Goal: Task Accomplishment & Management: Complete application form

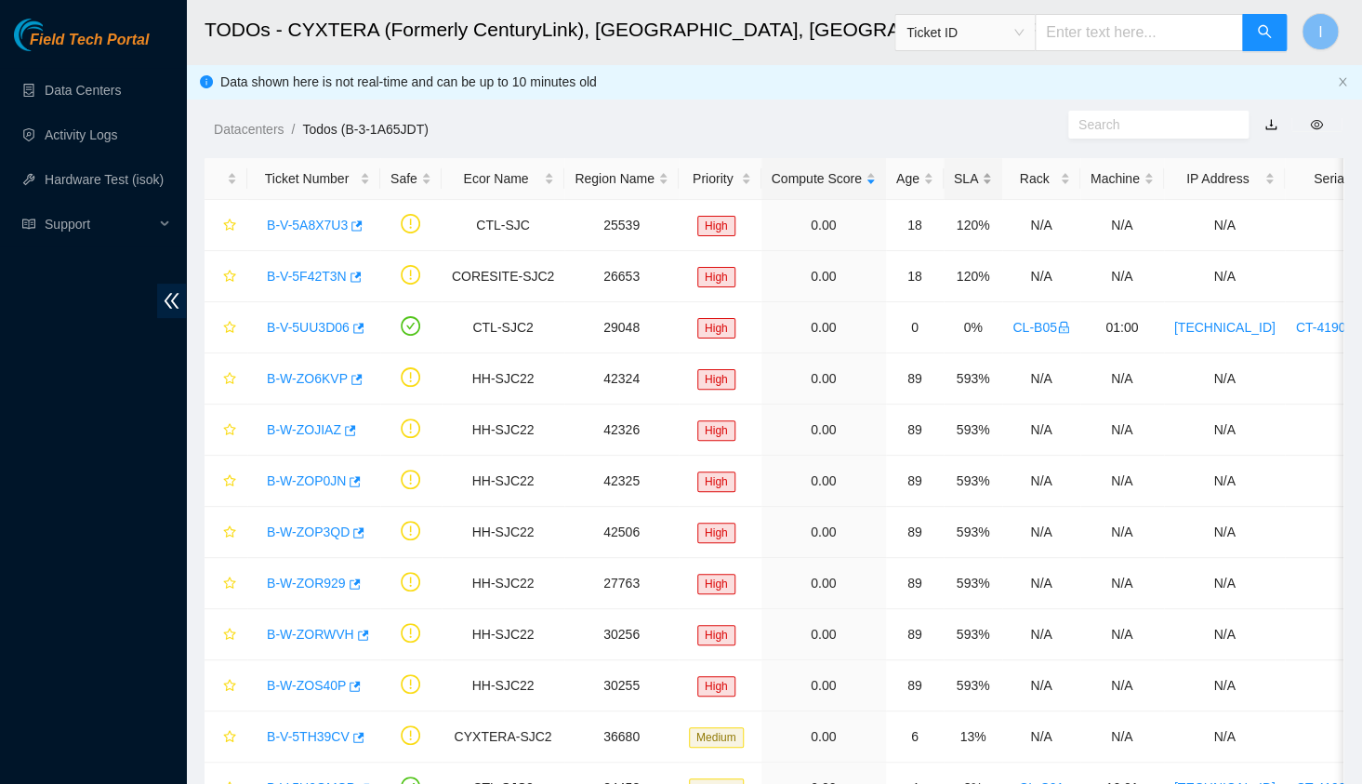
click at [961, 181] on div "SLA" at bounding box center [973, 178] width 38 height 20
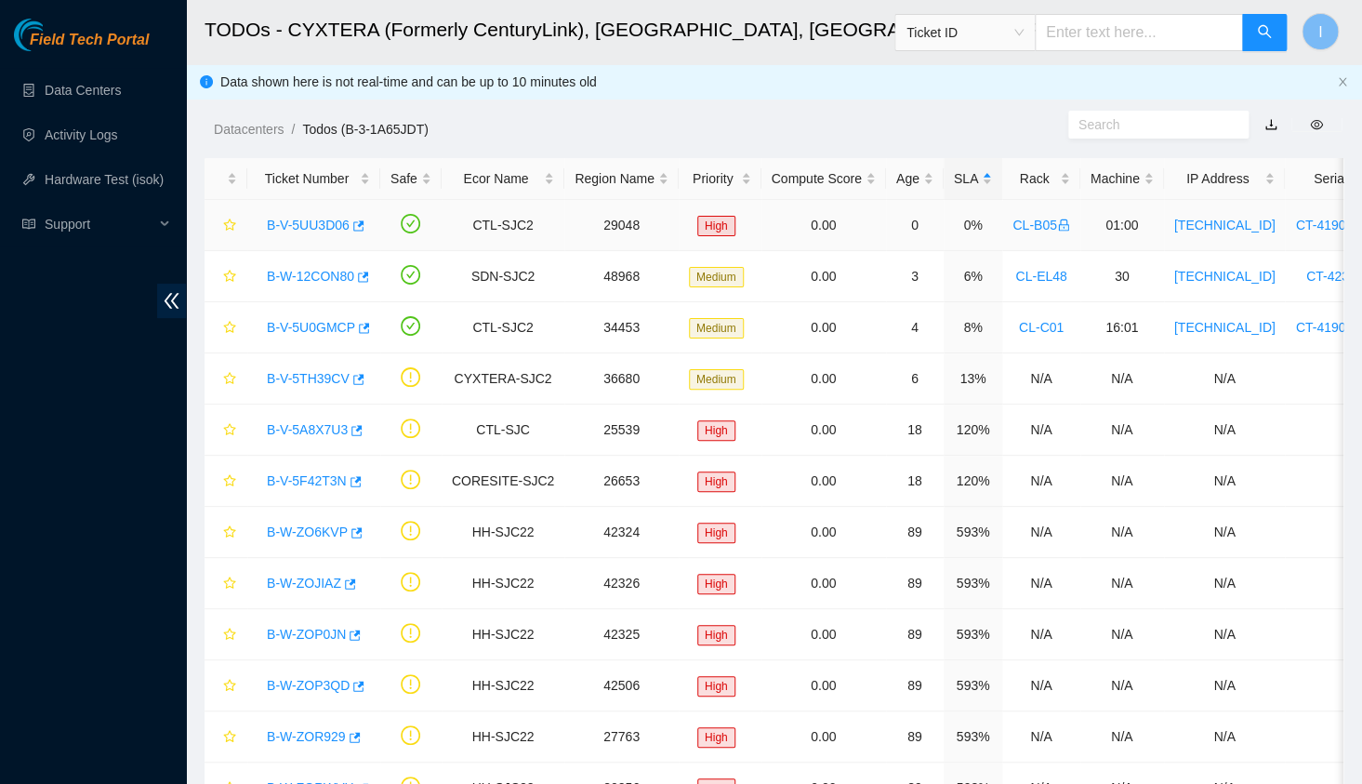
click at [310, 223] on link "B-V-5UU3D06" at bounding box center [308, 225] width 83 height 15
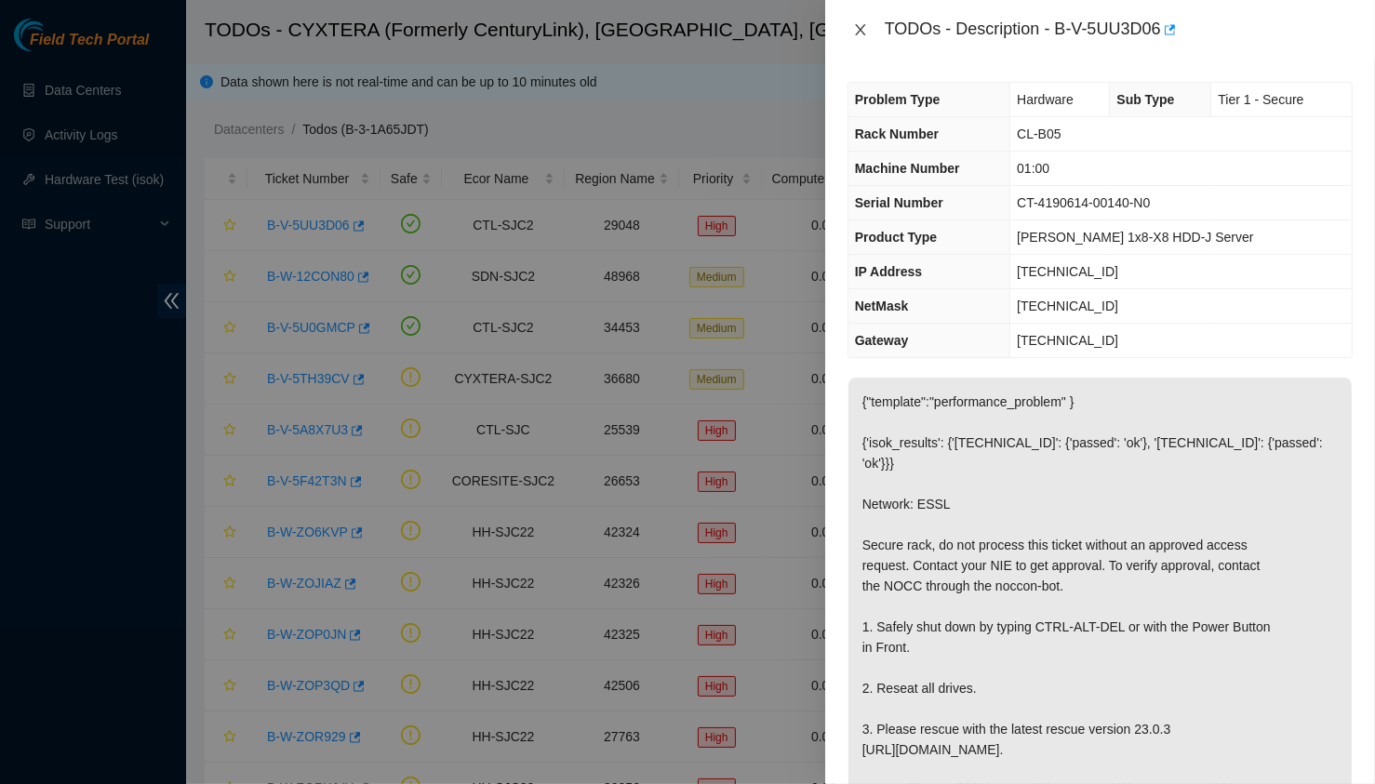
click at [868, 34] on button "Close" at bounding box center [860, 30] width 26 height 18
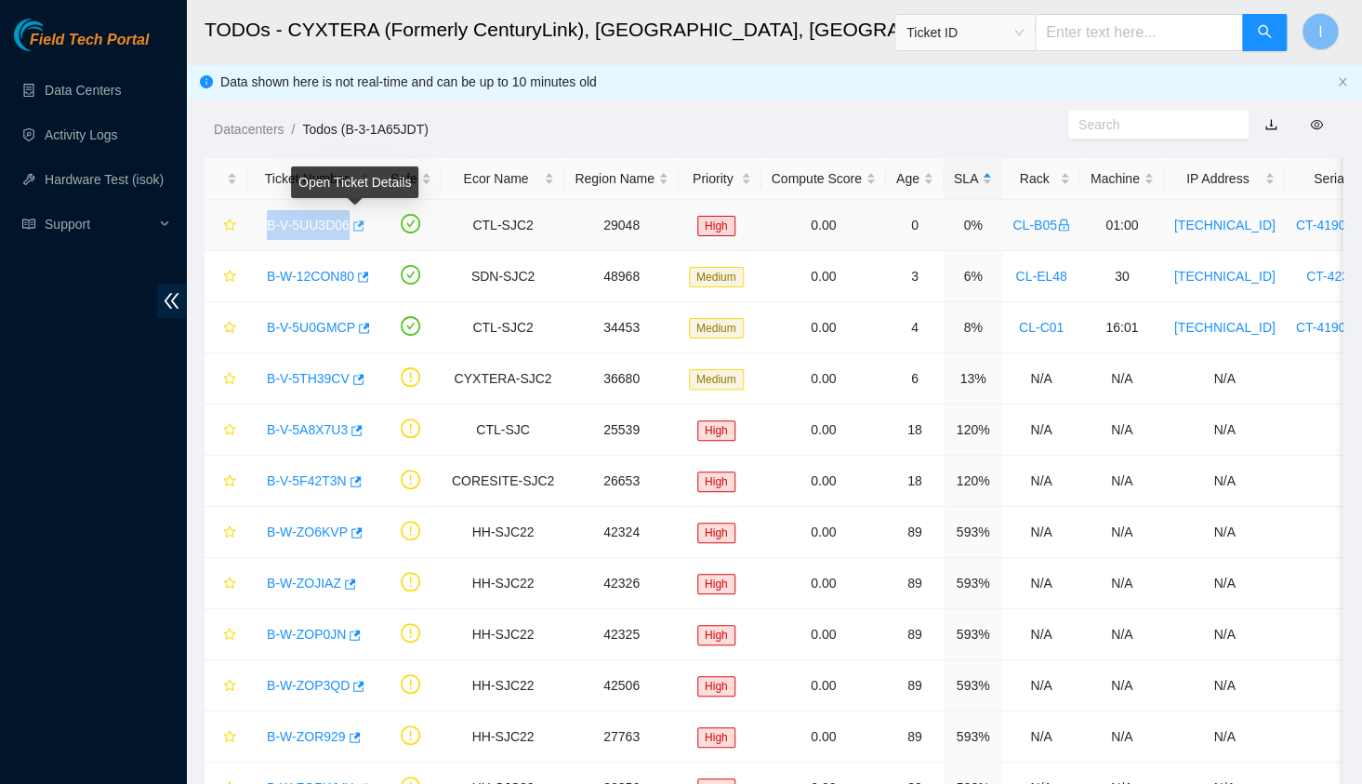
drag, startPoint x: 257, startPoint y: 219, endPoint x: 350, endPoint y: 225, distance: 93.2
click at [350, 225] on div "B-V-5UU3D06" at bounding box center [314, 225] width 113 height 30
copy tr "B-V-5UU3D06"
click at [311, 226] on link "B-V-5UU3D06" at bounding box center [308, 225] width 83 height 15
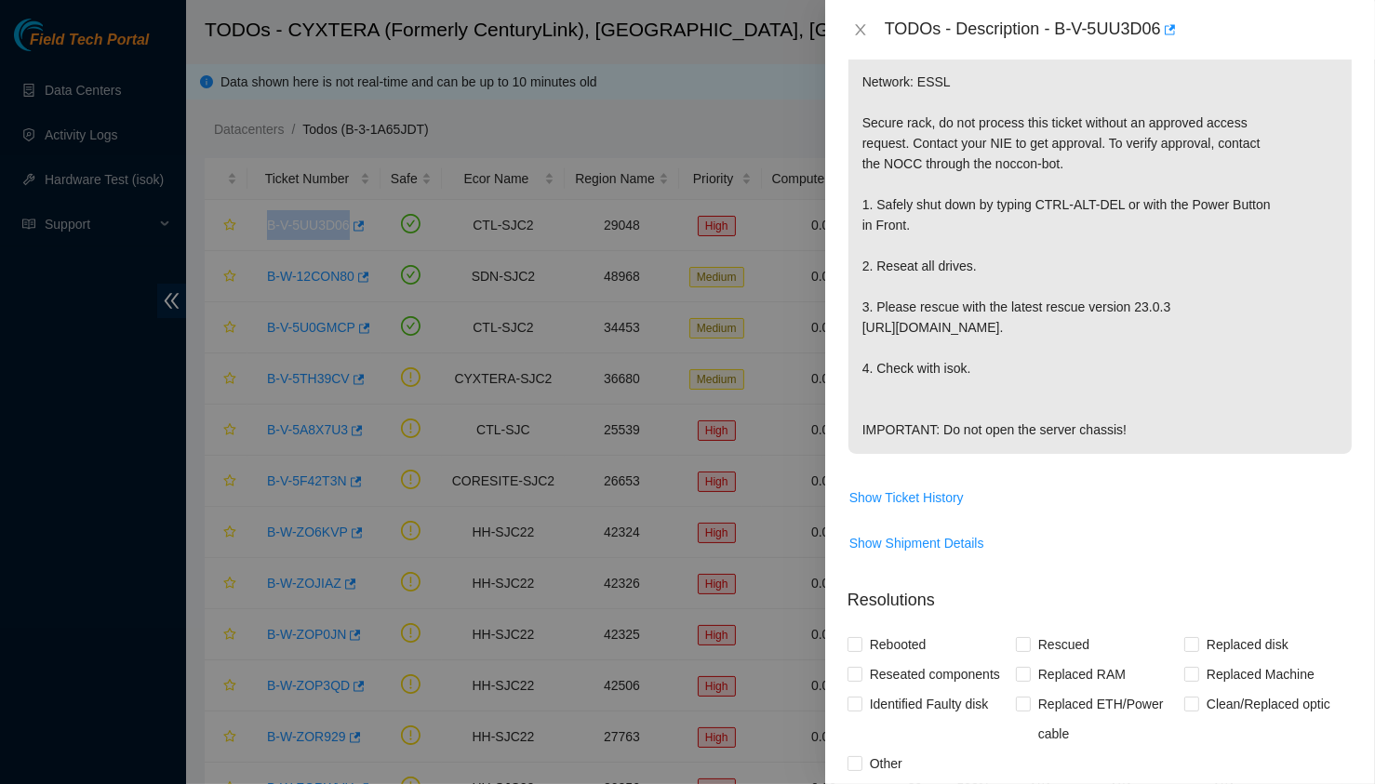
scroll to position [591, 0]
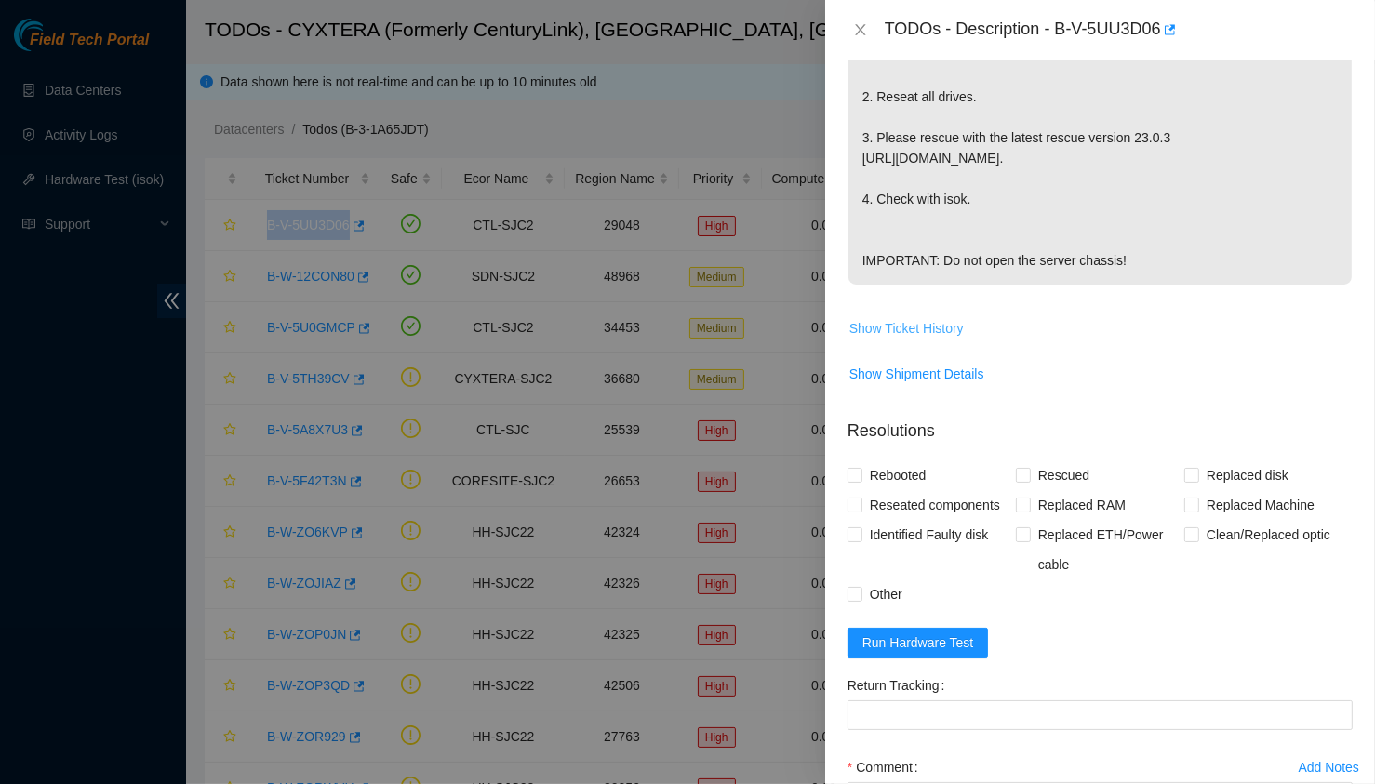
click at [929, 326] on span "Show Ticket History" at bounding box center [906, 328] width 114 height 20
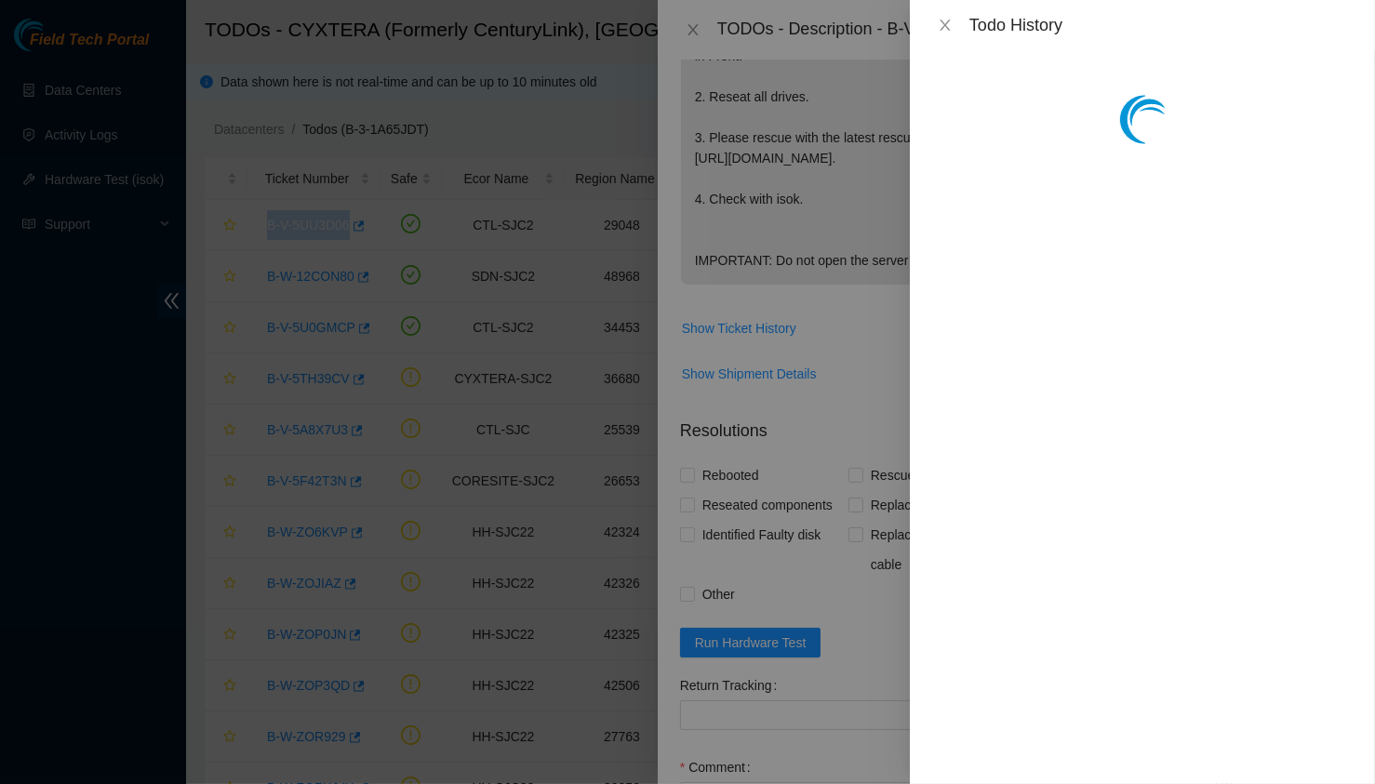
scroll to position [766, 0]
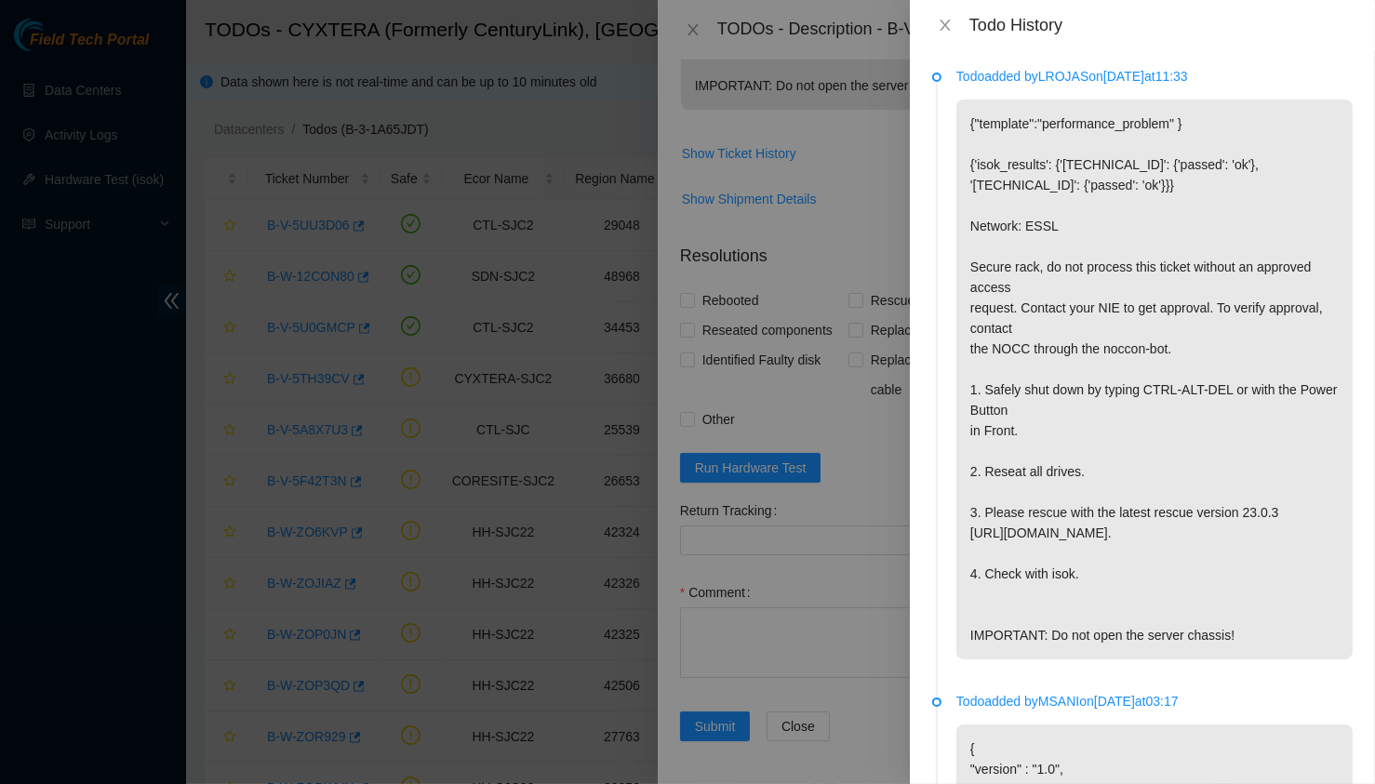
click at [1218, 565] on p "{"template":"performance_problem" } {'isok_results': {'[TECHNICAL_ID]': {'passe…" at bounding box center [1154, 380] width 396 height 560
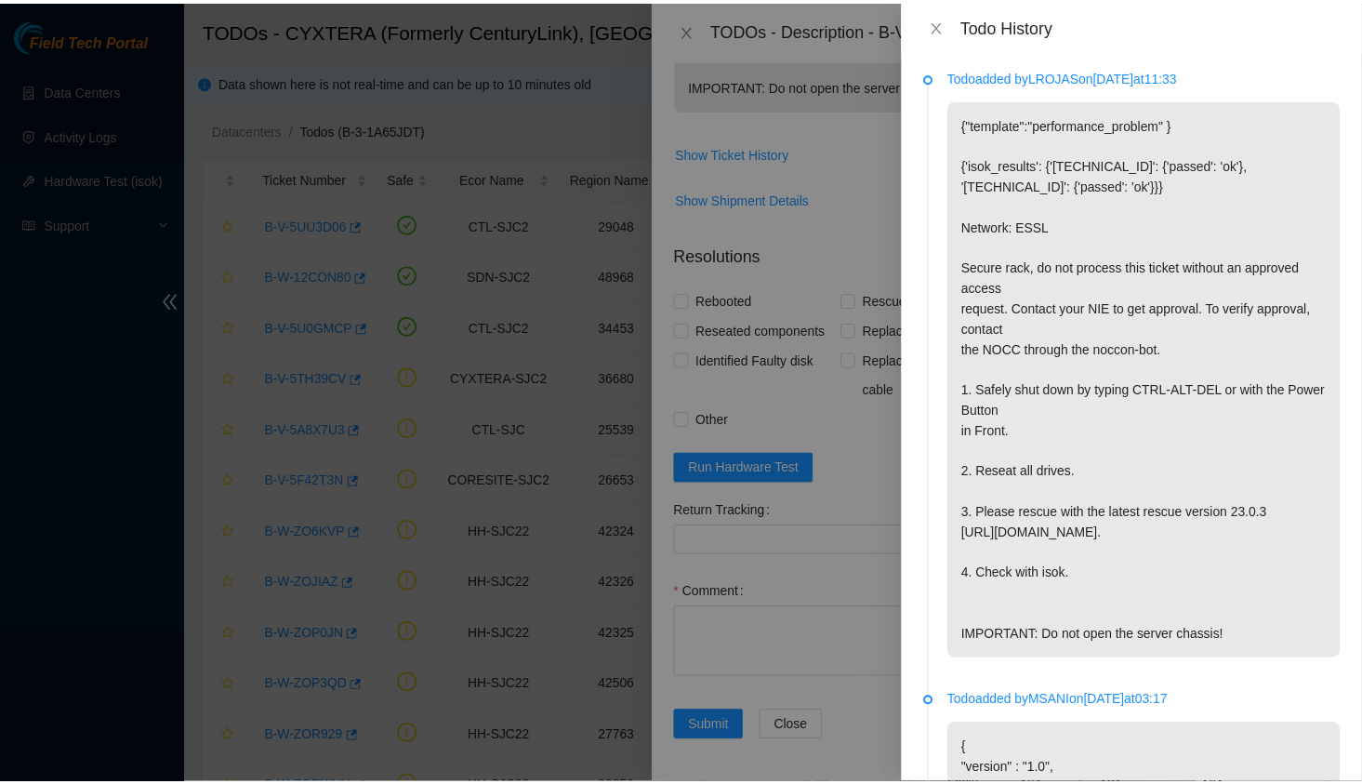
scroll to position [428, 0]
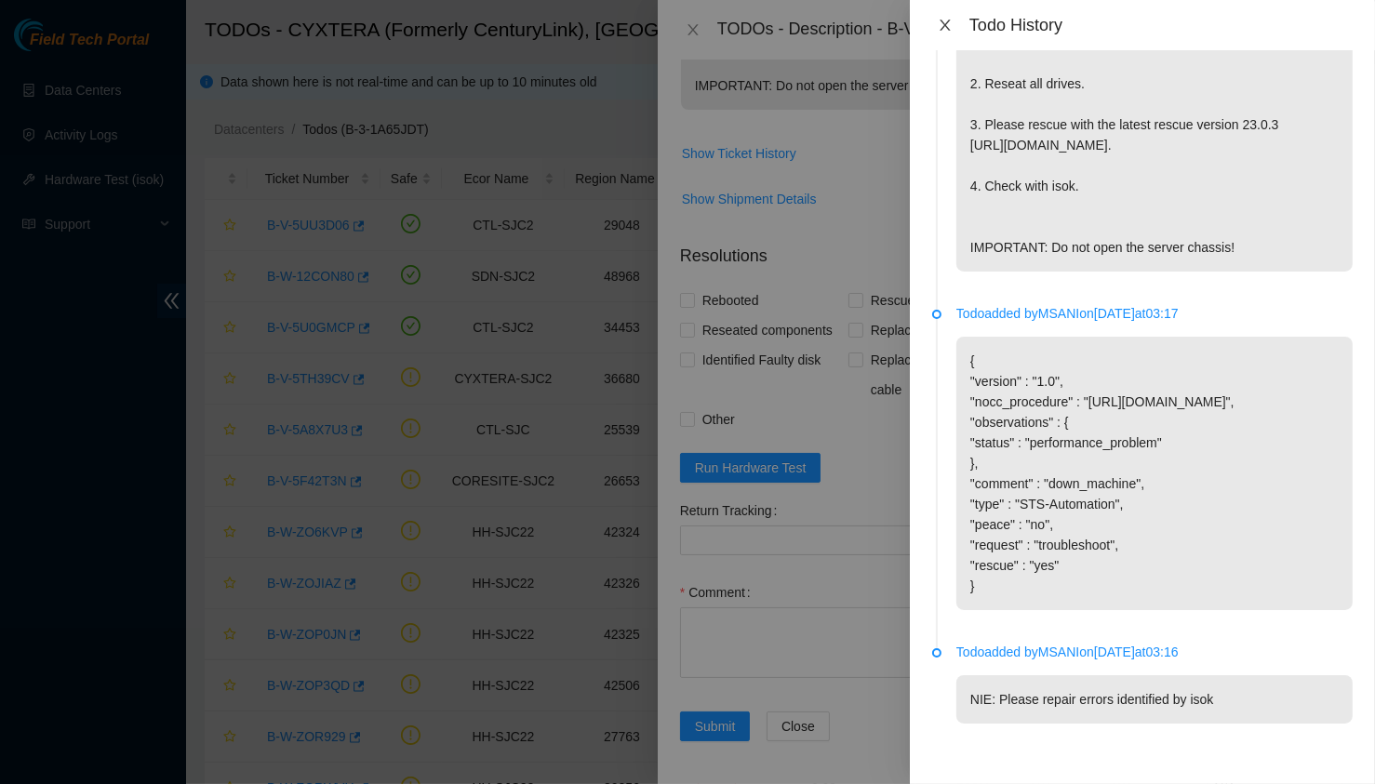
click at [947, 20] on icon "close" at bounding box center [944, 25] width 15 height 15
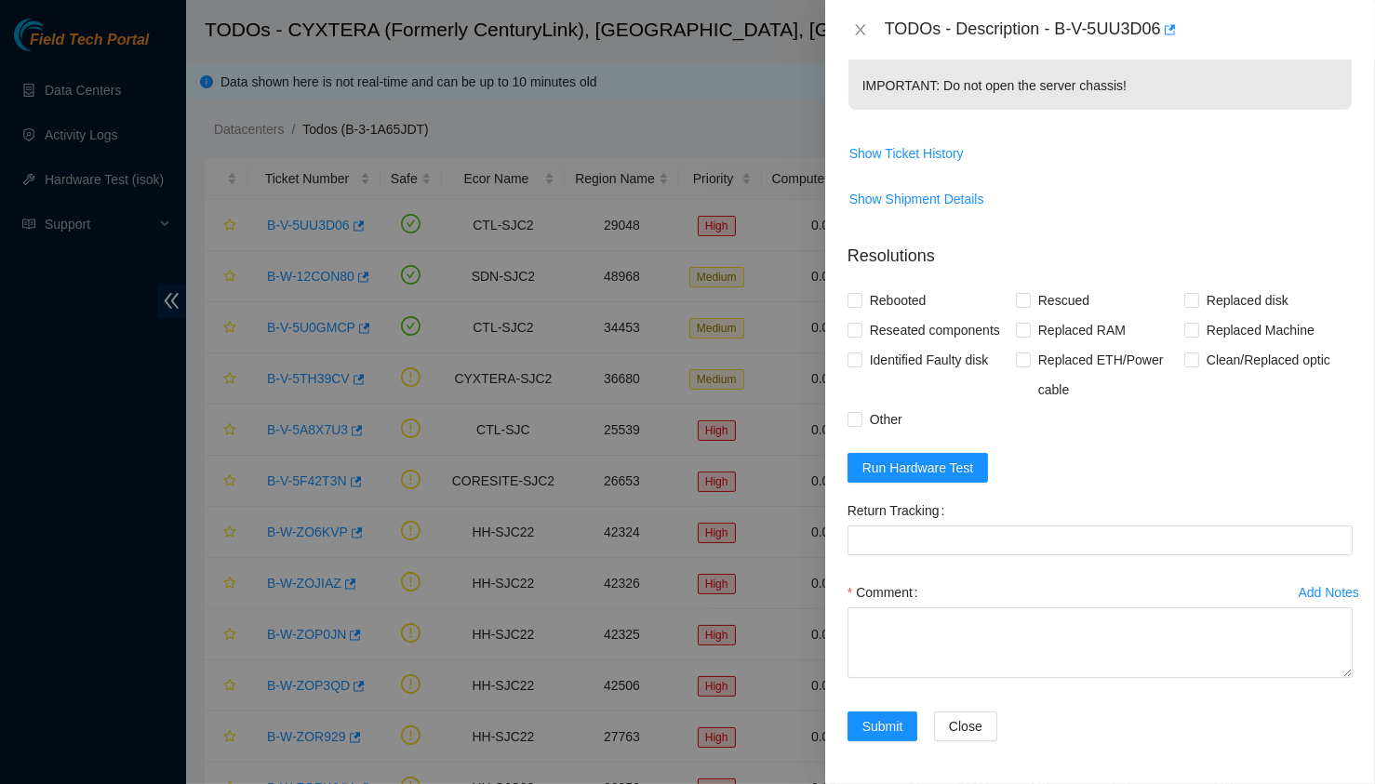
click at [616, 96] on div at bounding box center [687, 392] width 1375 height 784
click at [855, 27] on icon "close" at bounding box center [860, 29] width 15 height 15
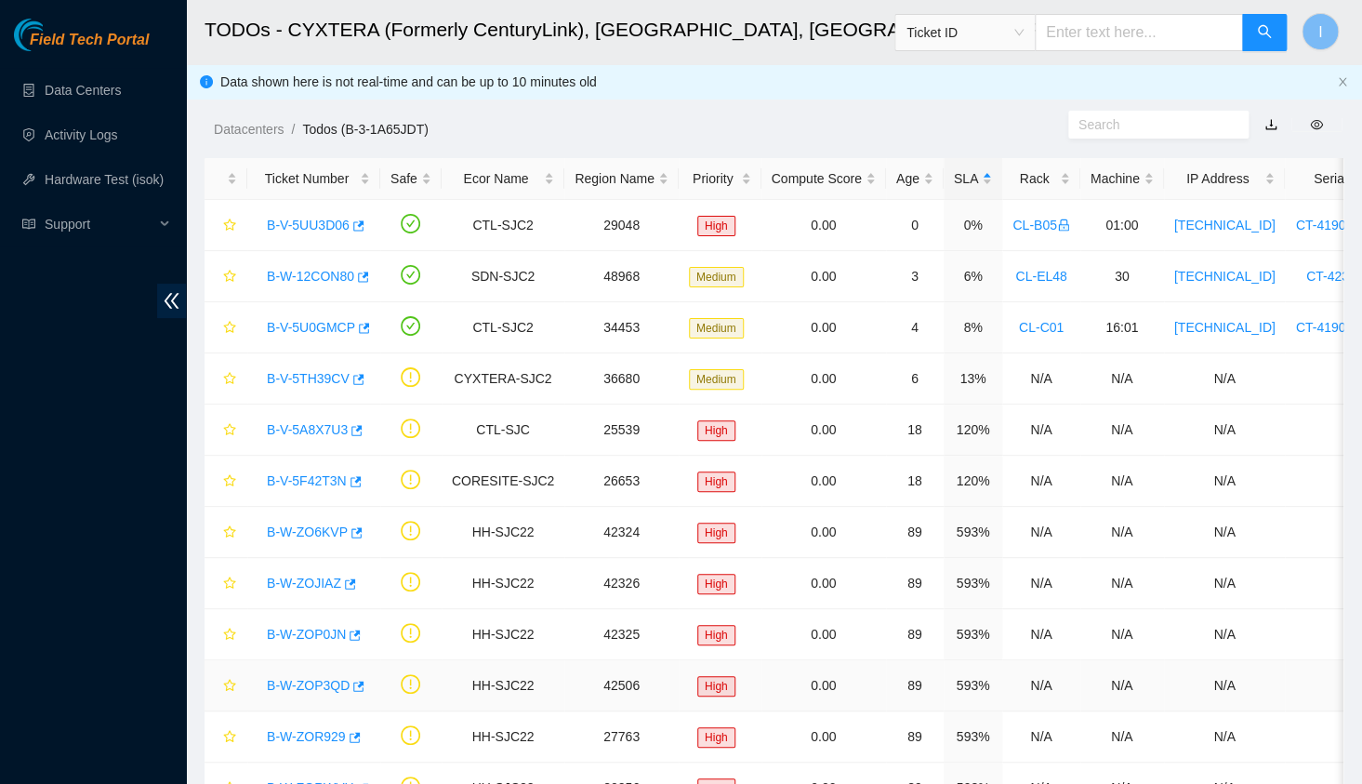
scroll to position [440, 0]
click at [118, 127] on link "Activity Logs" at bounding box center [81, 134] width 73 height 15
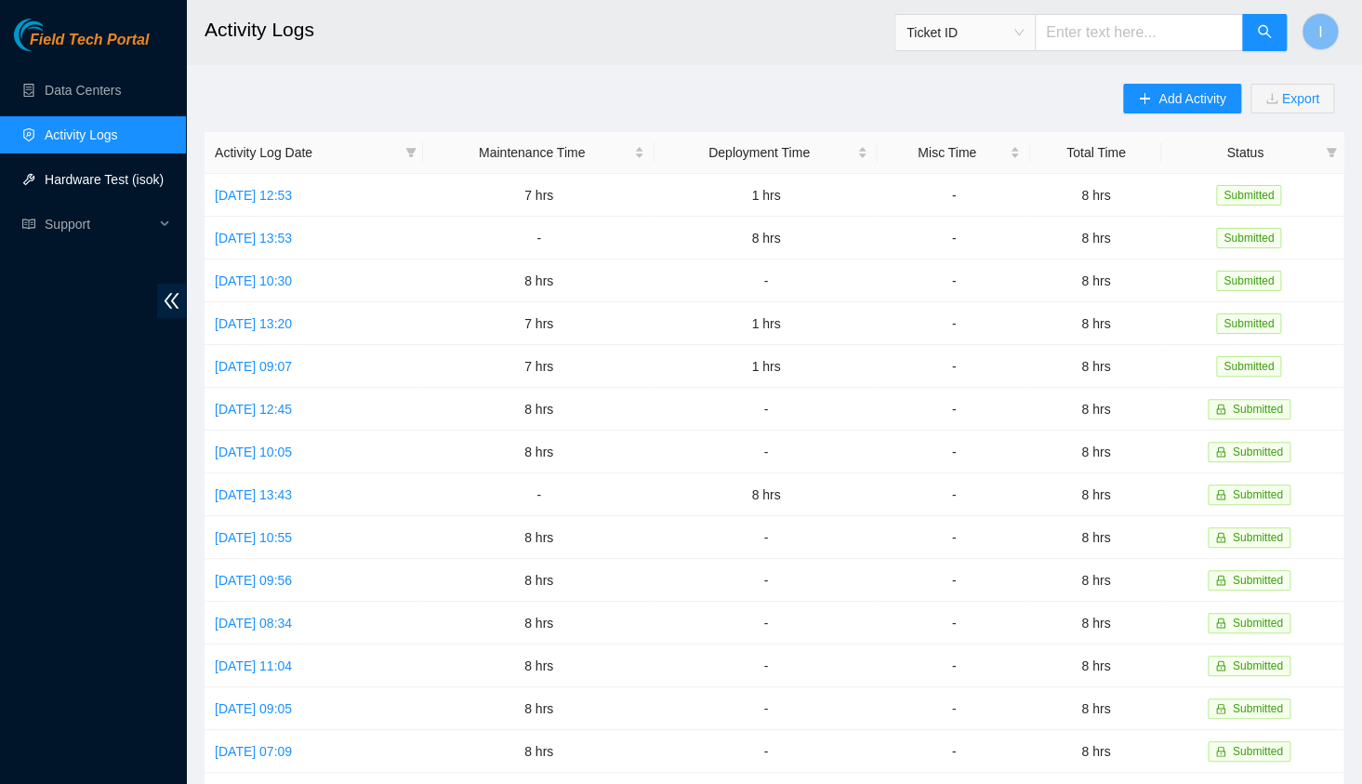
click at [112, 179] on link "Hardware Test (isok)" at bounding box center [104, 179] width 119 height 15
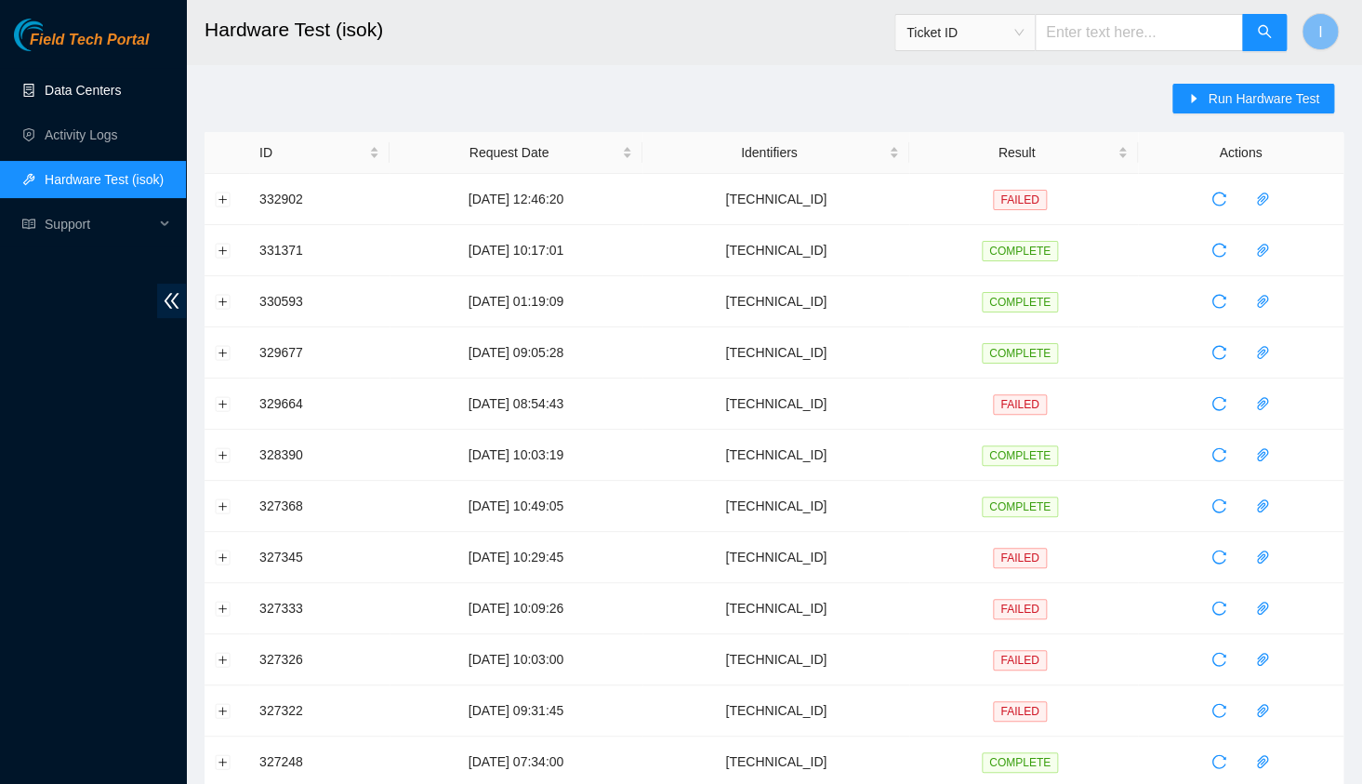
click at [97, 98] on link "Data Centers" at bounding box center [83, 90] width 76 height 15
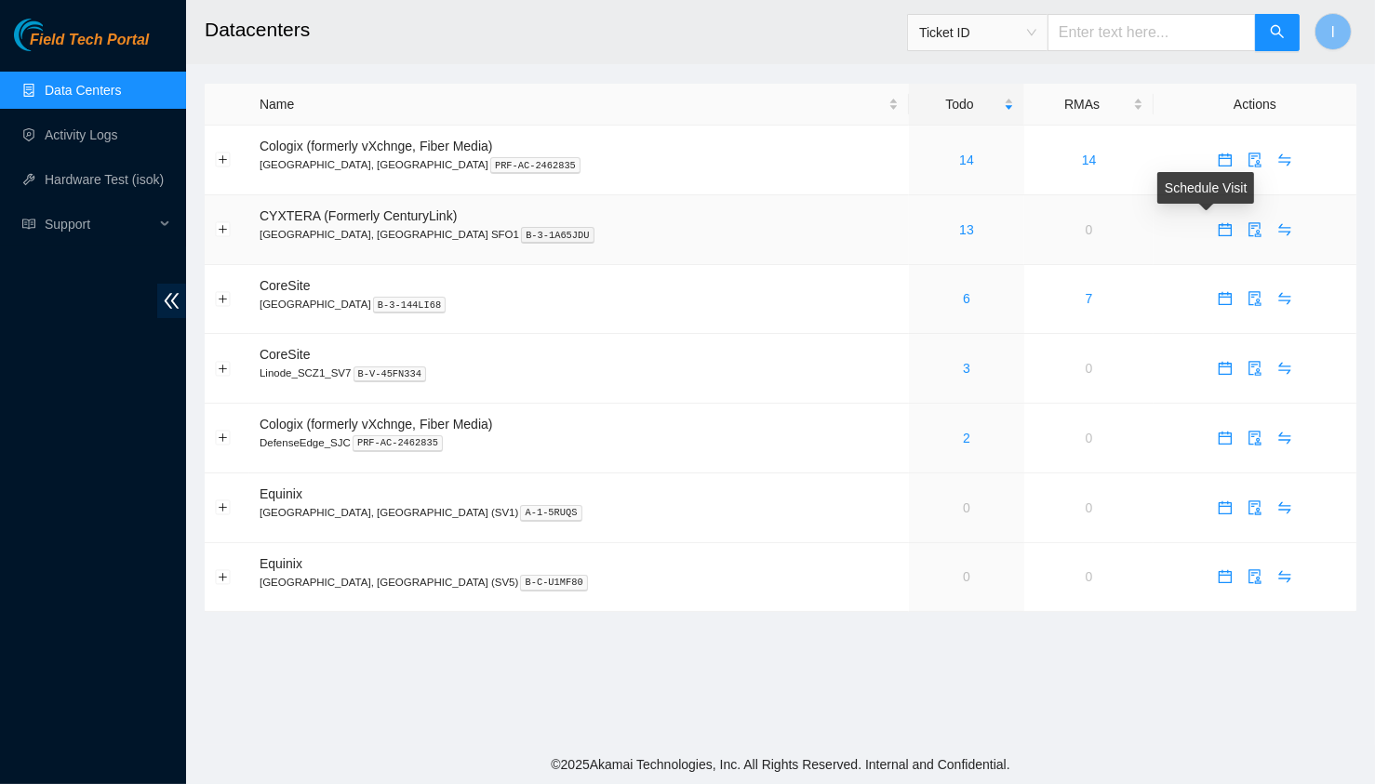
click at [1218, 224] on icon "calendar" at bounding box center [1224, 228] width 13 height 13
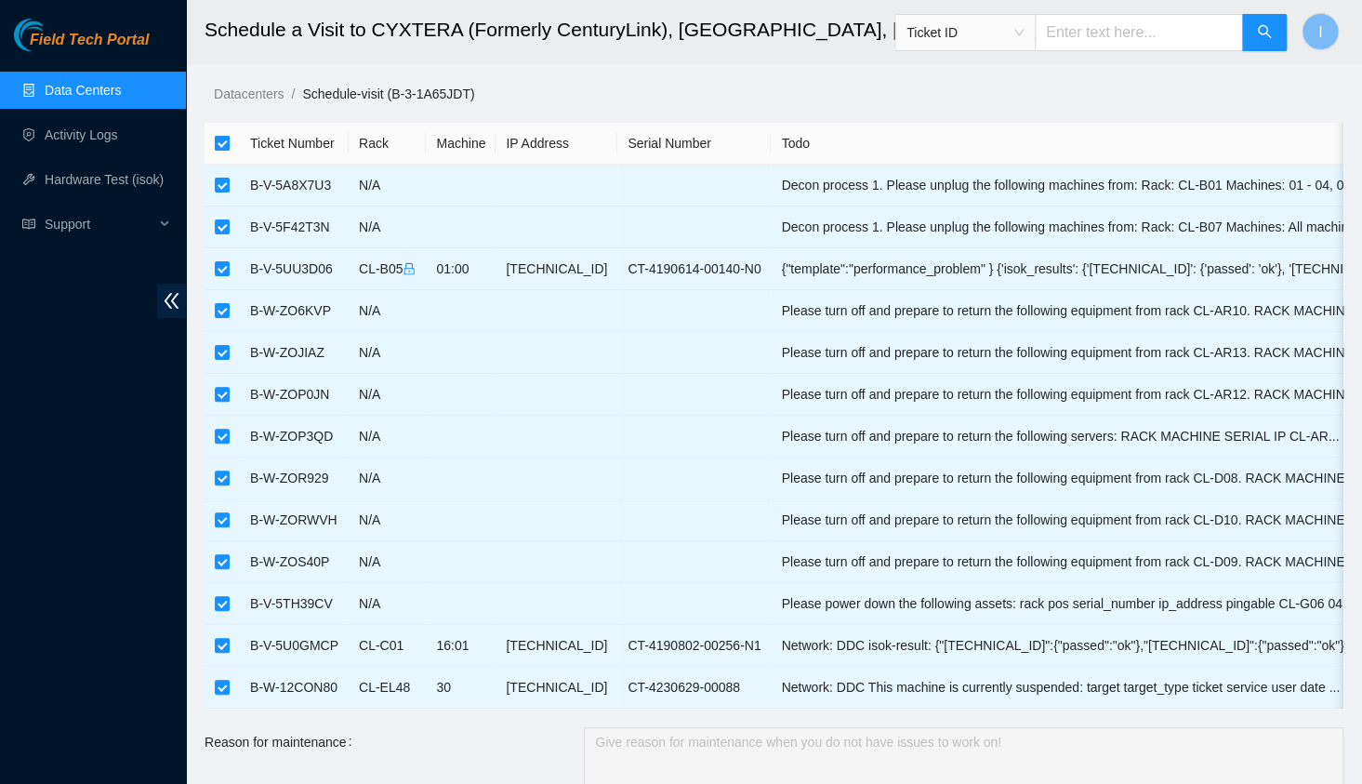
click at [227, 146] on input "checkbox" at bounding box center [222, 143] width 15 height 15
checkbox input "false"
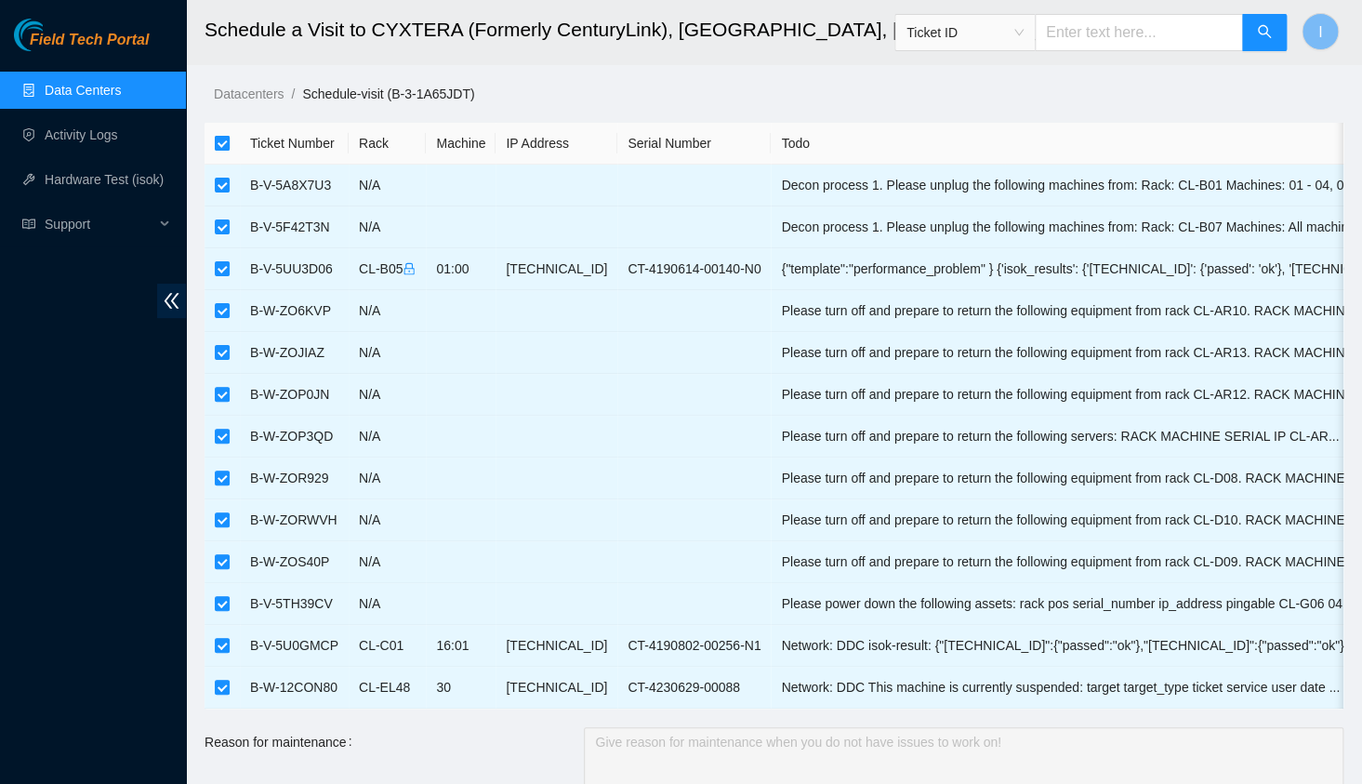
checkbox input "false"
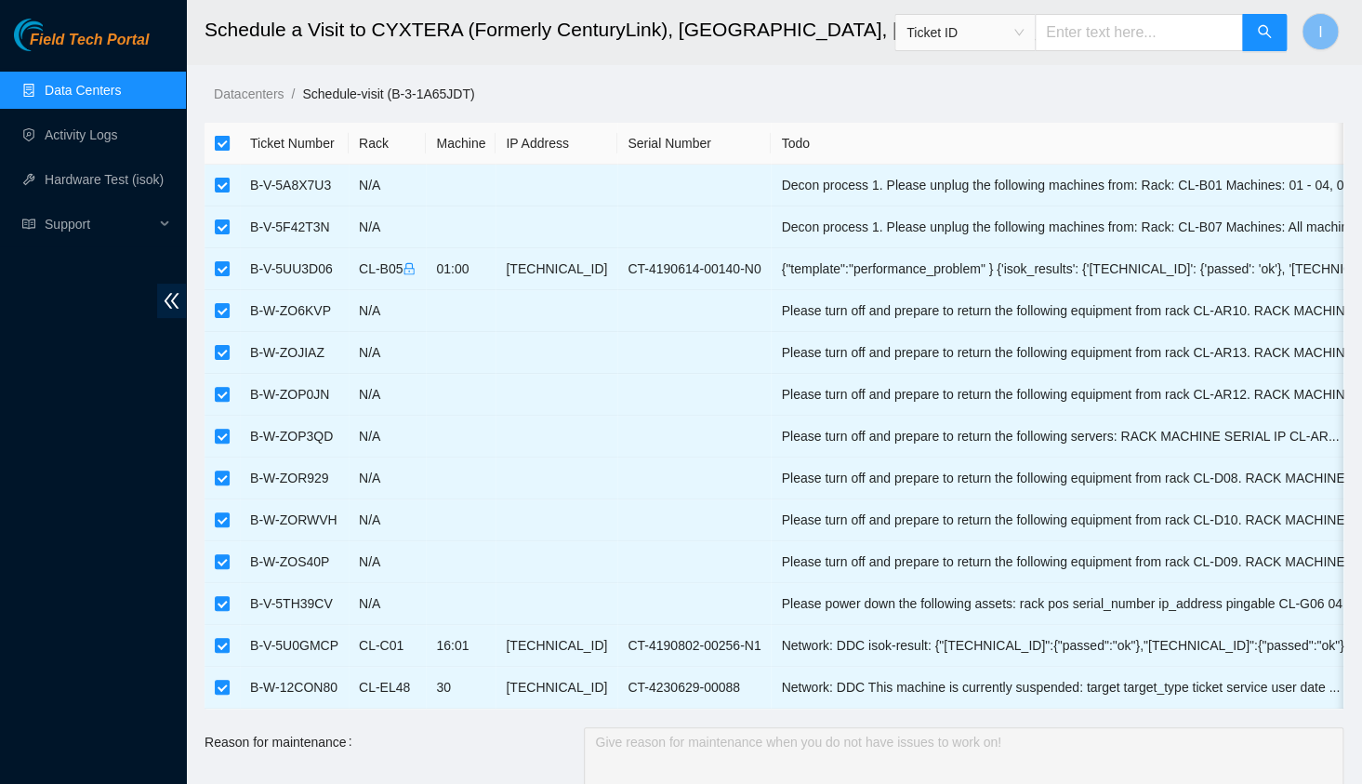
checkbox input "false"
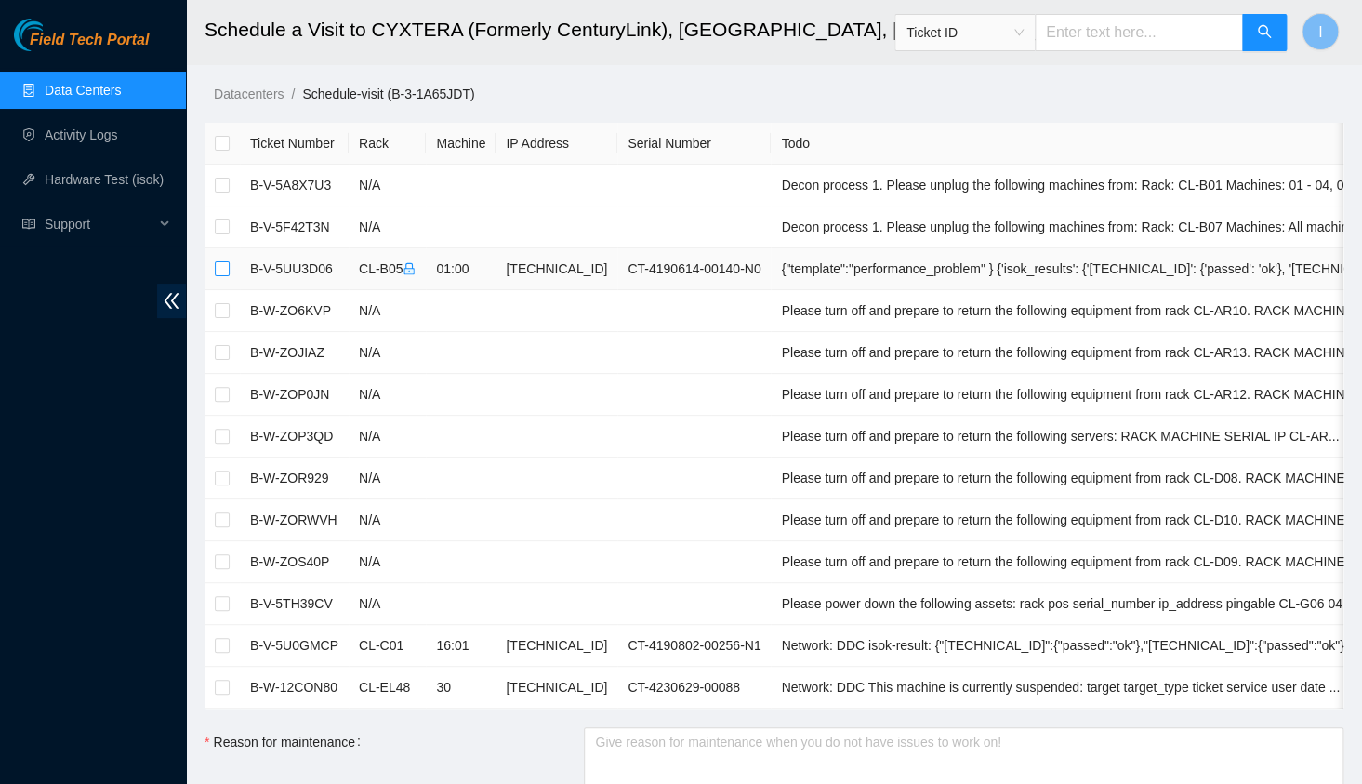
click at [220, 261] on input "checkbox" at bounding box center [222, 268] width 15 height 15
checkbox input "true"
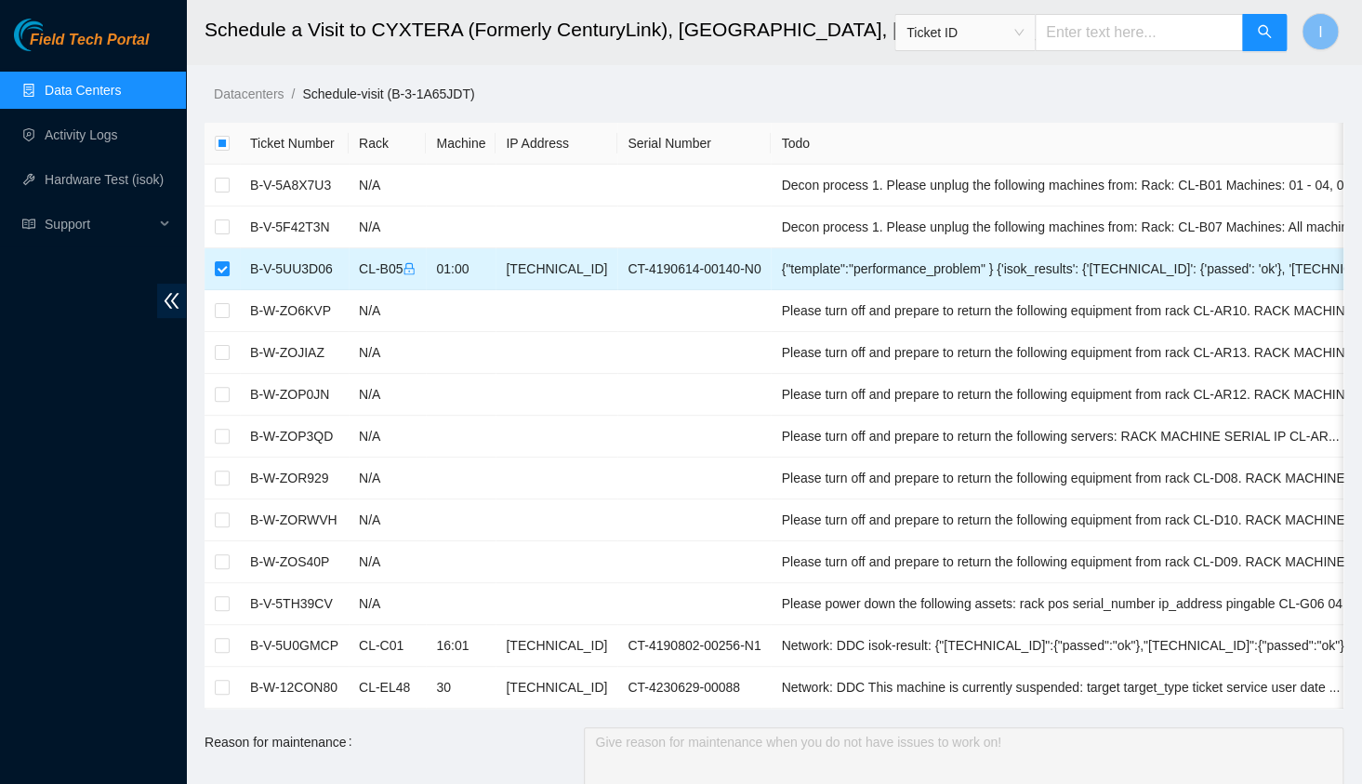
click at [383, 269] on td "CL-B05" at bounding box center [387, 269] width 77 height 42
drag, startPoint x: 383, startPoint y: 269, endPoint x: 361, endPoint y: 270, distance: 22.3
click at [361, 270] on td "CL-B05" at bounding box center [387, 269] width 77 height 42
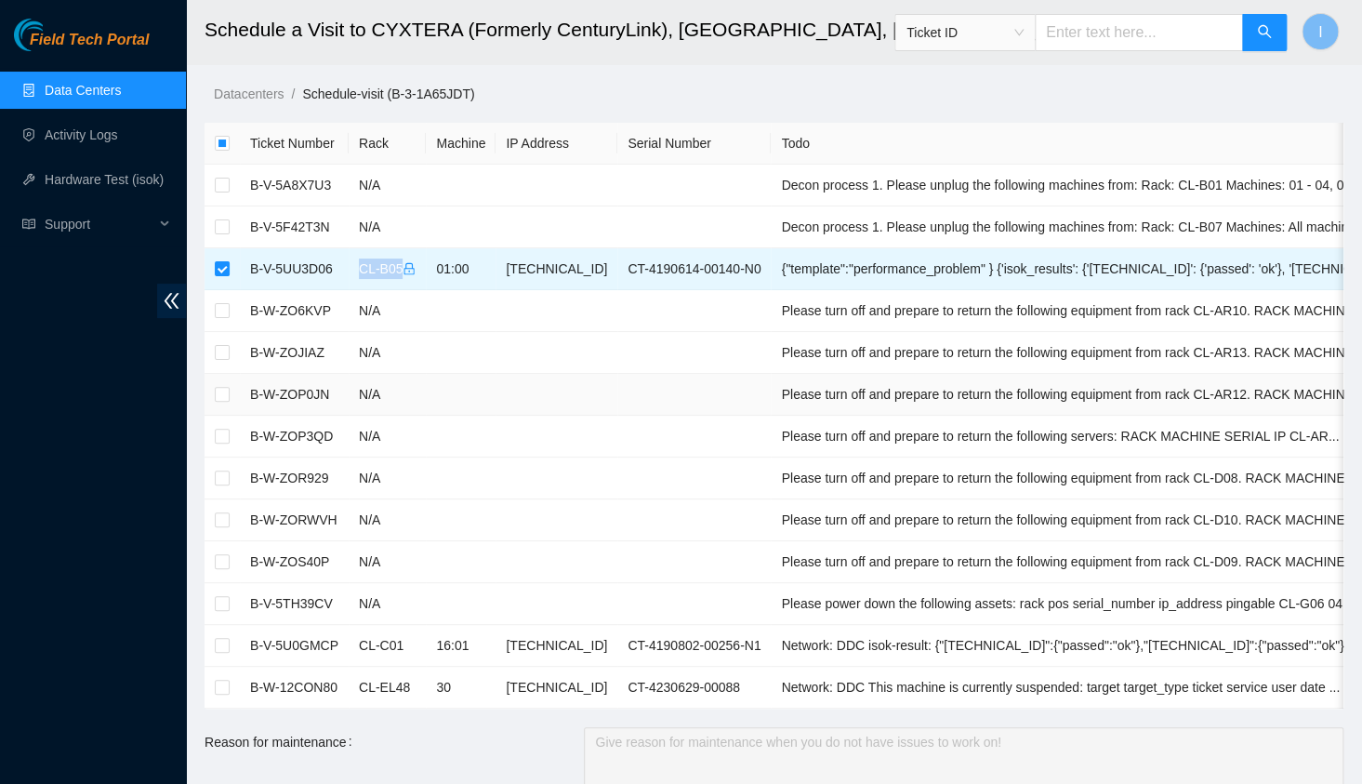
copy td "CL-B05"
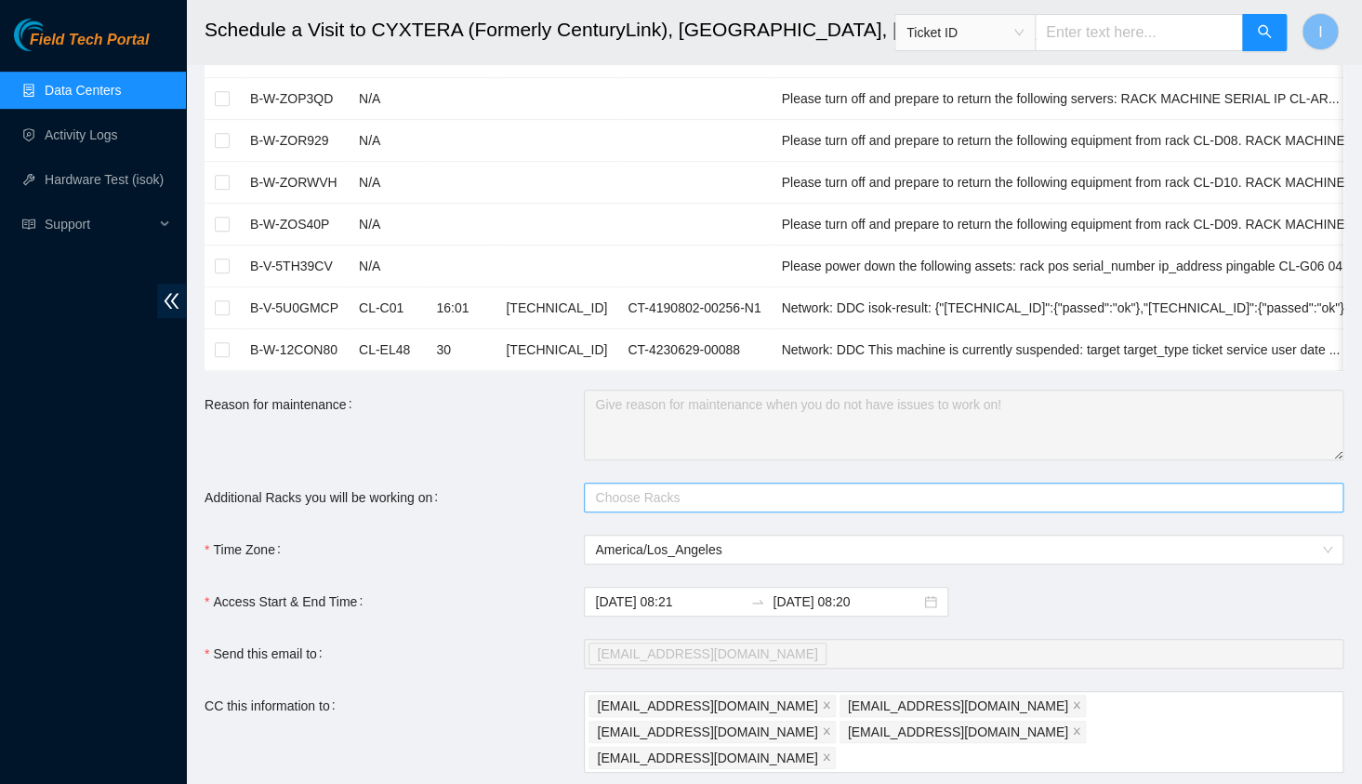
click at [712, 509] on div at bounding box center [955, 497] width 732 height 22
paste input "CL-B05"
type input "CL-B05"
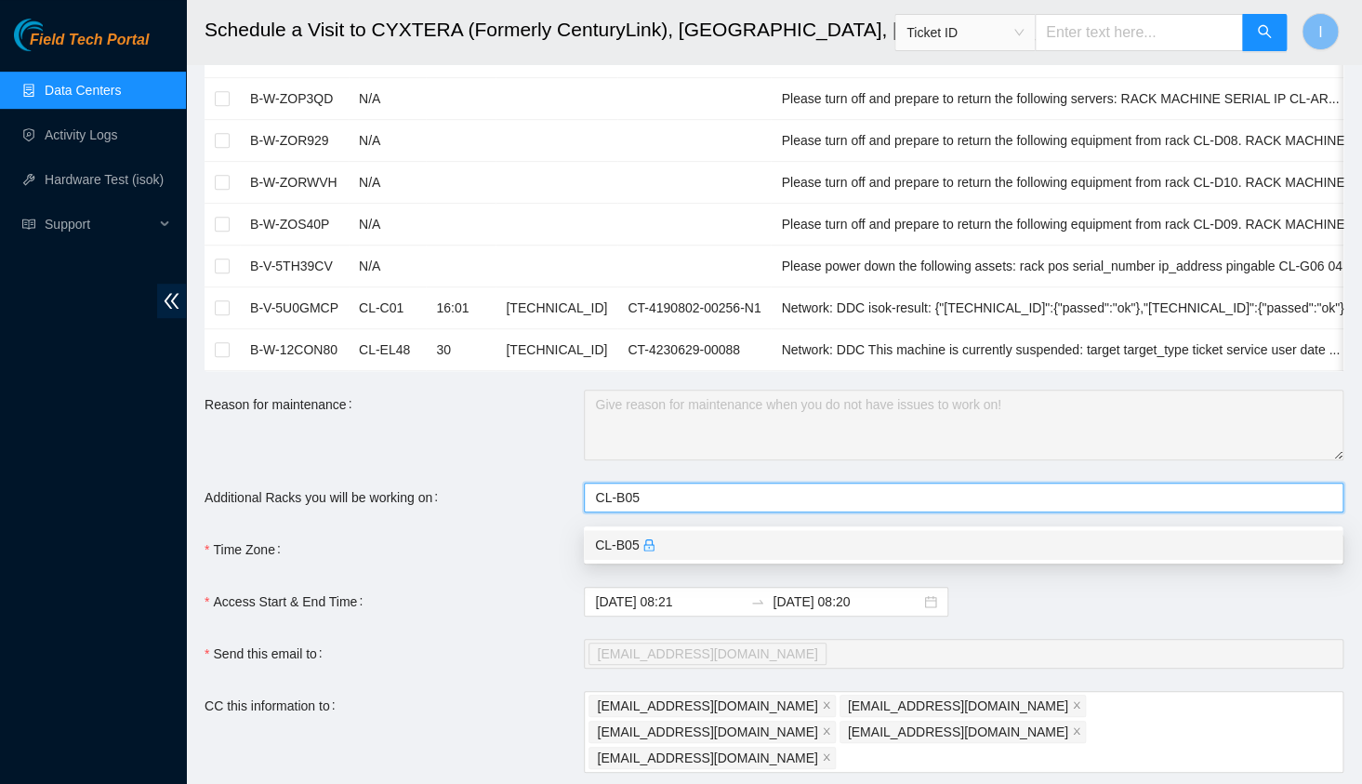
click at [691, 537] on div "CL-B05" at bounding box center [963, 545] width 737 height 20
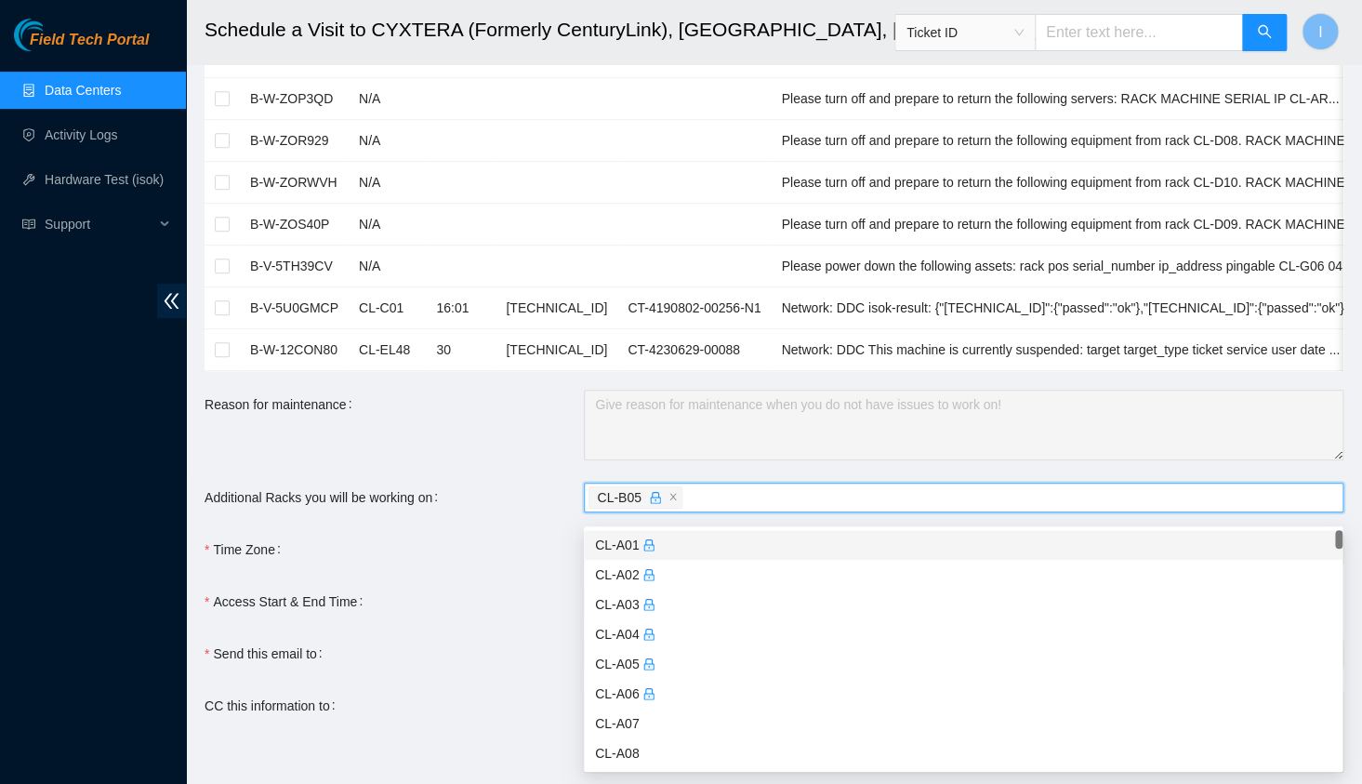
scroll to position [168, 0]
click at [508, 460] on div "Reason for maintenance" at bounding box center [394, 425] width 379 height 71
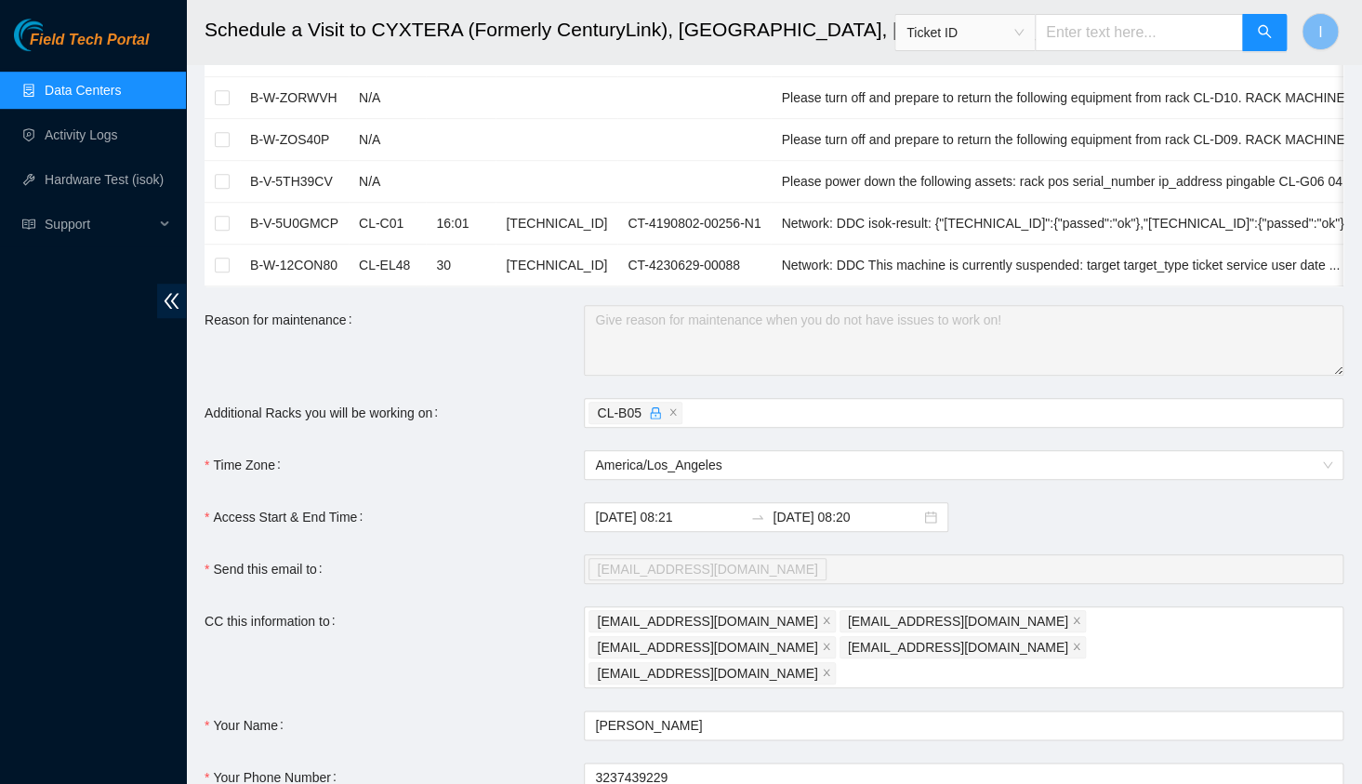
scroll to position [580, 0]
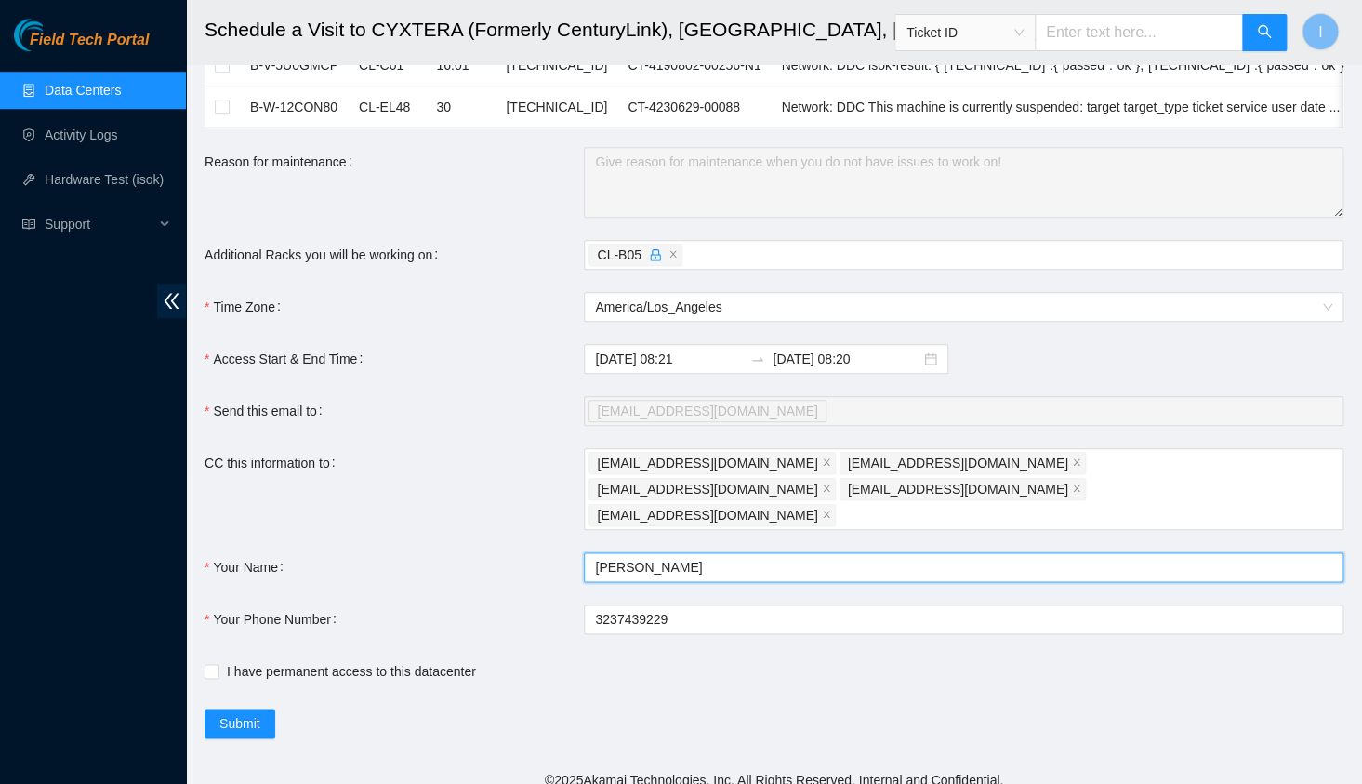
click at [672, 552] on input "Ilya Poznyak" at bounding box center [964, 567] width 760 height 30
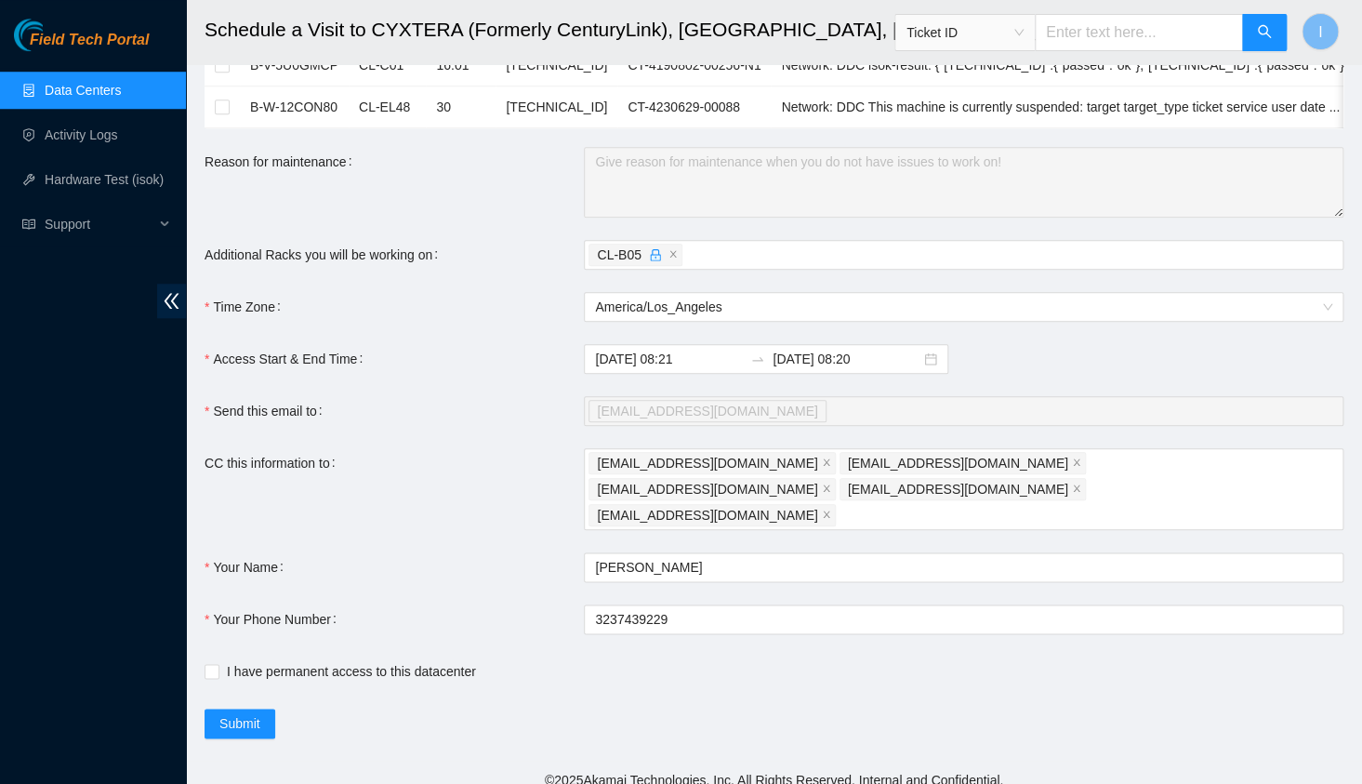
click at [729, 621] on form "Ticket Number Rack Machine IP Address Serial Number Todo B-V-5A8X7U3 N/A Decon …" at bounding box center [774, 140] width 1139 height 1196
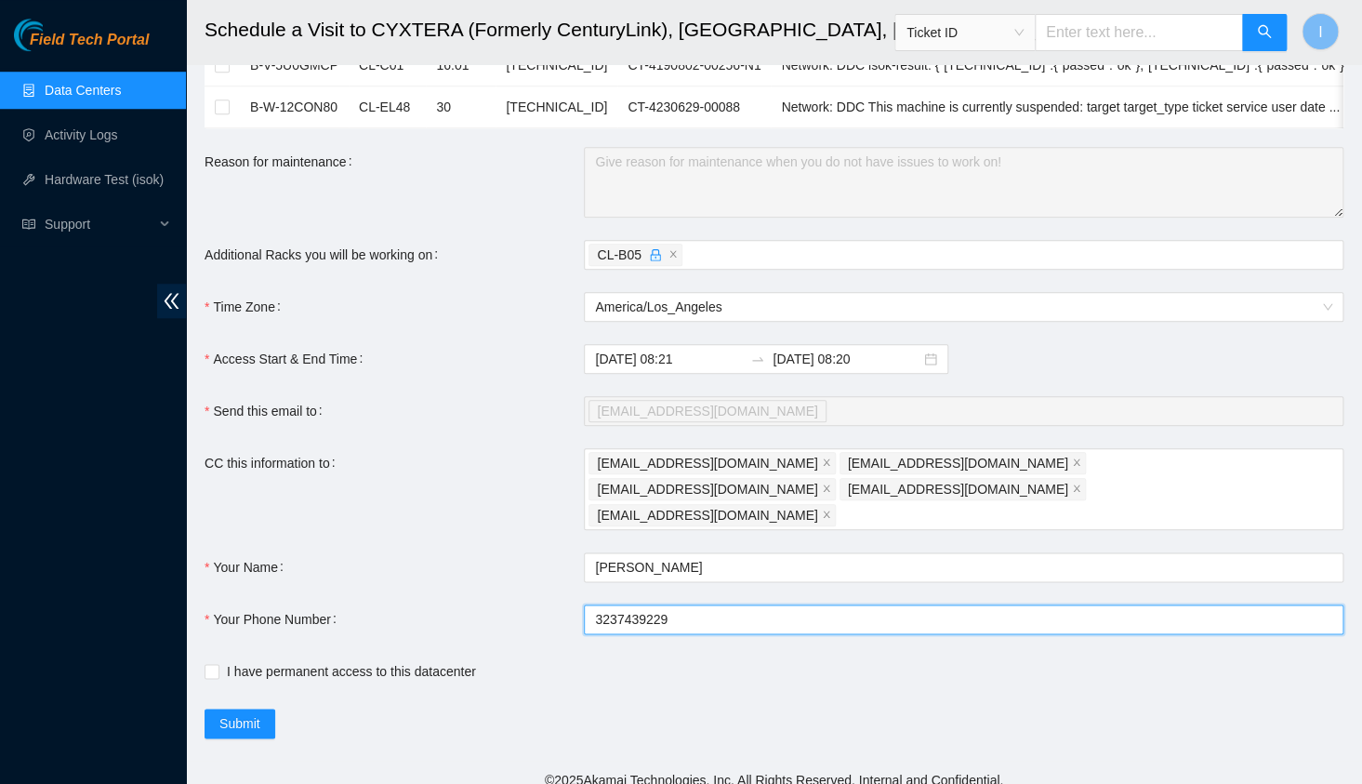
click at [739, 611] on input "3237439229" at bounding box center [964, 620] width 760 height 30
click at [822, 510] on icon "close" at bounding box center [826, 514] width 9 height 9
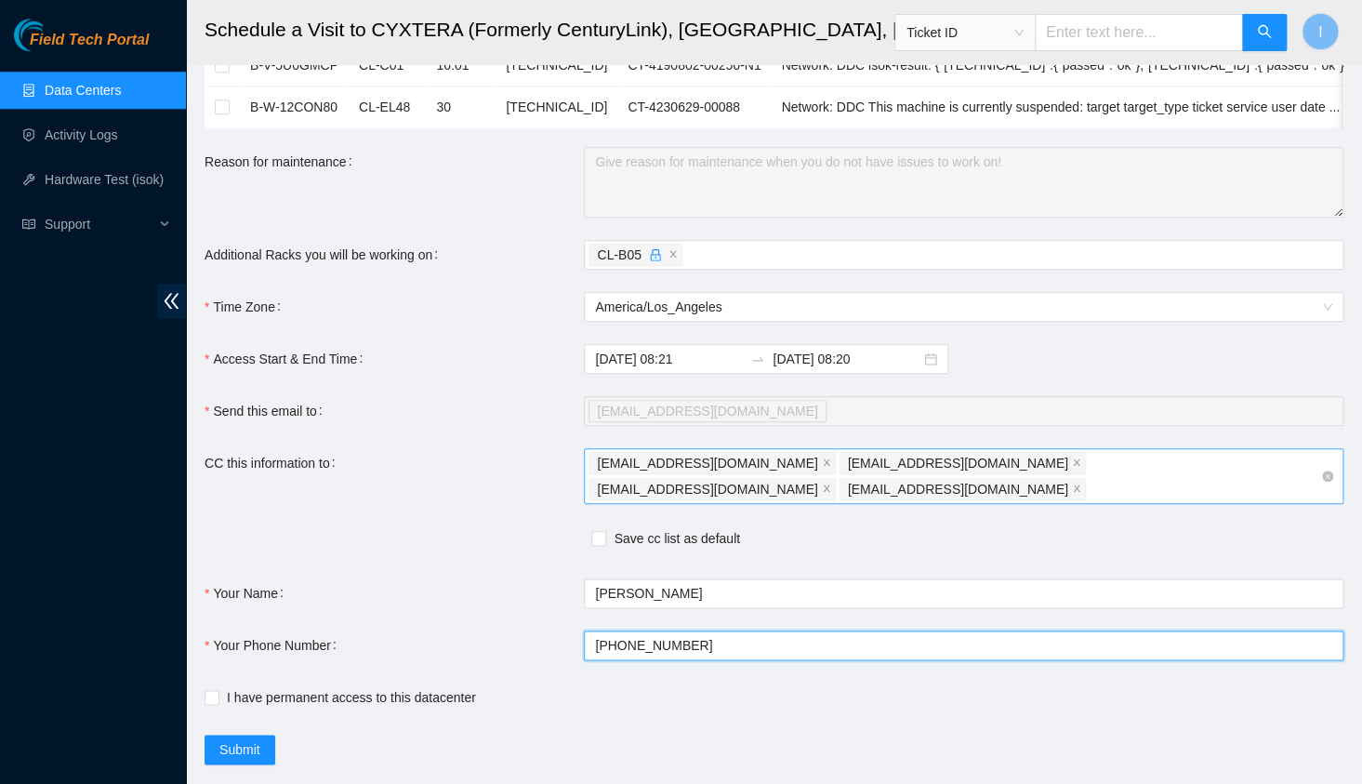
click at [1255, 479] on div "ilyapoznyak0@gmail.com deploy-tix@akamai.com nocc-shift@akamai.com fts-sjc@akam…" at bounding box center [955, 476] width 732 height 52
type input "+13237439229"
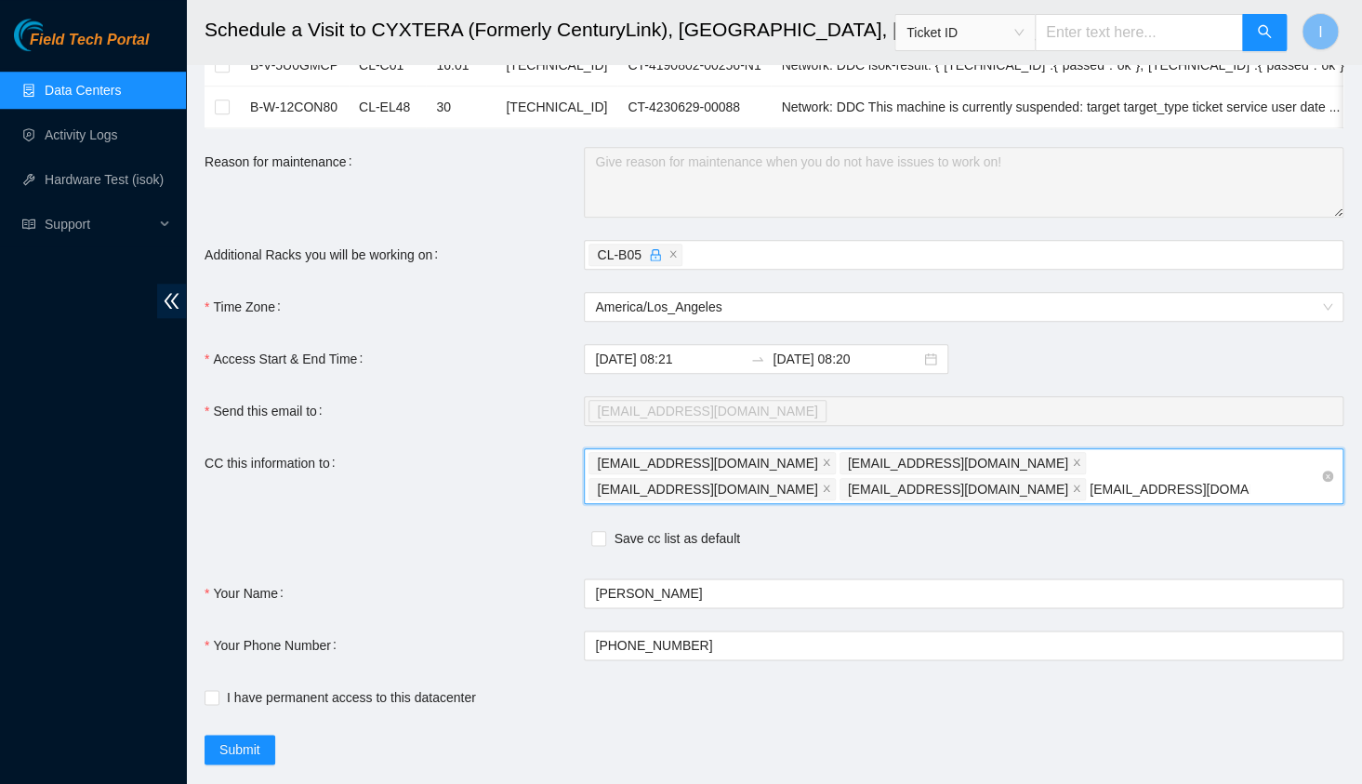
type input "NIE-HIVEMIND@akamai.com"
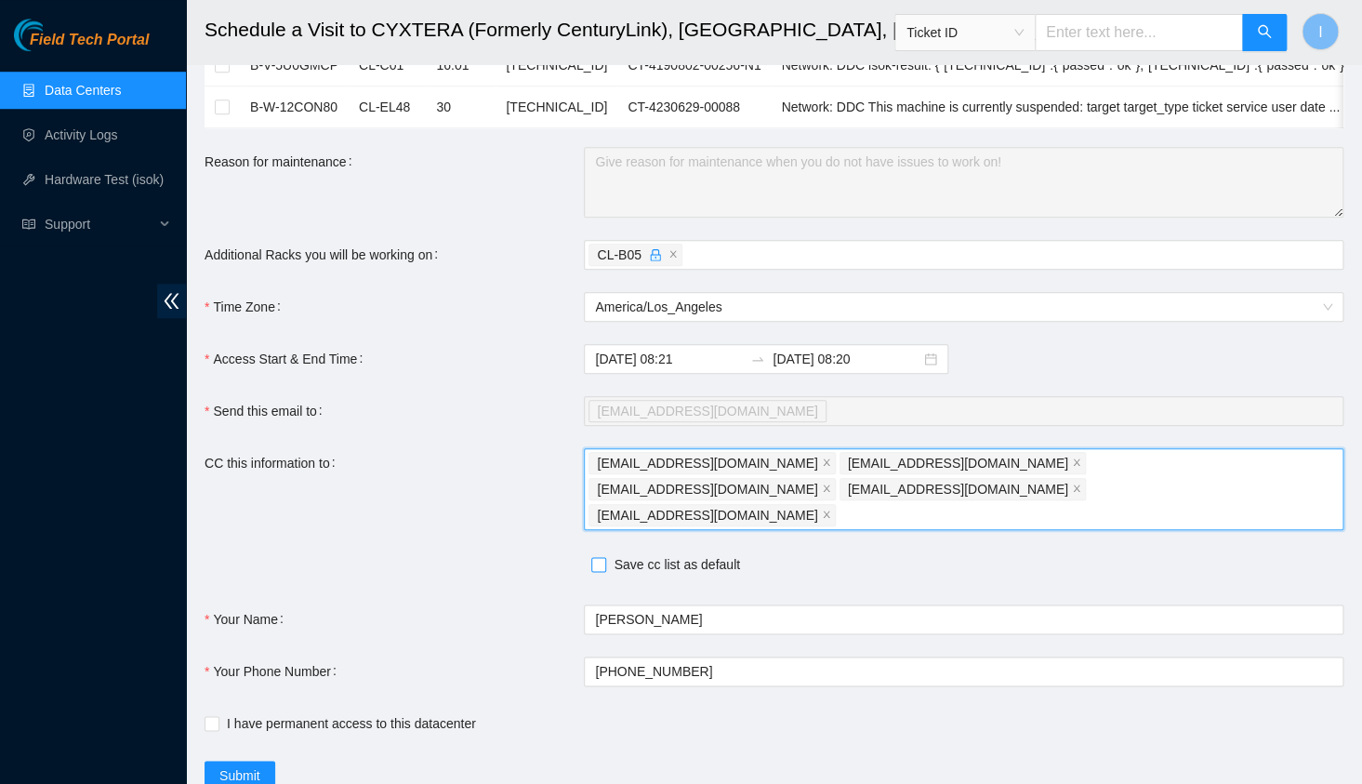
click at [714, 554] on span "Save cc list as default" at bounding box center [676, 564] width 140 height 20
click at [605, 557] on input "Save cc list as default" at bounding box center [597, 563] width 13 height 13
checkbox input "true"
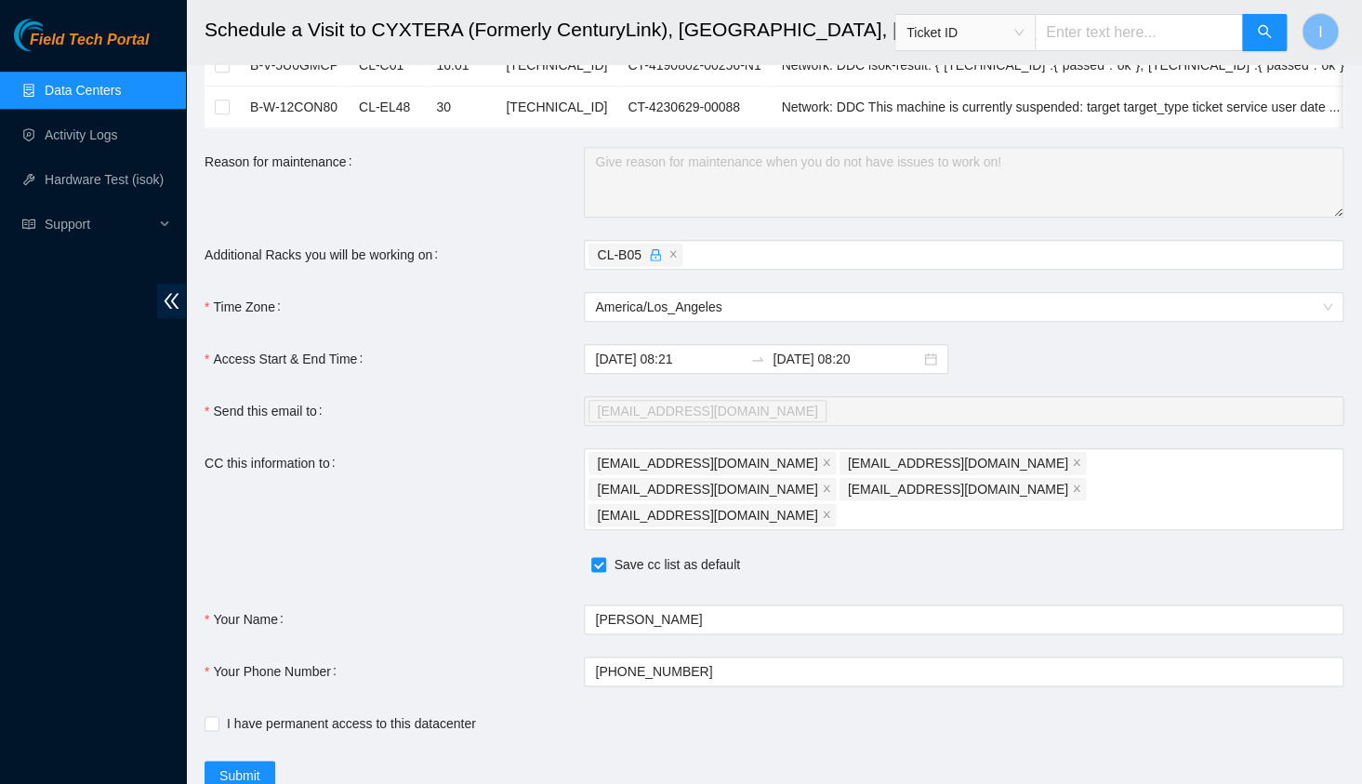
scroll to position [632, 0]
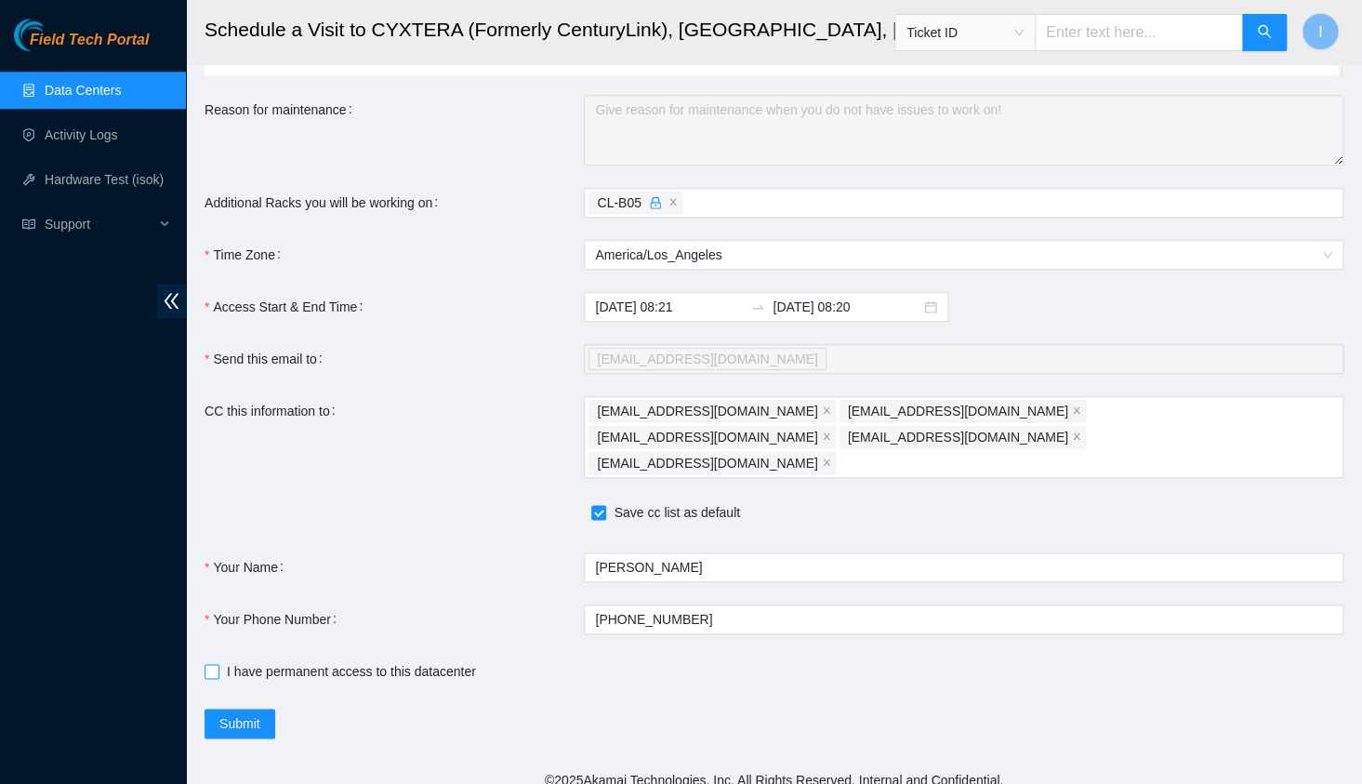
click at [265, 661] on span "I have permanent access to this datacenter" at bounding box center [351, 671] width 264 height 20
click at [218, 664] on input "I have permanent access to this datacenter" at bounding box center [211, 670] width 13 height 13
checkbox input "true"
click at [236, 713] on span "Submit" at bounding box center [239, 723] width 41 height 20
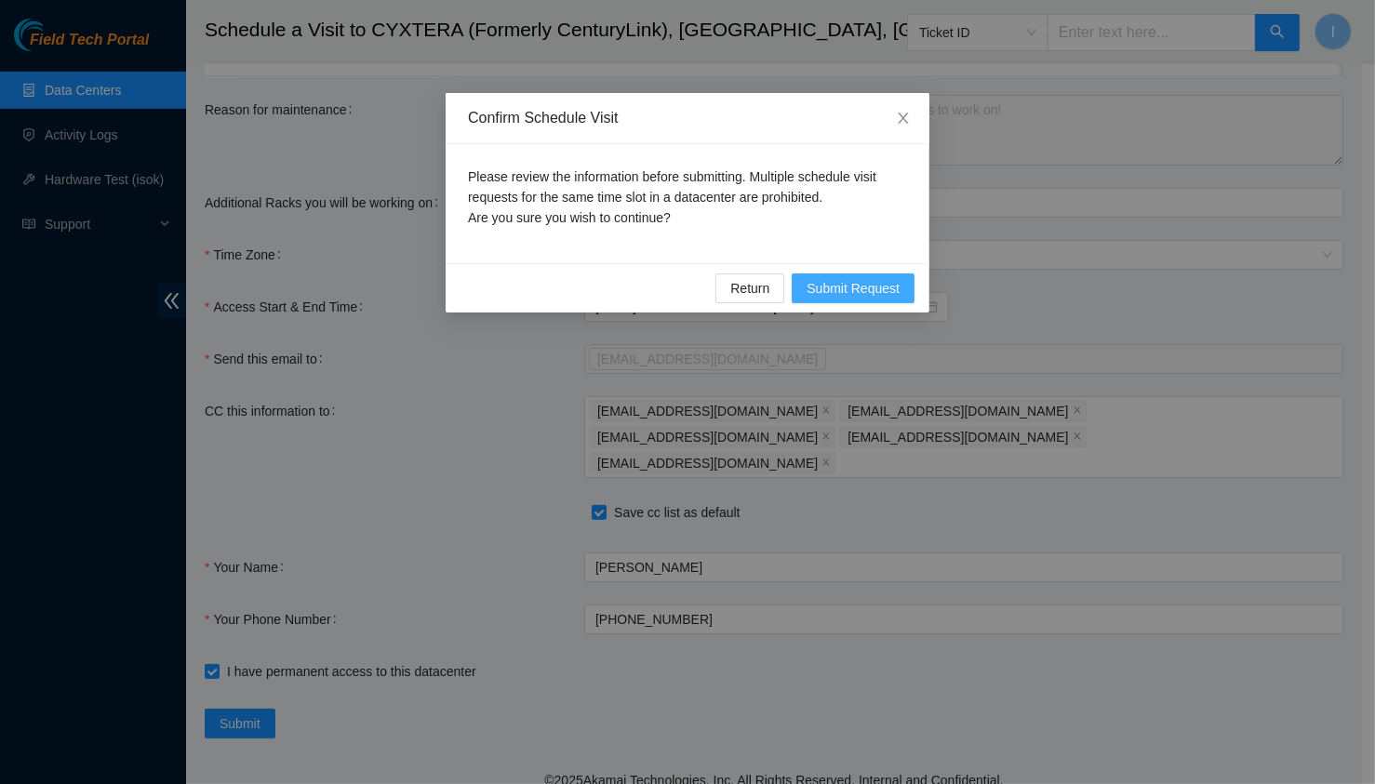
click at [844, 290] on span "Submit Request" at bounding box center [852, 288] width 93 height 20
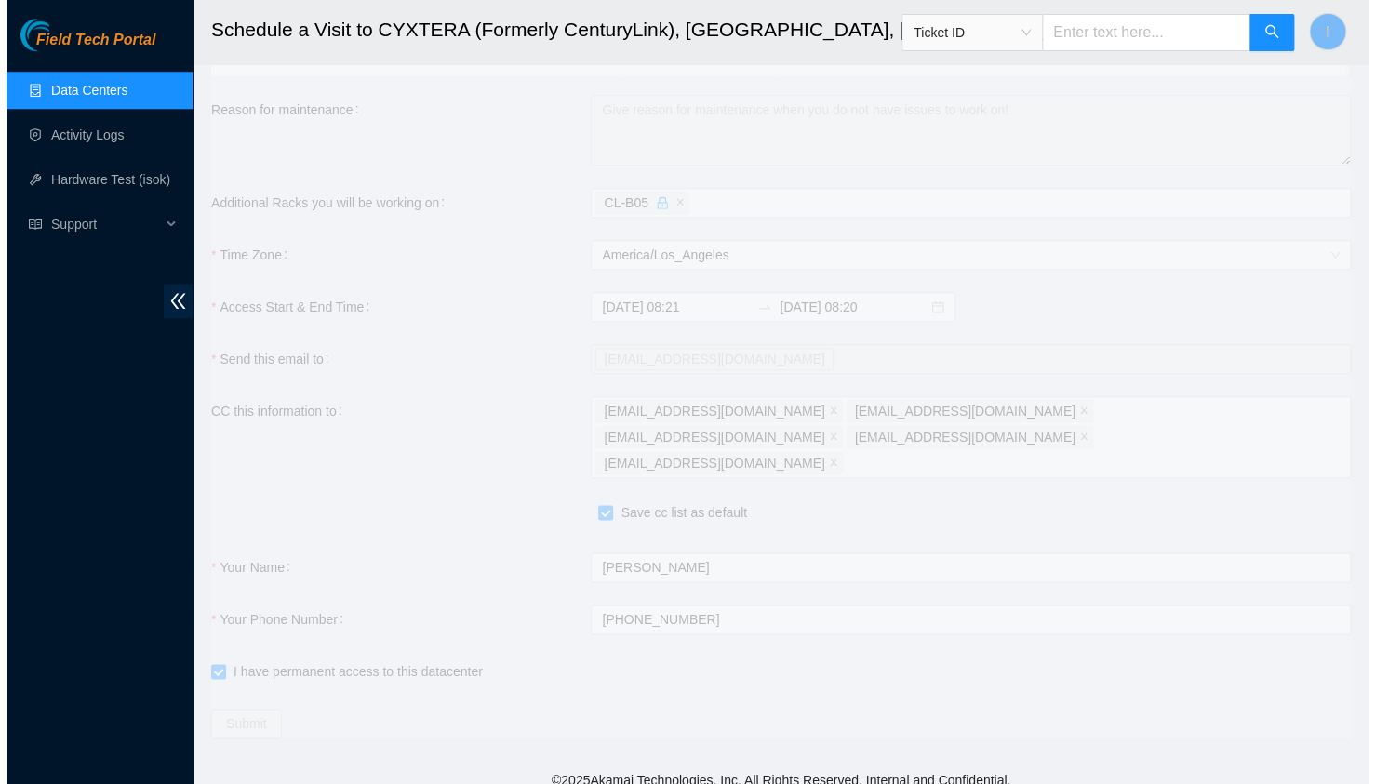
scroll to position [126, 0]
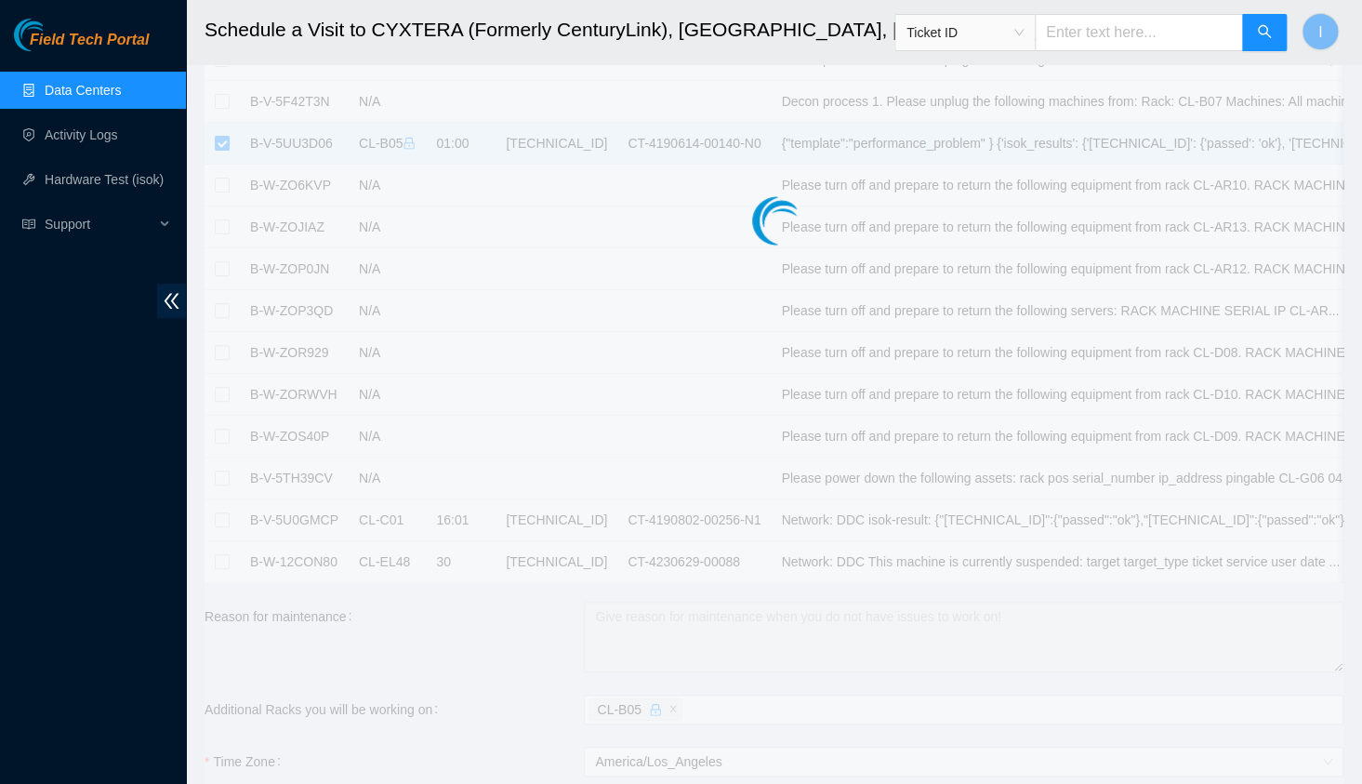
type input "2025-09-08 08:22"
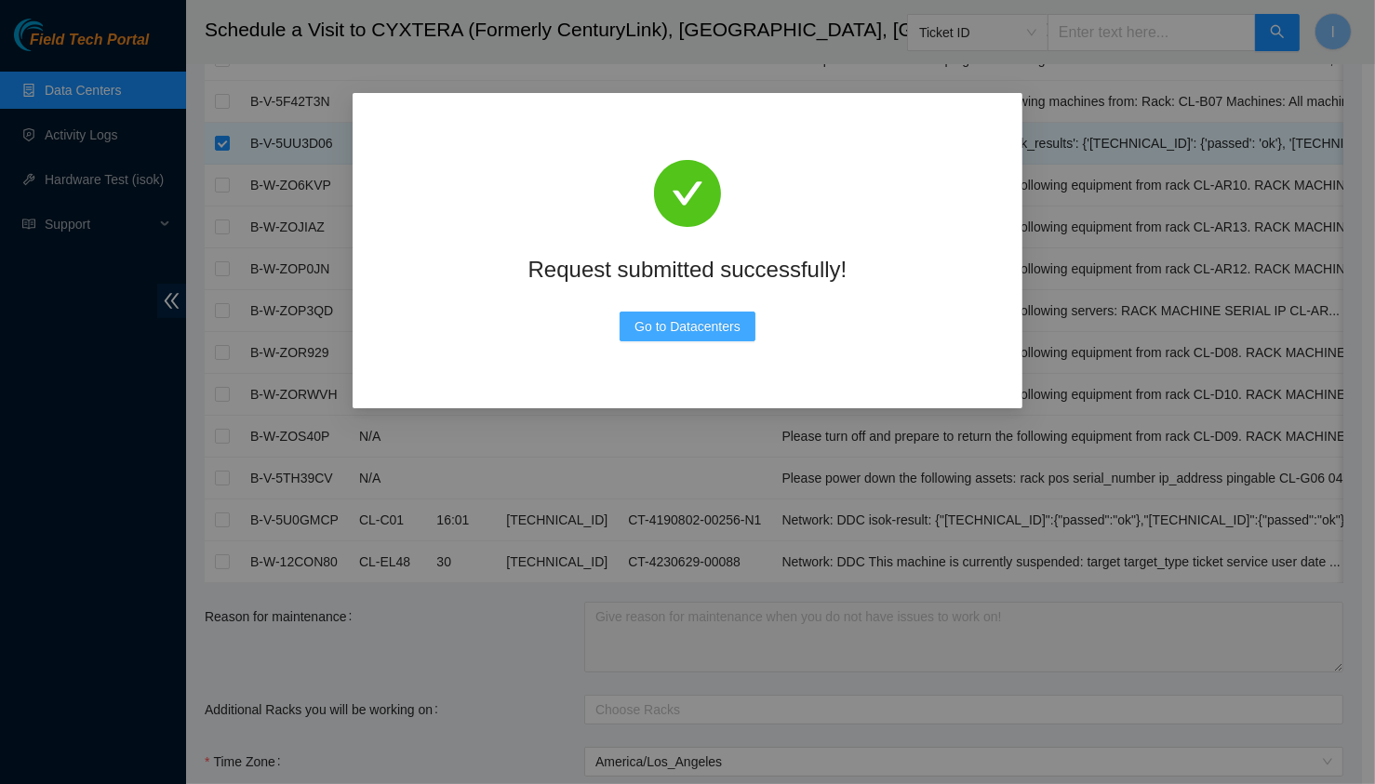
click at [651, 326] on span "Go to Datacenters" at bounding box center [687, 326] width 106 height 20
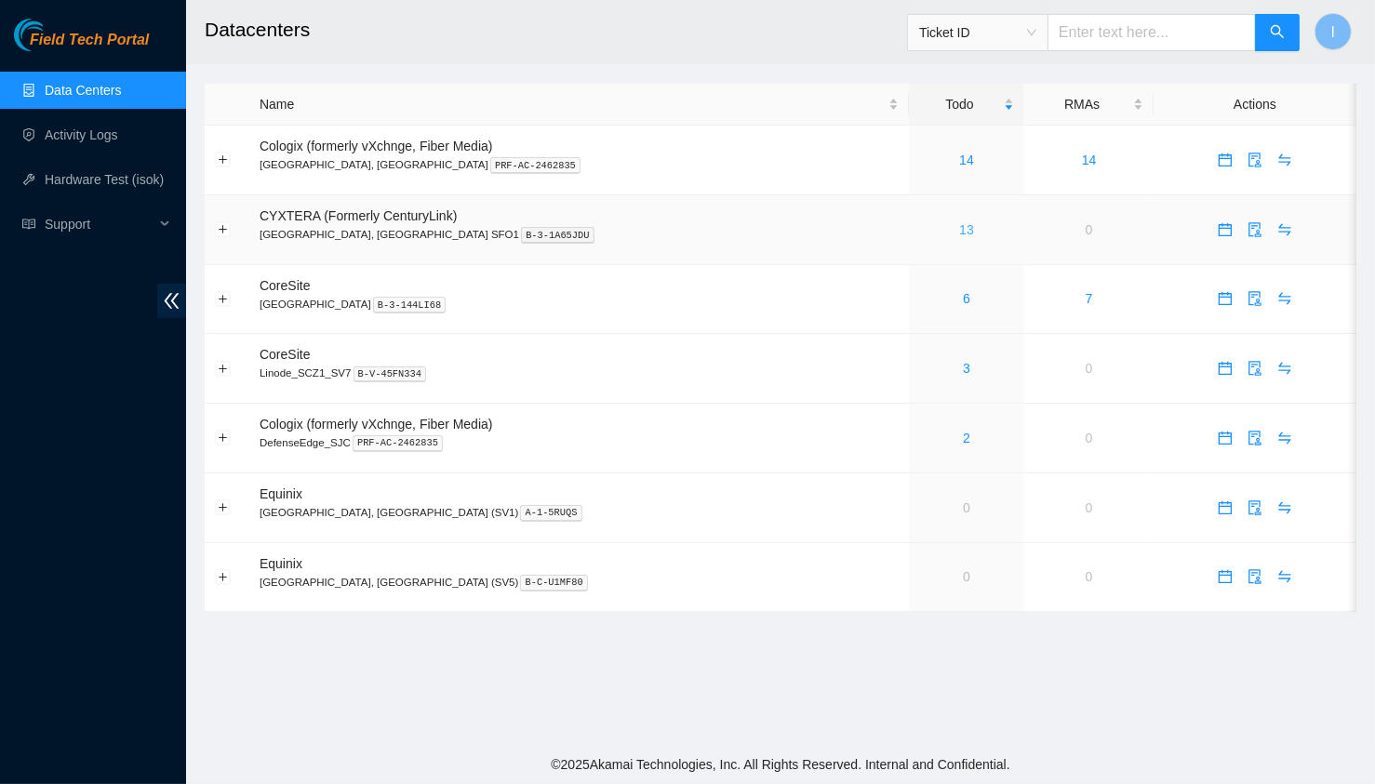
click at [959, 230] on link "13" at bounding box center [966, 229] width 15 height 15
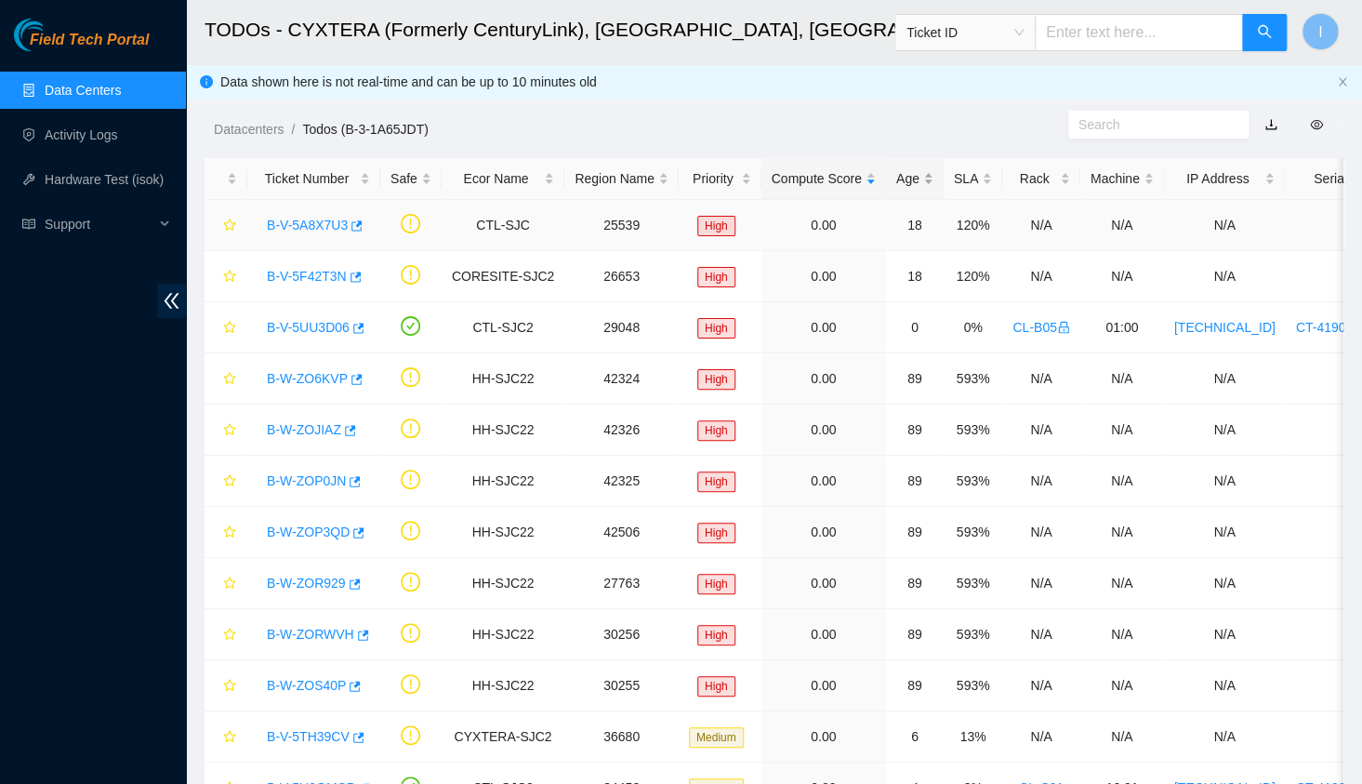
click at [897, 186] on div "Age" at bounding box center [915, 178] width 37 height 20
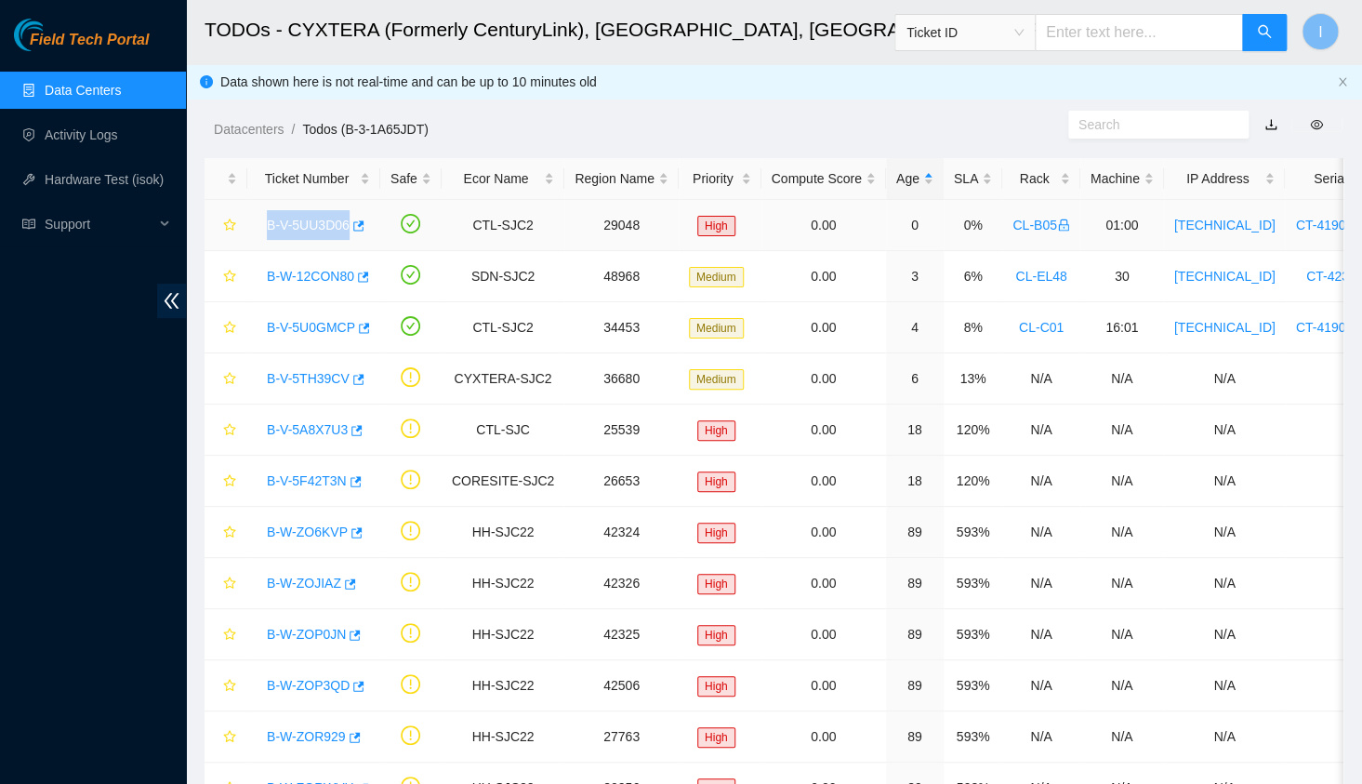
drag, startPoint x: 260, startPoint y: 226, endPoint x: 345, endPoint y: 227, distance: 84.6
click at [345, 227] on div "B-V-5UU3D06" at bounding box center [314, 225] width 113 height 30
copy link "B-V-5UU3D06"
drag, startPoint x: 62, startPoint y: 456, endPoint x: 89, endPoint y: 445, distance: 29.2
click at [62, 456] on div "Field Tech Portal Data Centers Activity Logs Hardware Test (isok) Support" at bounding box center [93, 401] width 186 height 765
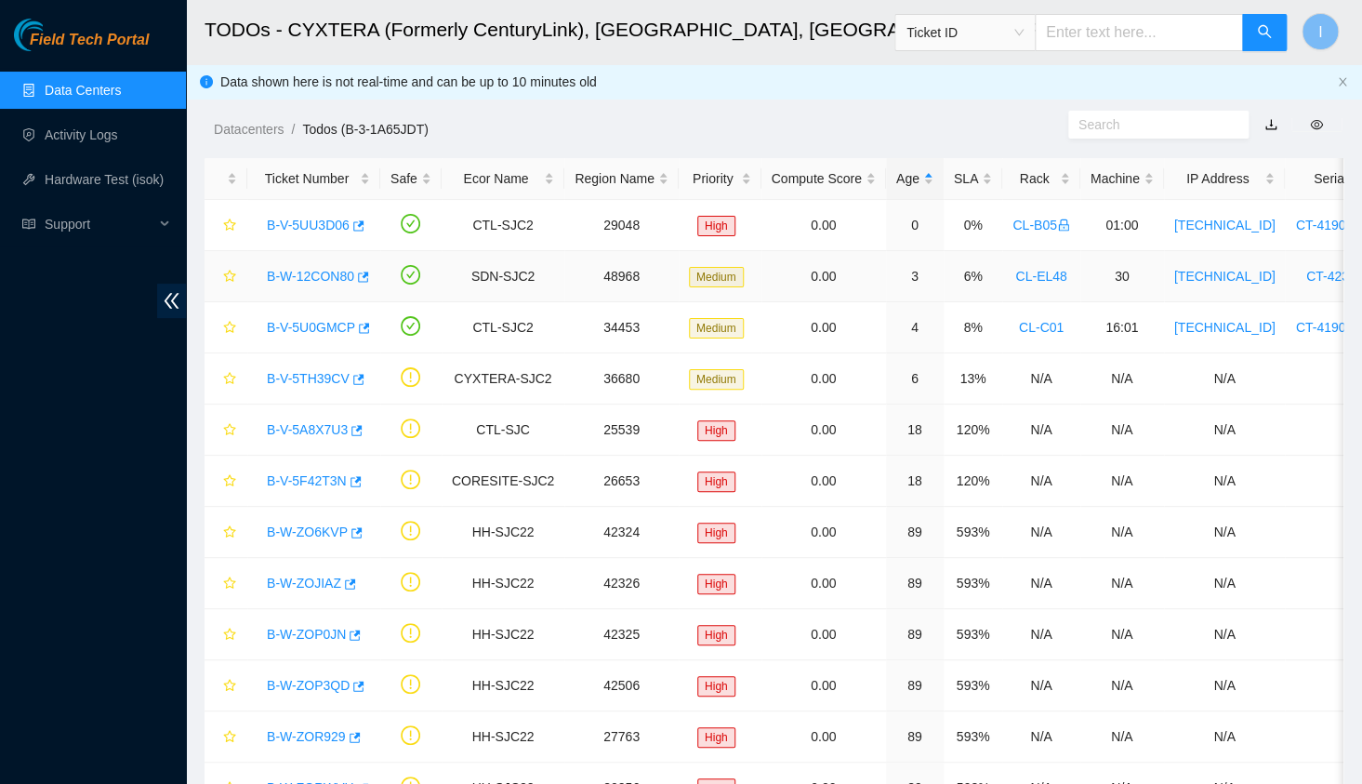
click at [303, 272] on link "B-W-12CON80" at bounding box center [310, 276] width 87 height 15
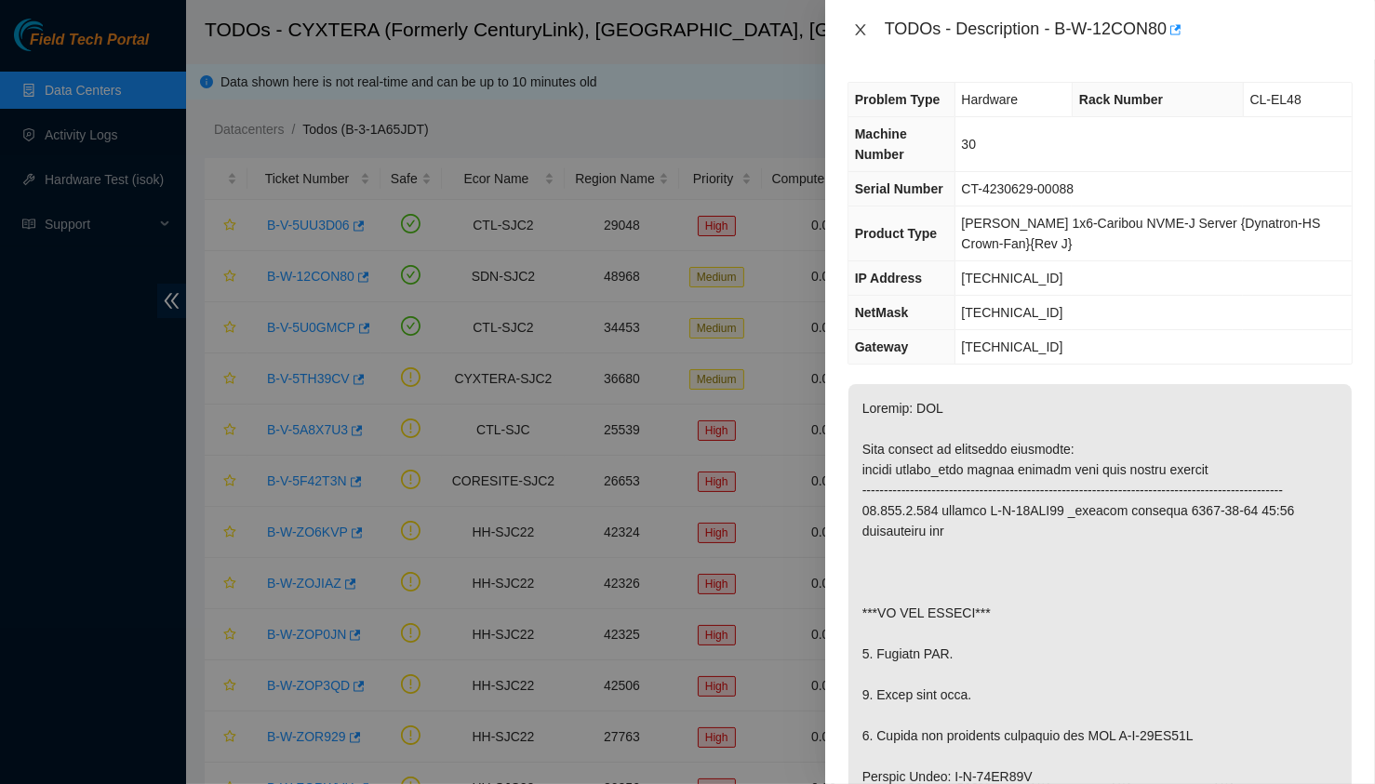
click at [870, 33] on button "Close" at bounding box center [860, 30] width 26 height 18
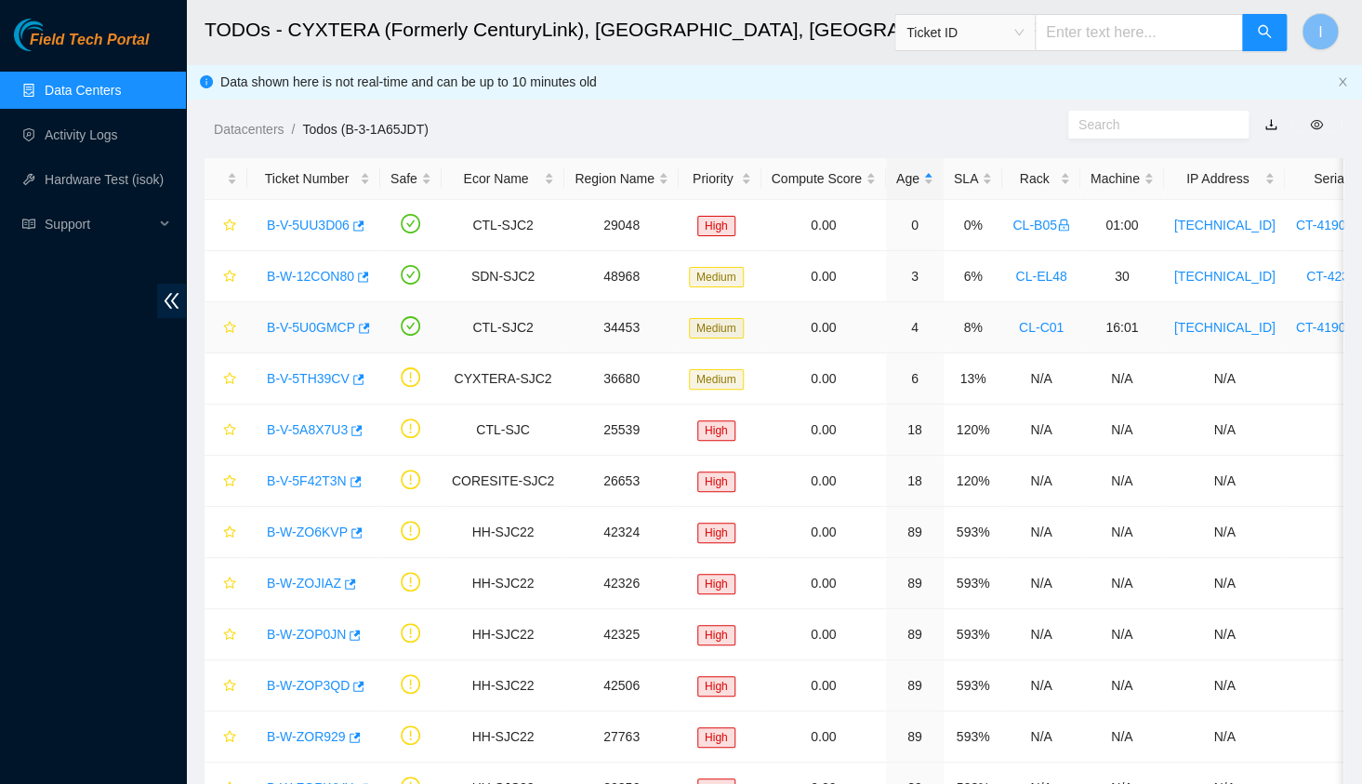
click at [329, 326] on link "B-V-5U0GMCP" at bounding box center [311, 327] width 88 height 15
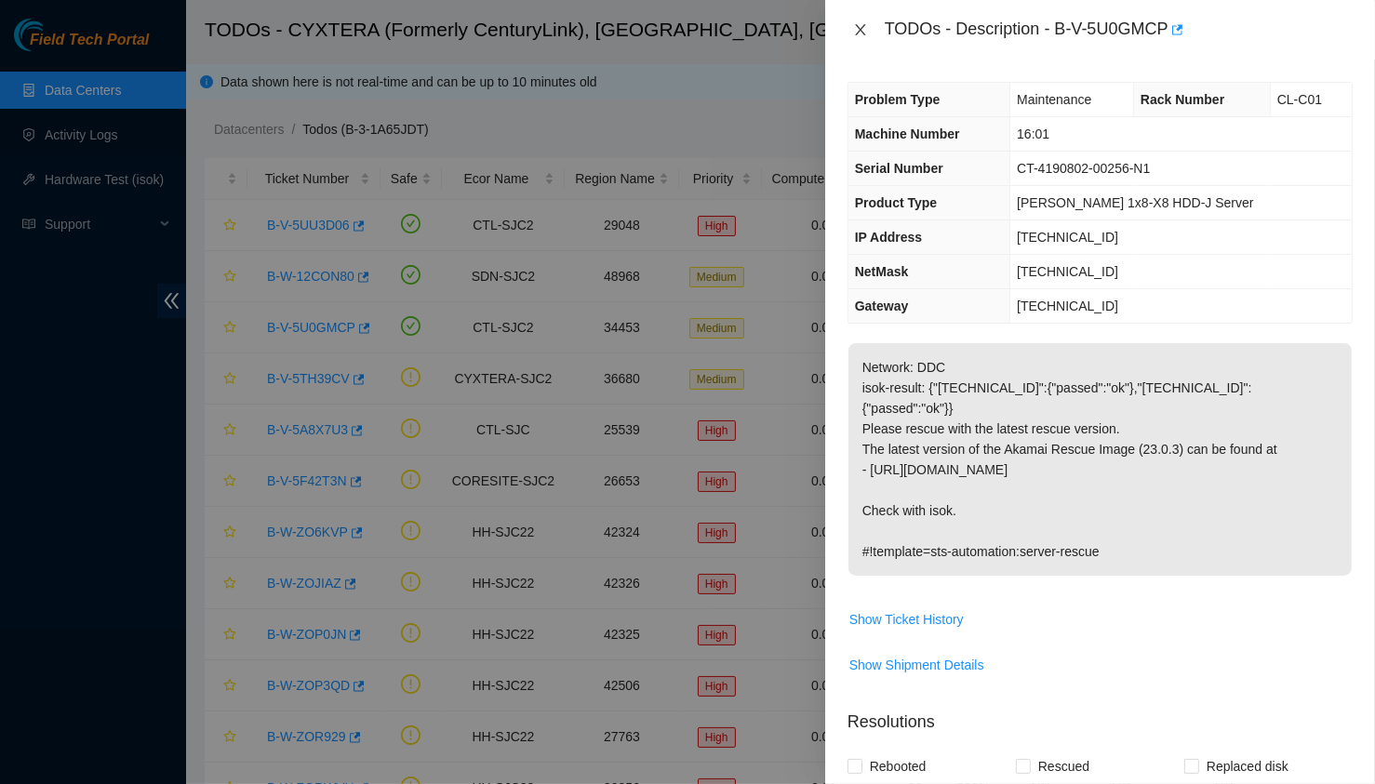
click at [860, 35] on icon "close" at bounding box center [860, 29] width 15 height 15
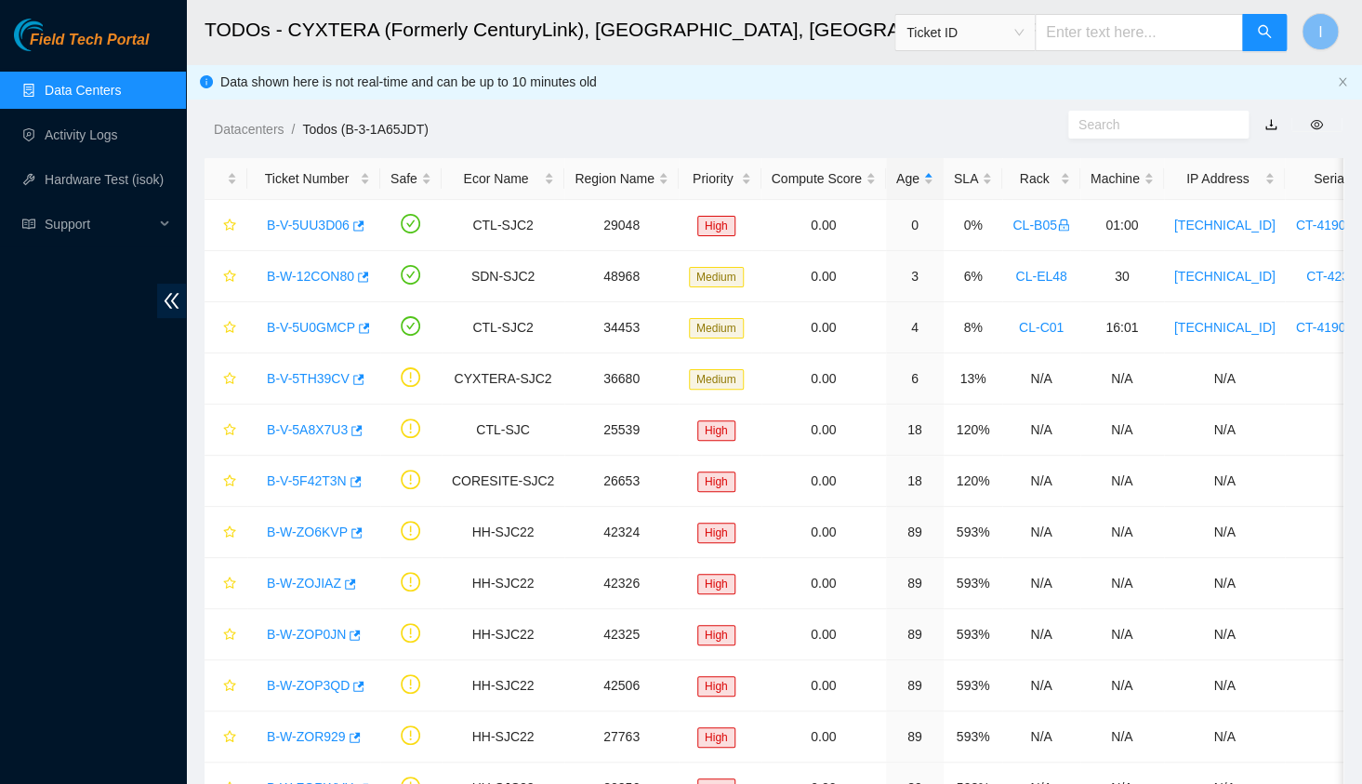
click at [128, 413] on div "Field Tech Portal Data Centers Activity Logs Hardware Test (isok) Support" at bounding box center [93, 401] width 186 height 765
click at [73, 456] on div "Field Tech Portal Data Centers Activity Logs Hardware Test (isok) Support" at bounding box center [93, 401] width 186 height 765
click at [129, 545] on div "Field Tech Portal Data Centers Activity Logs Hardware Test (isok) Support" at bounding box center [93, 401] width 186 height 765
click at [776, 296] on td "0.00" at bounding box center [824, 276] width 125 height 51
click at [302, 278] on link "B-W-12CON80" at bounding box center [310, 276] width 87 height 15
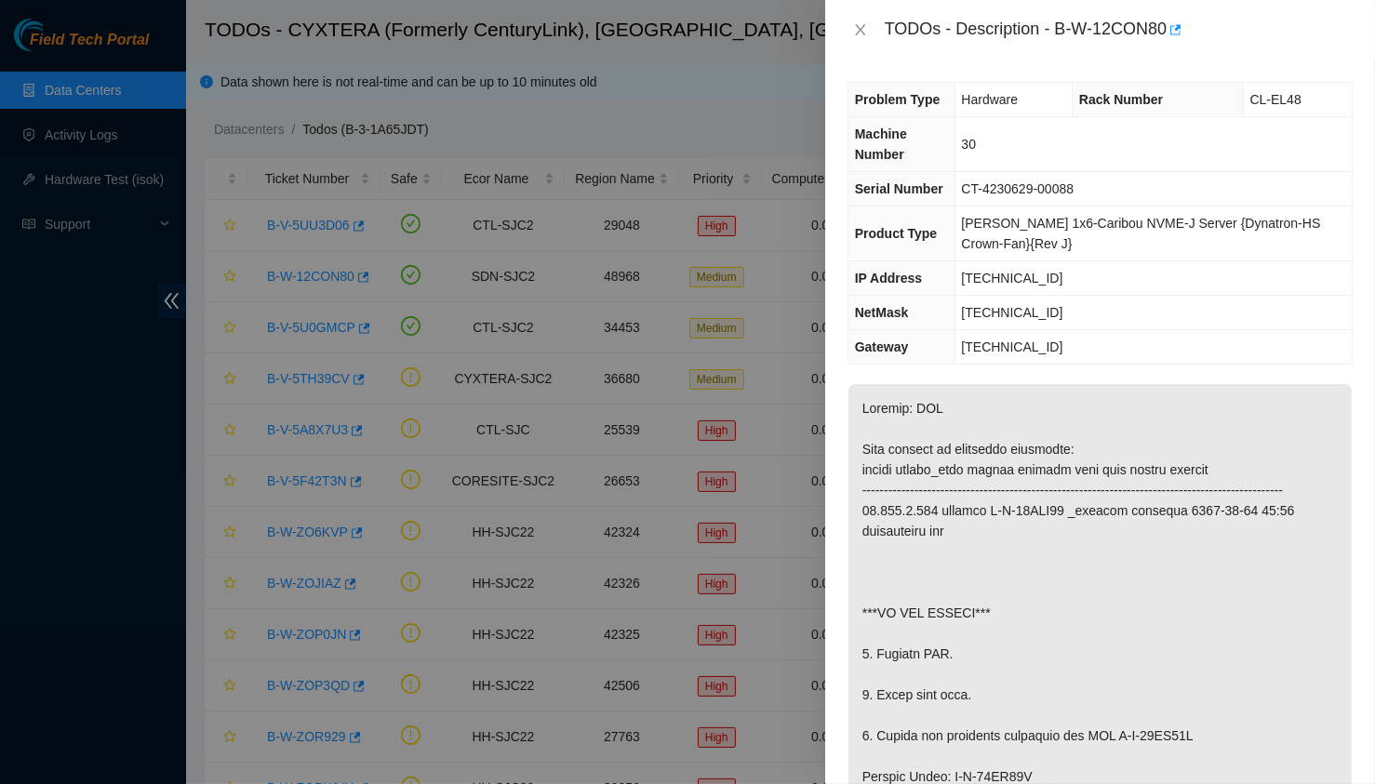
scroll to position [168, 0]
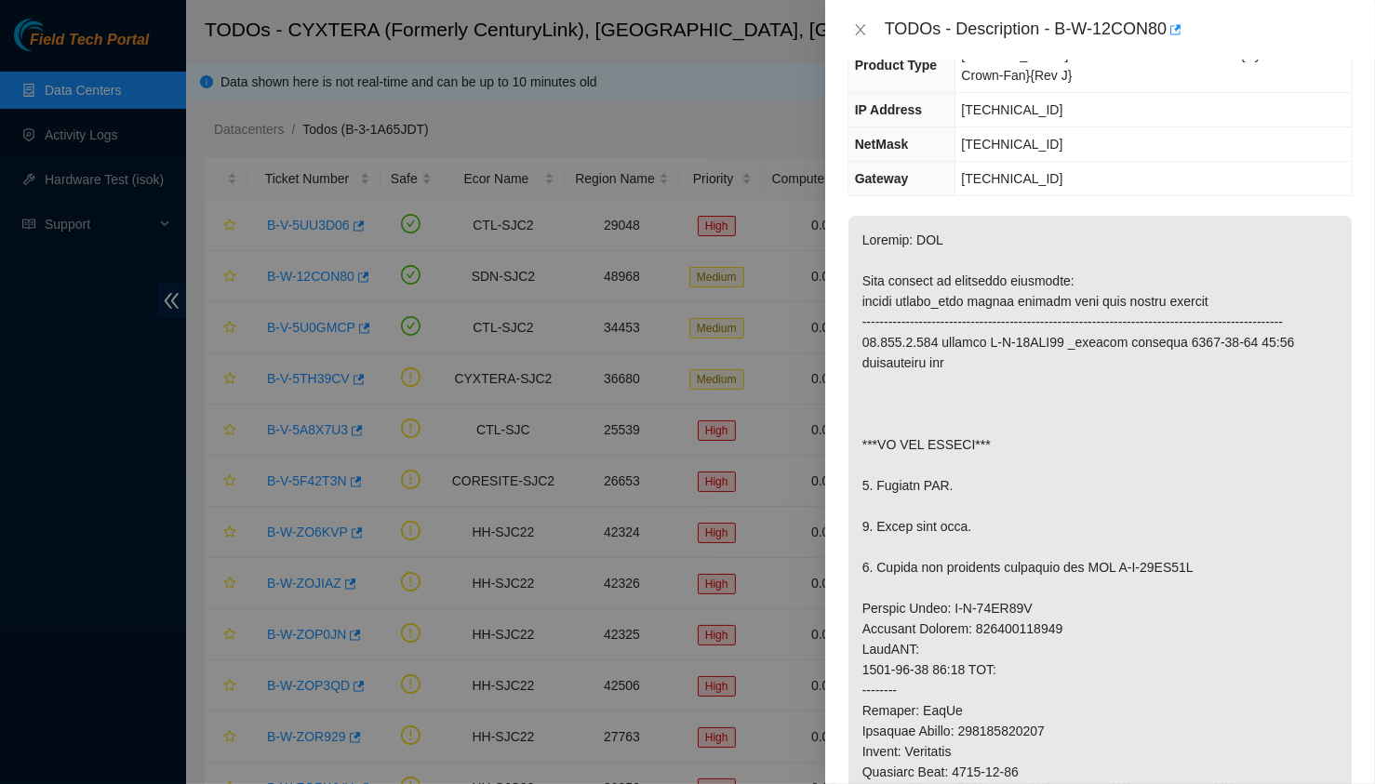
click at [995, 306] on p at bounding box center [1099, 680] width 503 height 928
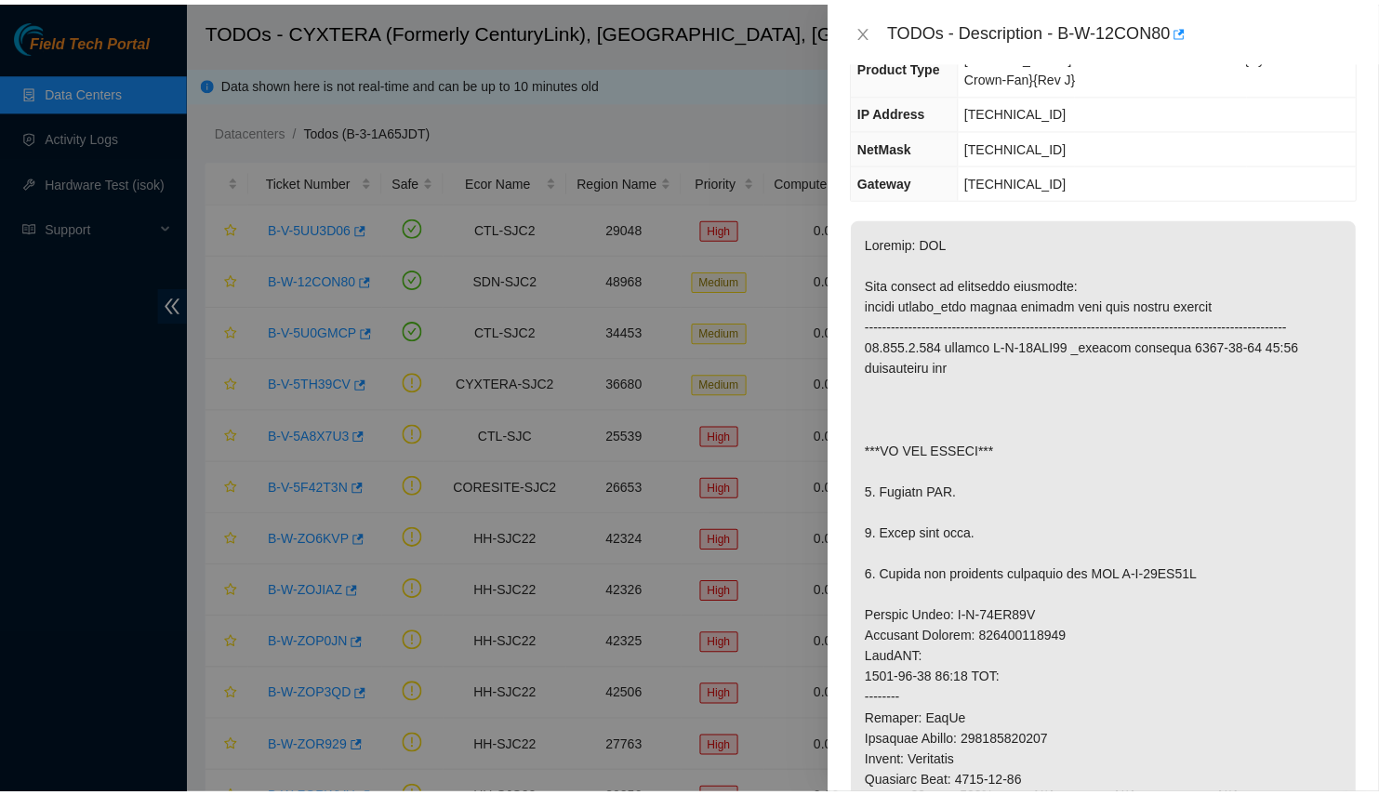
scroll to position [0, 0]
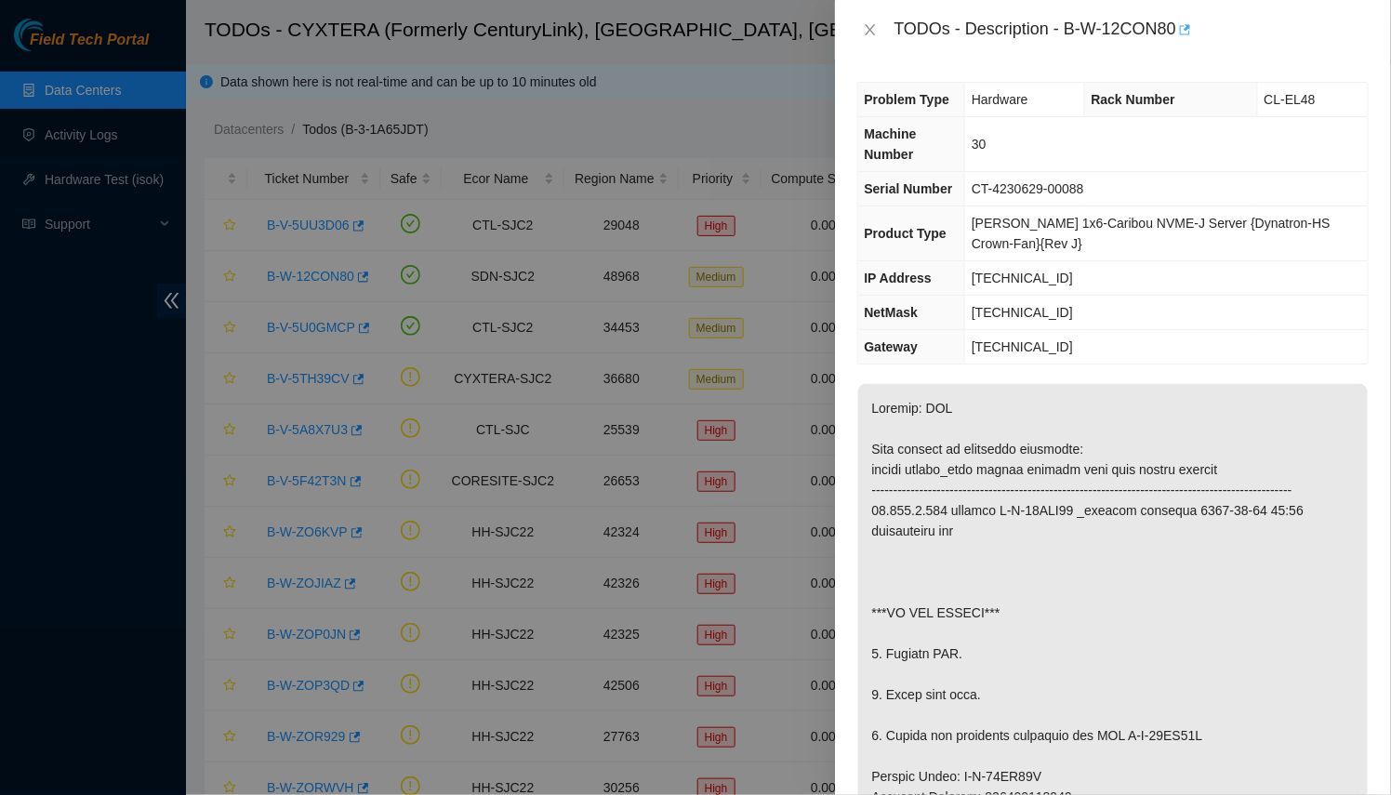
click at [1189, 26] on icon "button" at bounding box center [1185, 29] width 11 height 10
click at [432, 159] on div at bounding box center [695, 397] width 1391 height 795
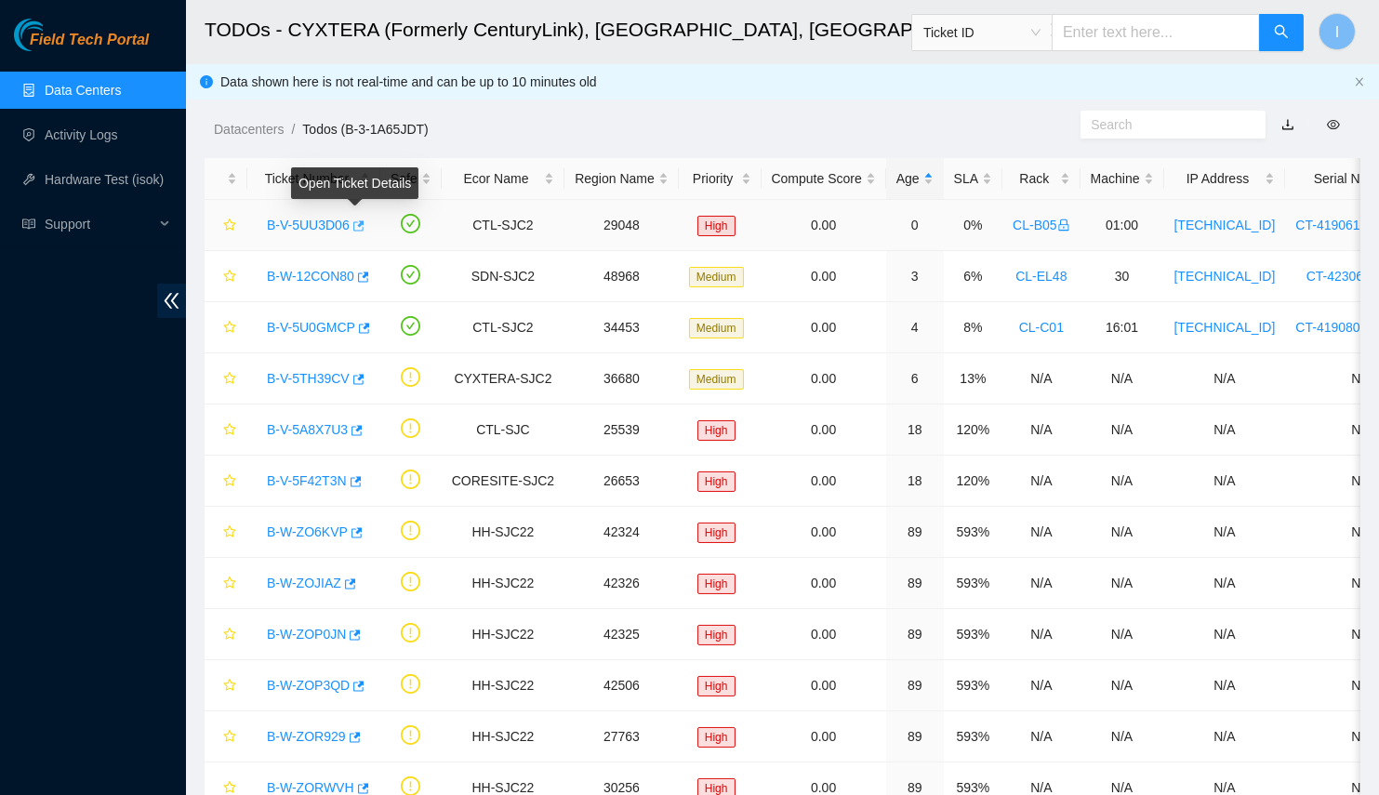
click at [356, 221] on icon "button" at bounding box center [357, 225] width 13 height 13
click at [100, 142] on link "Activity Logs" at bounding box center [81, 134] width 73 height 15
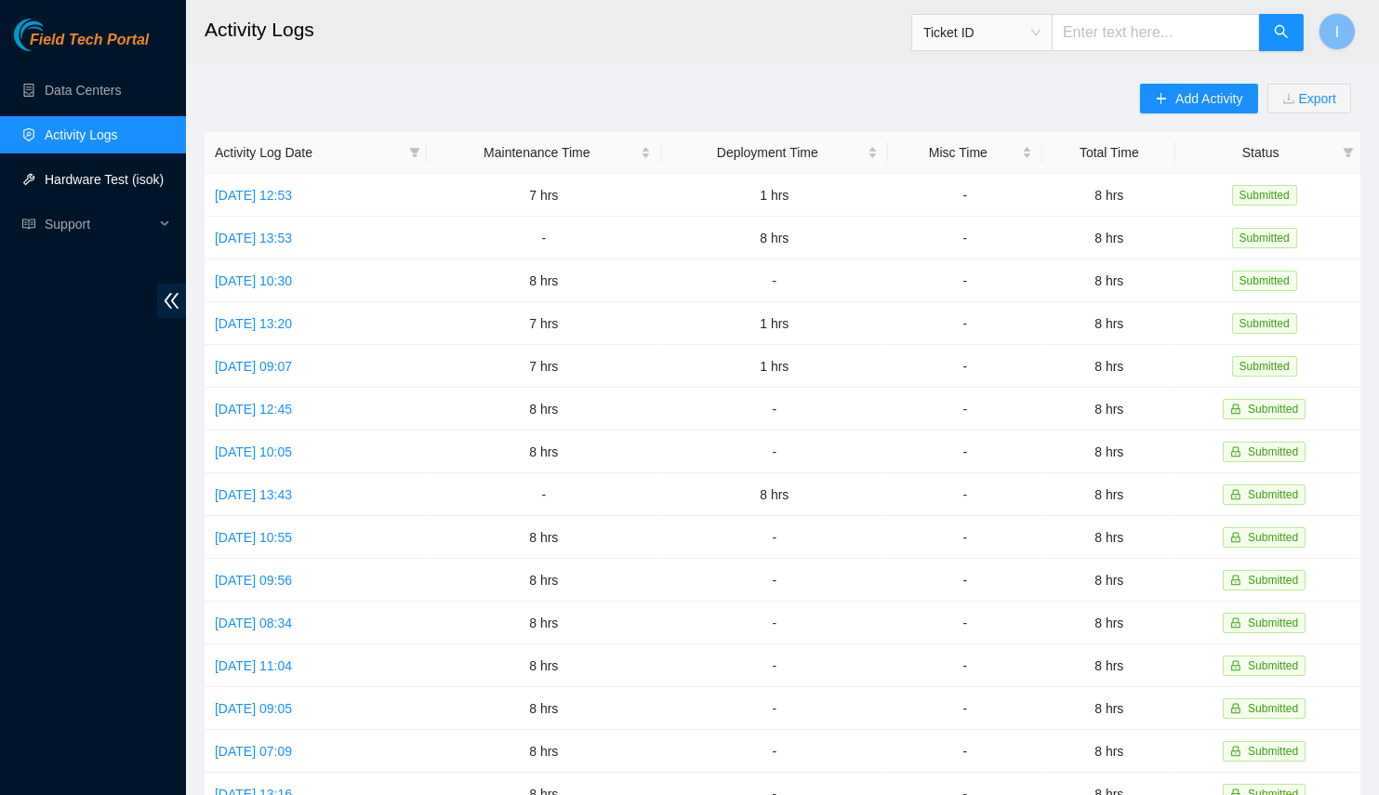
click at [103, 174] on link "Hardware Test (isok)" at bounding box center [104, 179] width 119 height 15
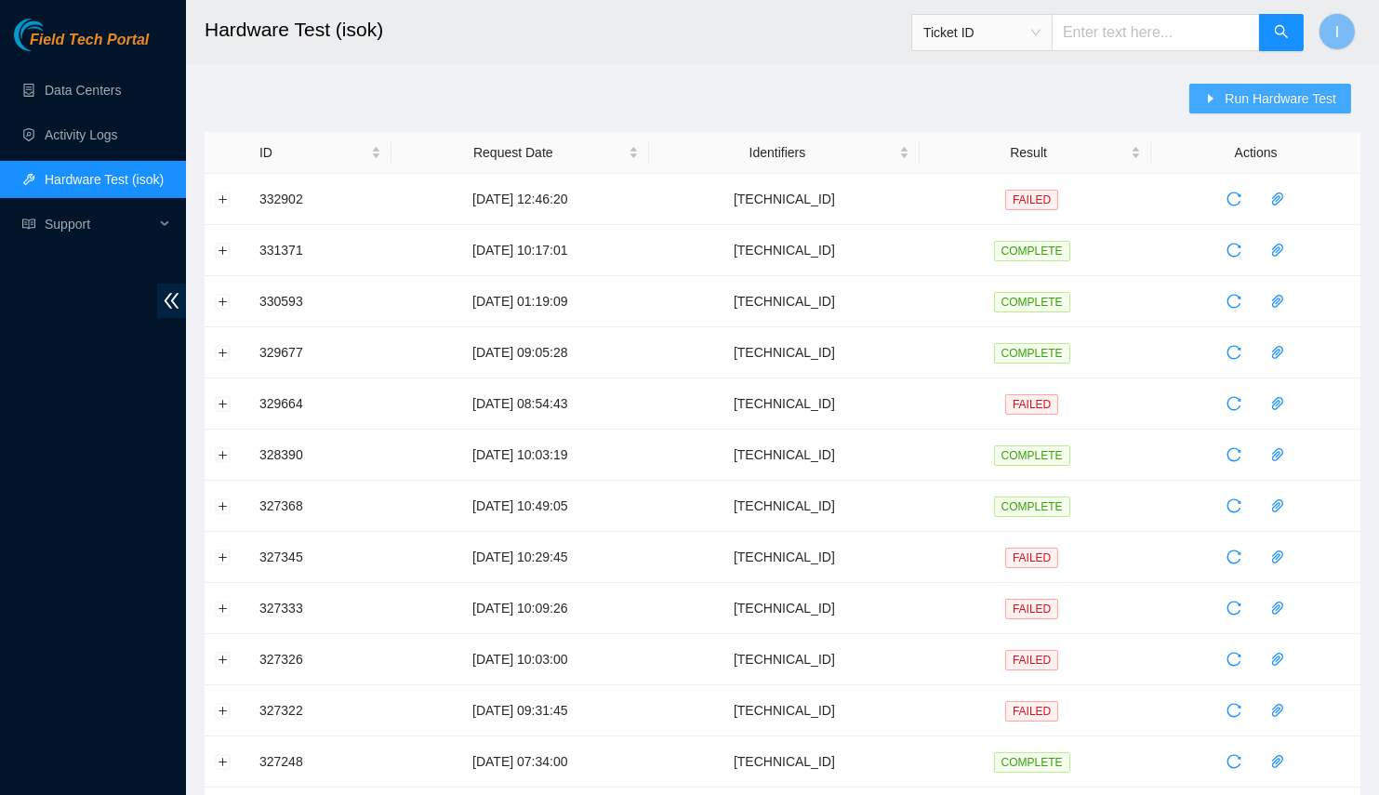
click at [1309, 87] on button "Run Hardware Test" at bounding box center [1271, 99] width 162 height 30
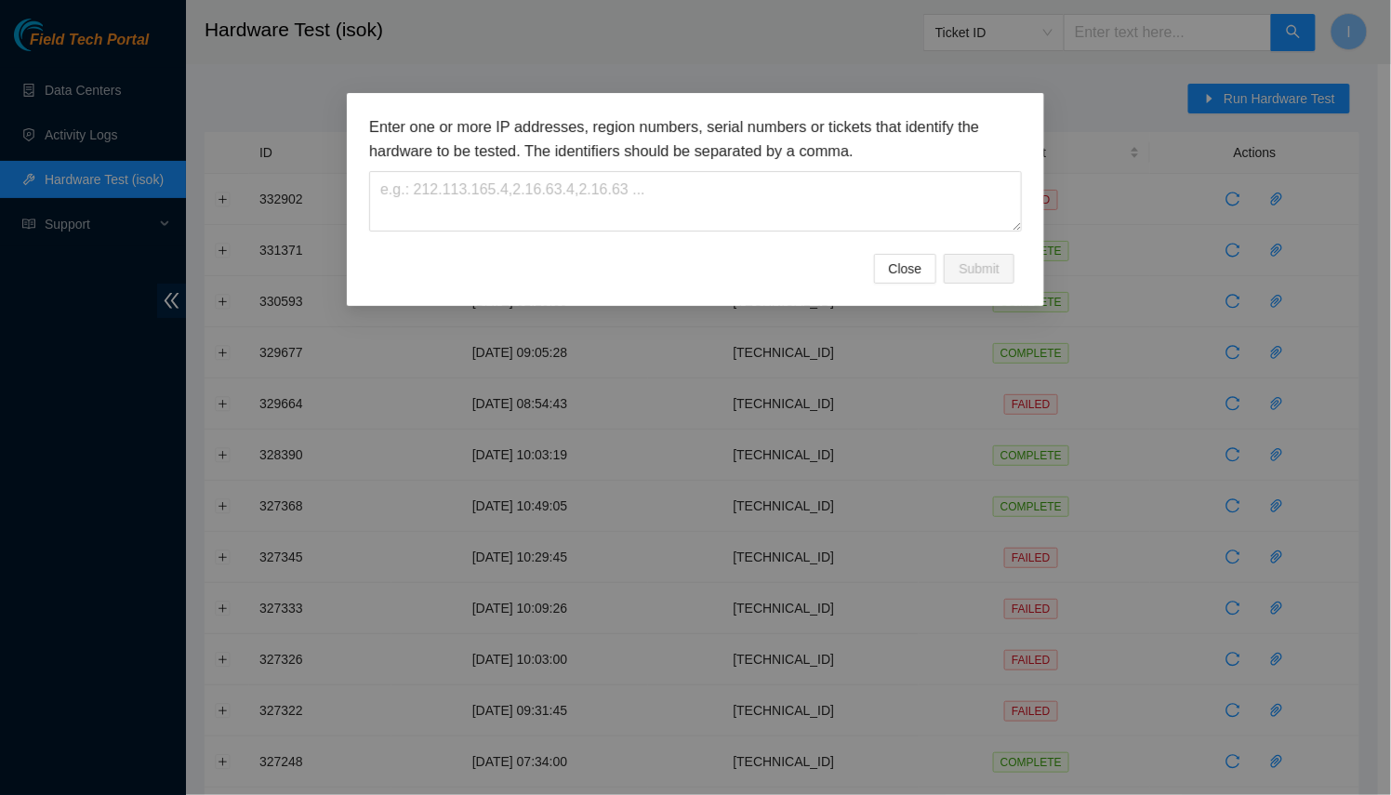
click at [721, 234] on div "Enter one or more IP addresses, region numbers, serial numbers or tickets that …" at bounding box center [695, 184] width 653 height 139
click at [724, 204] on textarea at bounding box center [695, 201] width 653 height 60
paste textarea "[TECHNICAL_ID]"
type textarea "[TECHNICAL_ID]"
click at [956, 260] on button "Submit" at bounding box center [979, 269] width 71 height 30
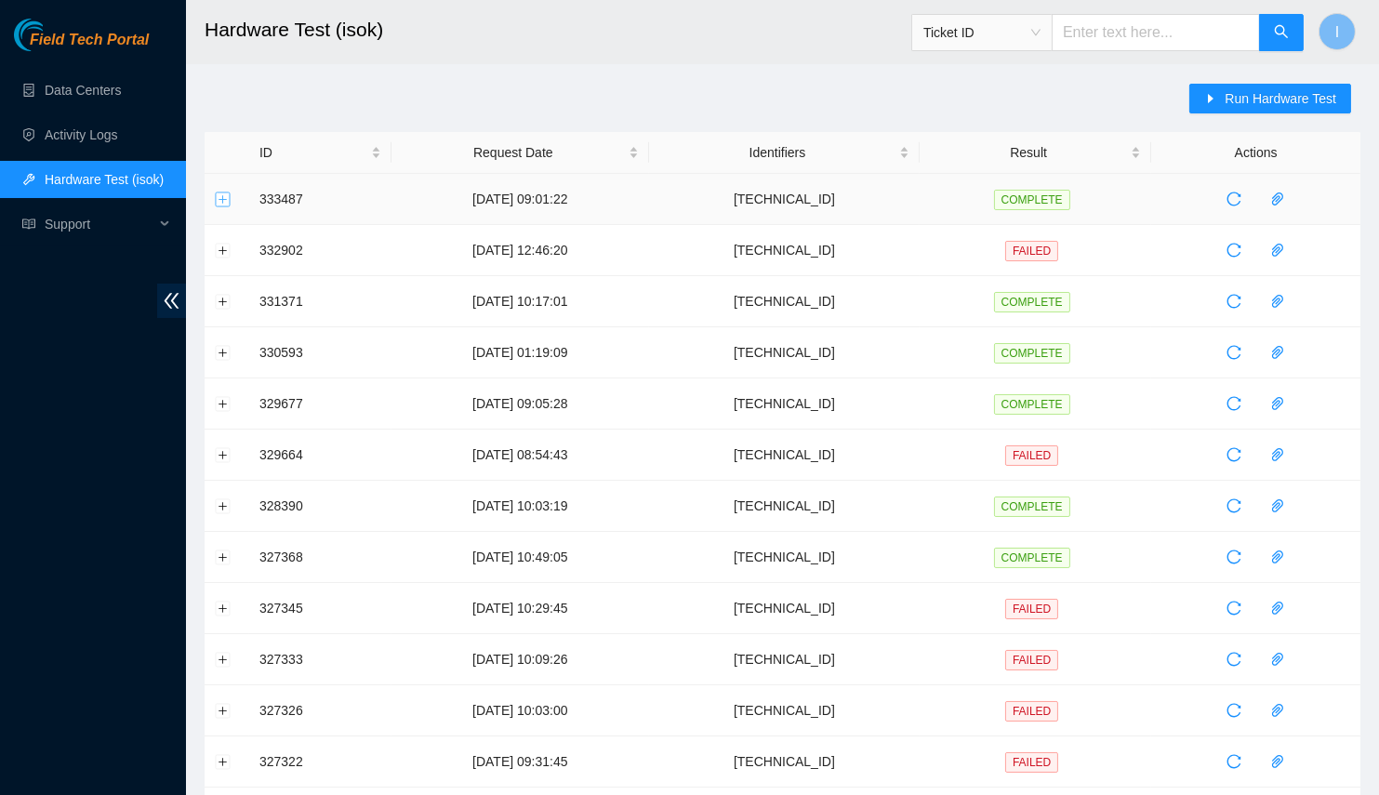
click at [223, 193] on button "Expand row" at bounding box center [223, 199] width 15 height 15
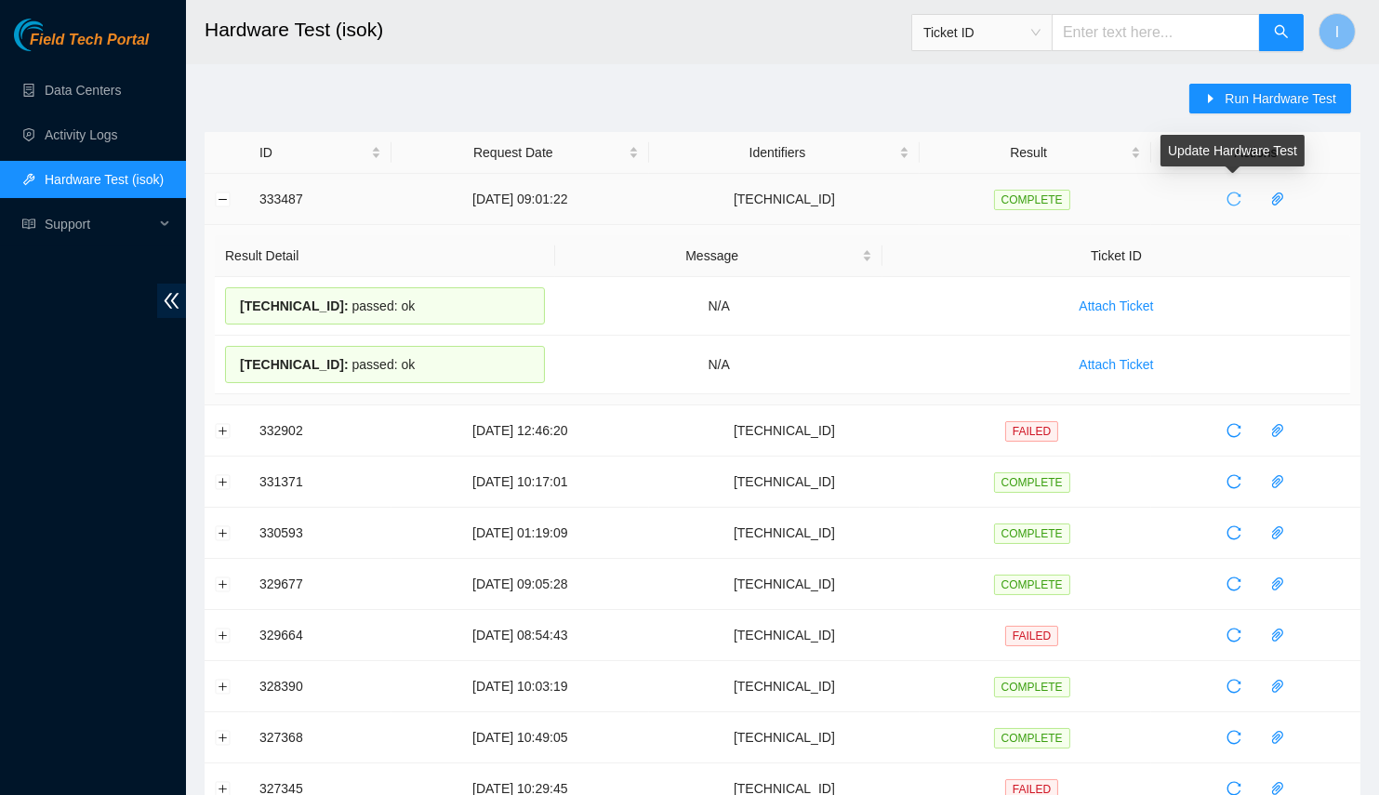
click at [1235, 202] on icon "reload" at bounding box center [1234, 199] width 15 height 15
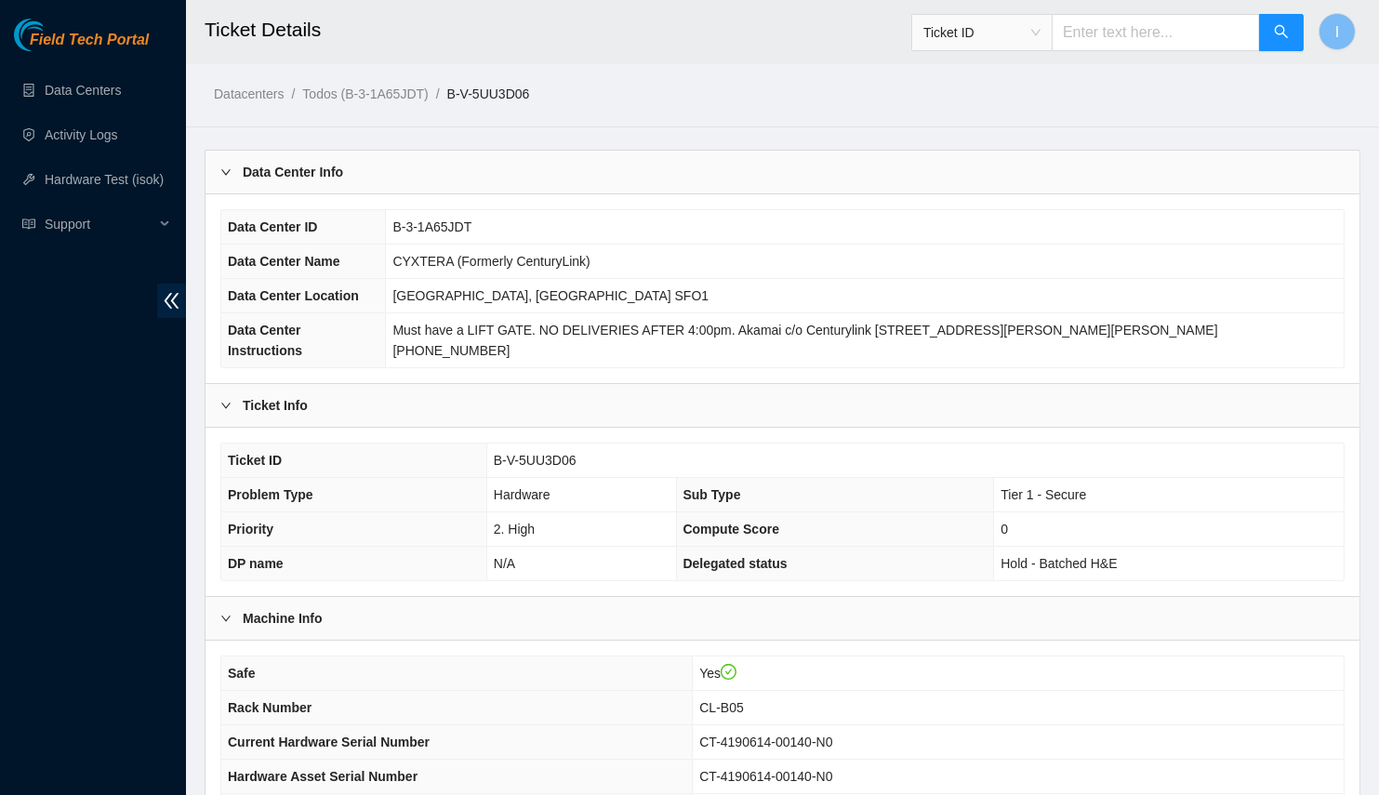
click at [546, 180] on div "Data Center Info" at bounding box center [783, 172] width 1154 height 43
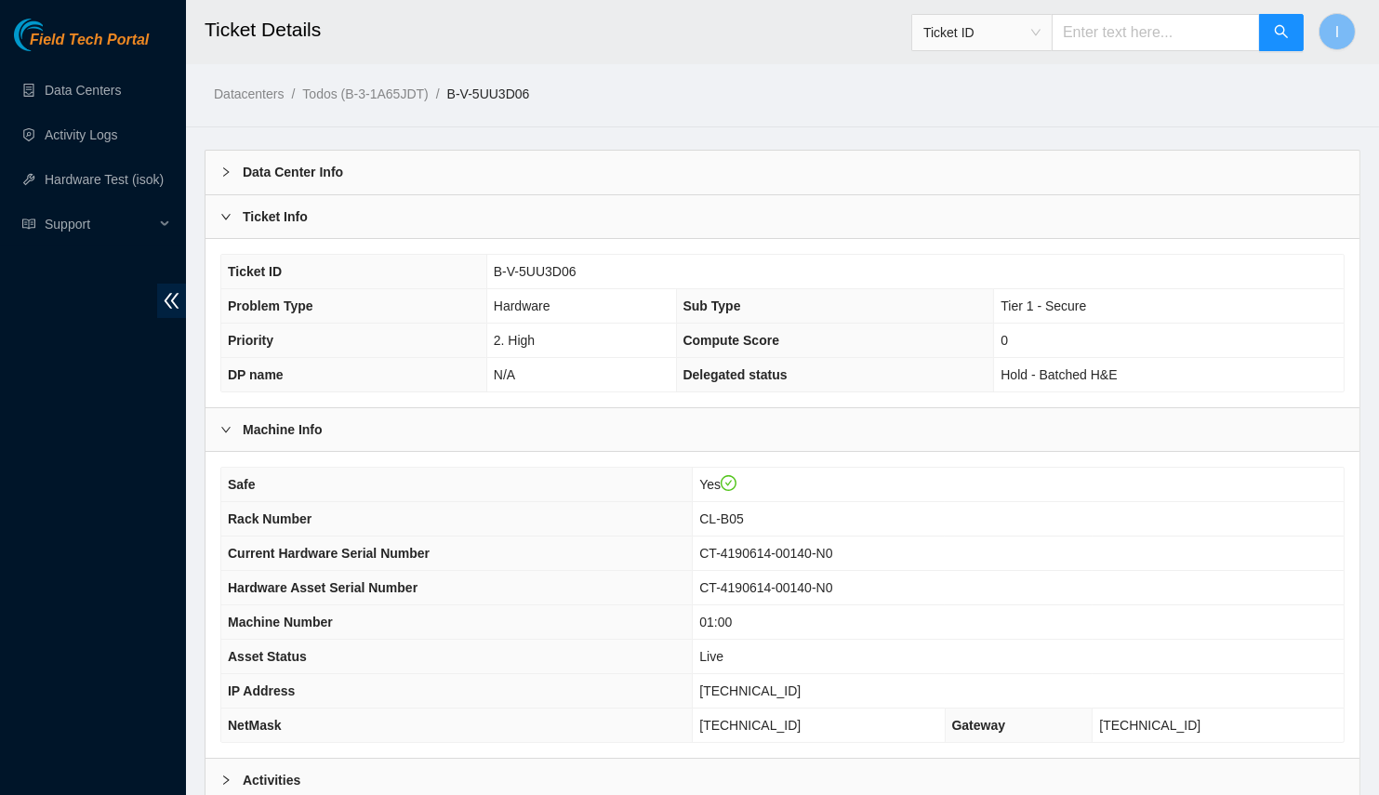
scroll to position [183, 0]
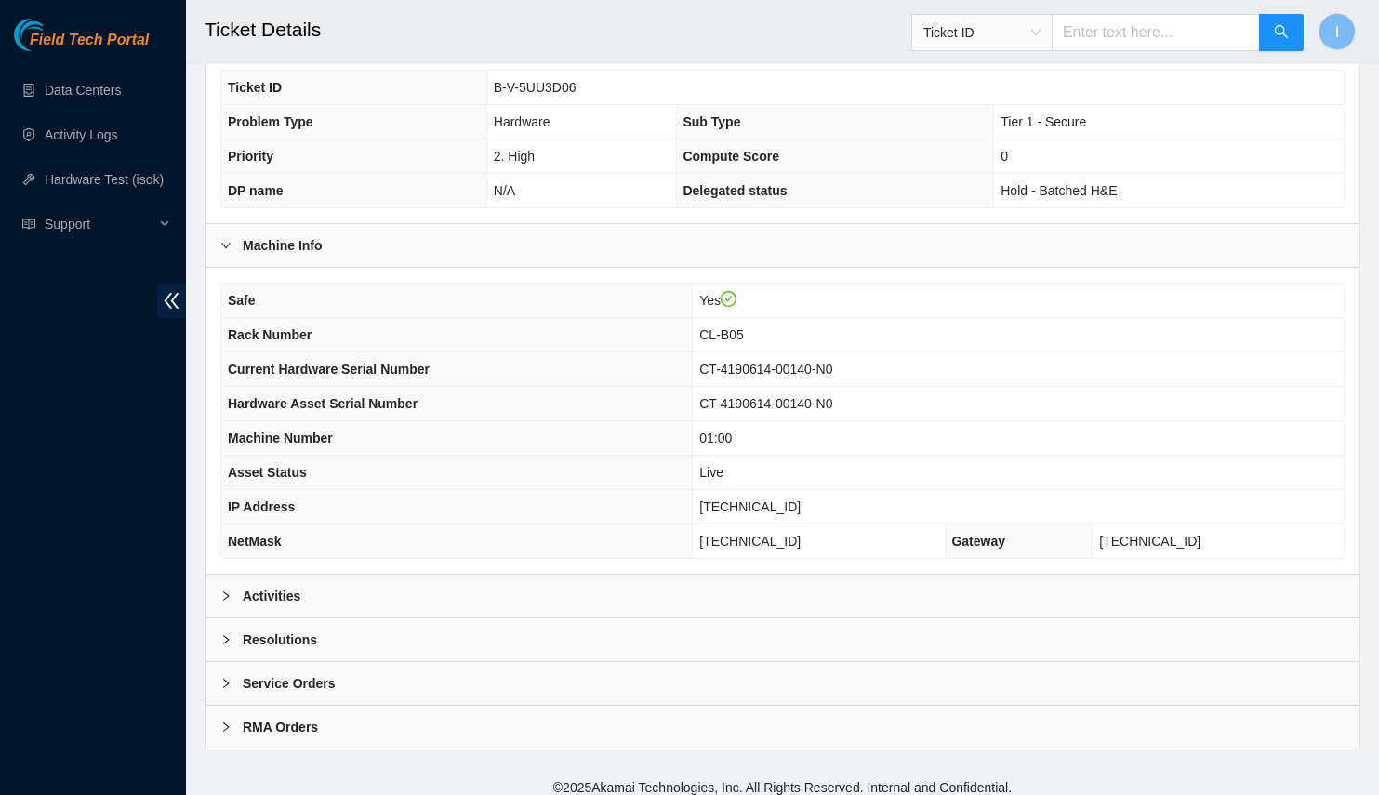
click at [499, 576] on div "Activities" at bounding box center [783, 596] width 1154 height 43
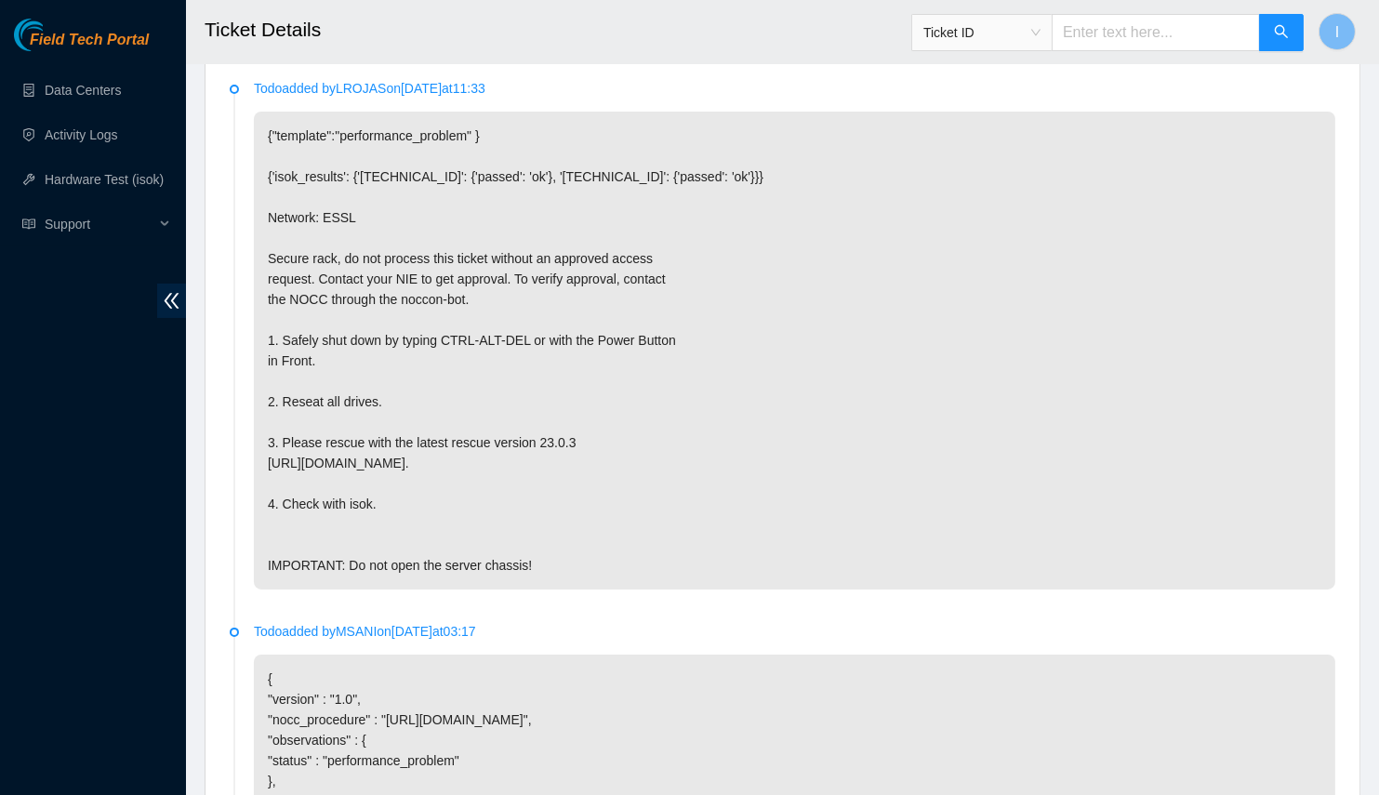
scroll to position [479, 0]
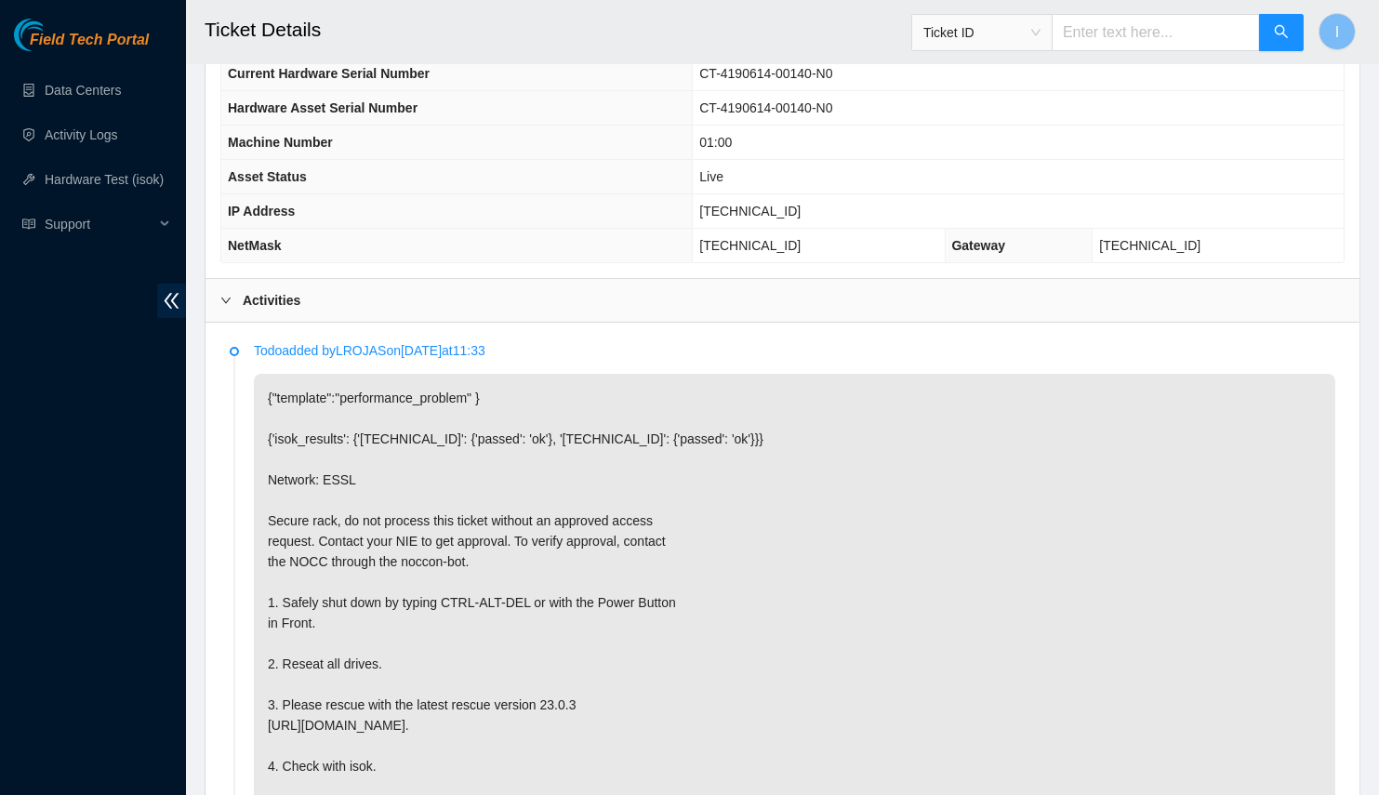
click at [405, 485] on p "{"template":"performance_problem" } {'isok_results': {'[TECHNICAL_ID]': {'passe…" at bounding box center [795, 613] width 1082 height 478
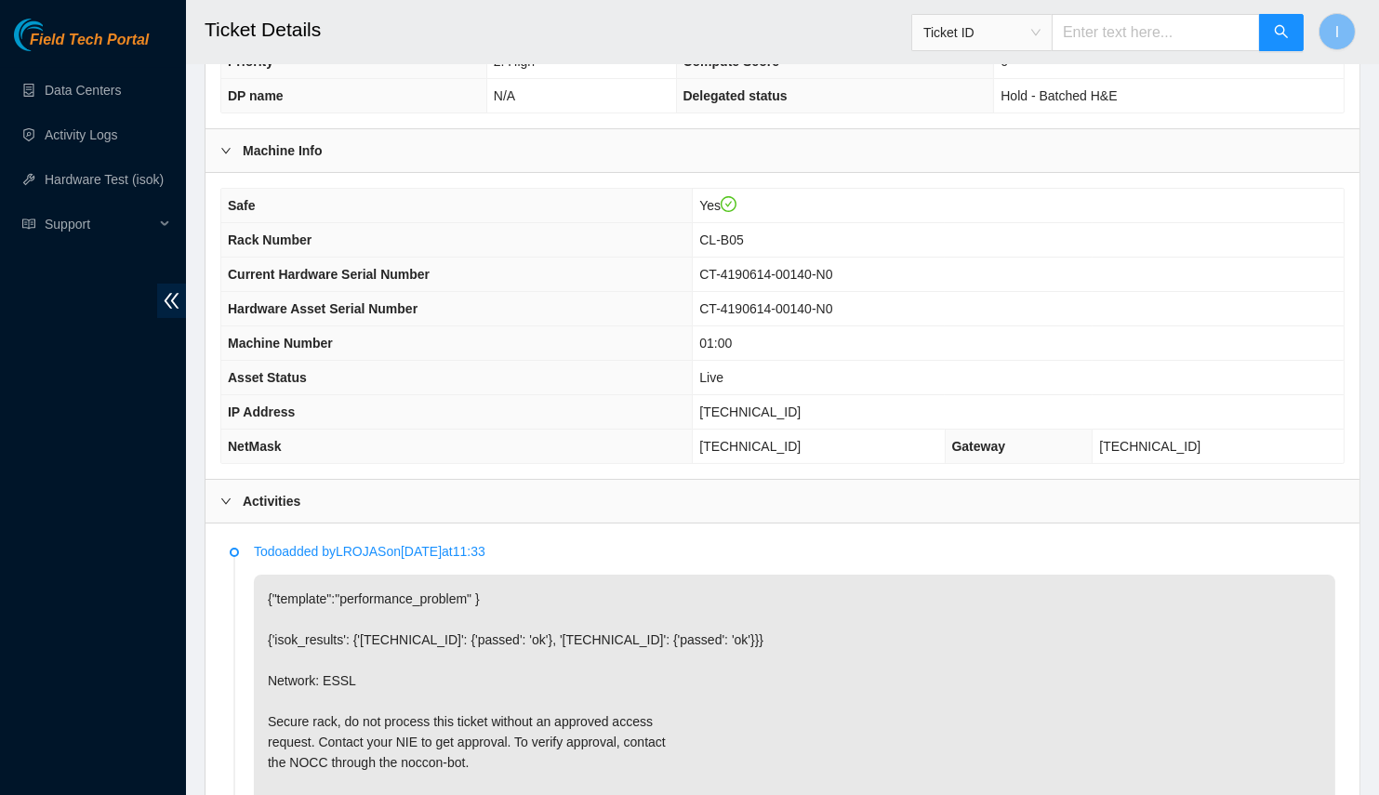
scroll to position [274, 0]
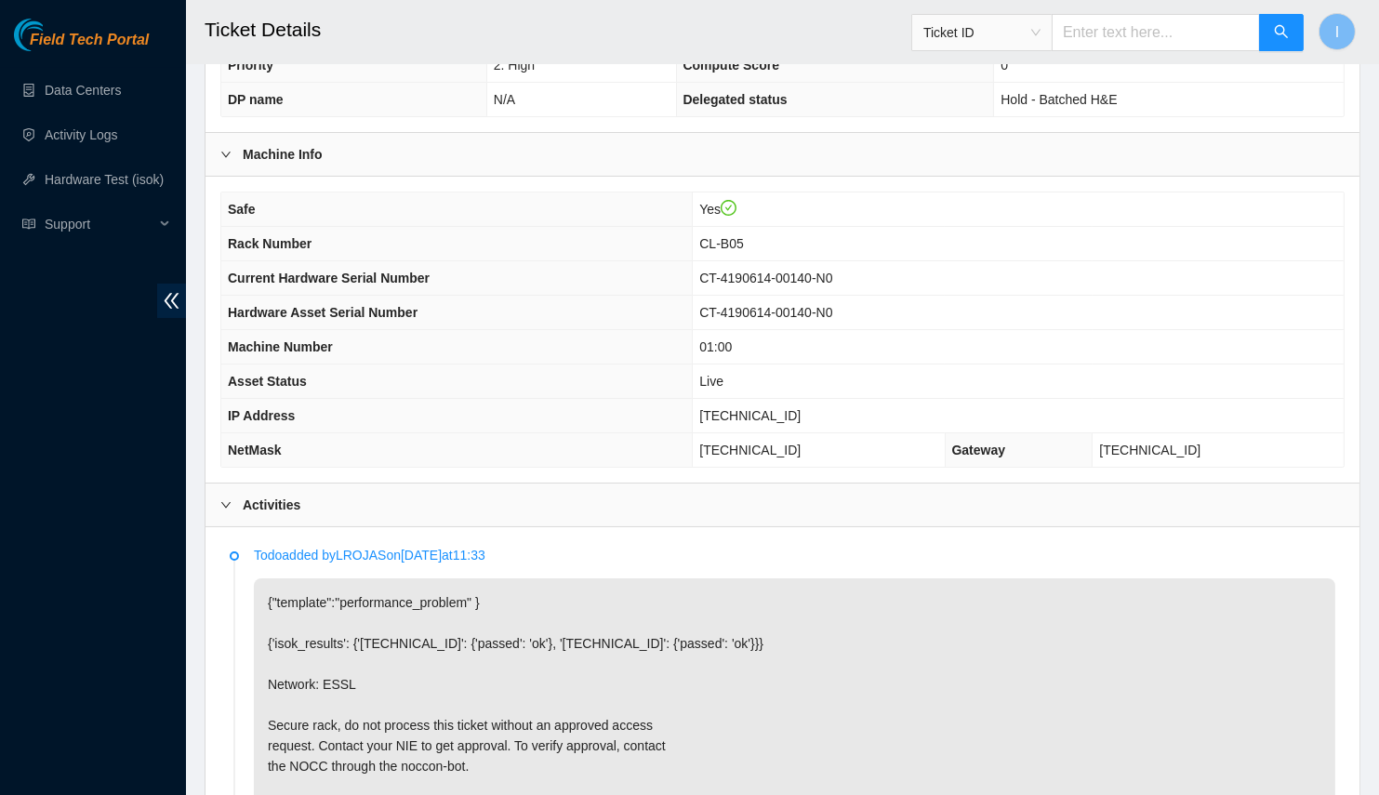
click at [248, 271] on span "Current Hardware Serial Number" at bounding box center [329, 278] width 202 height 15
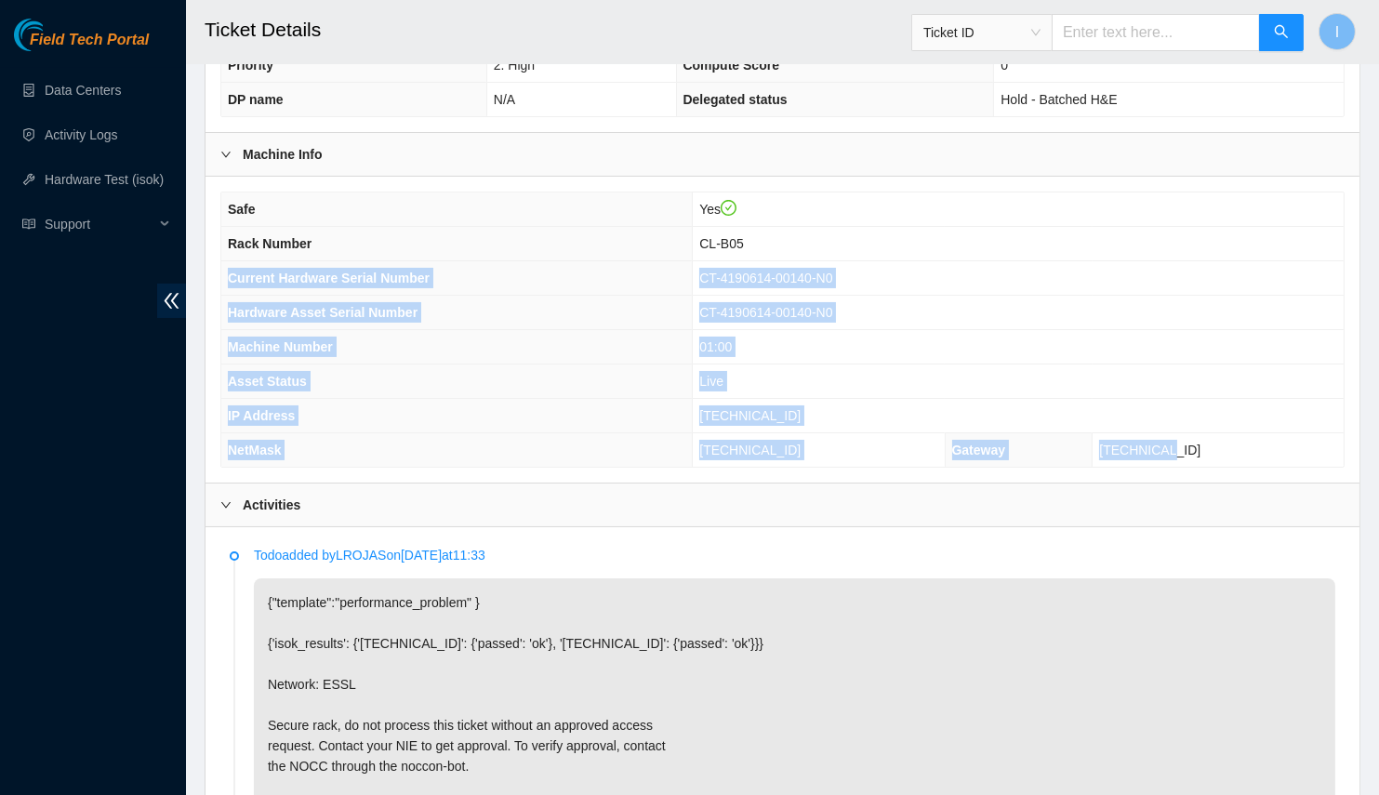
drag, startPoint x: 248, startPoint y: 266, endPoint x: 1244, endPoint y: 449, distance: 1012.8
click at [1244, 449] on tbody "Safe Yes Rack Number CL-B05 Current Hardware Serial Number CT-4190614-00140-N0 …" at bounding box center [782, 330] width 1123 height 274
copy tbody "Current Hardware Serial Number CT-4190614-00140-N0 Hardware Asset Serial Number…"
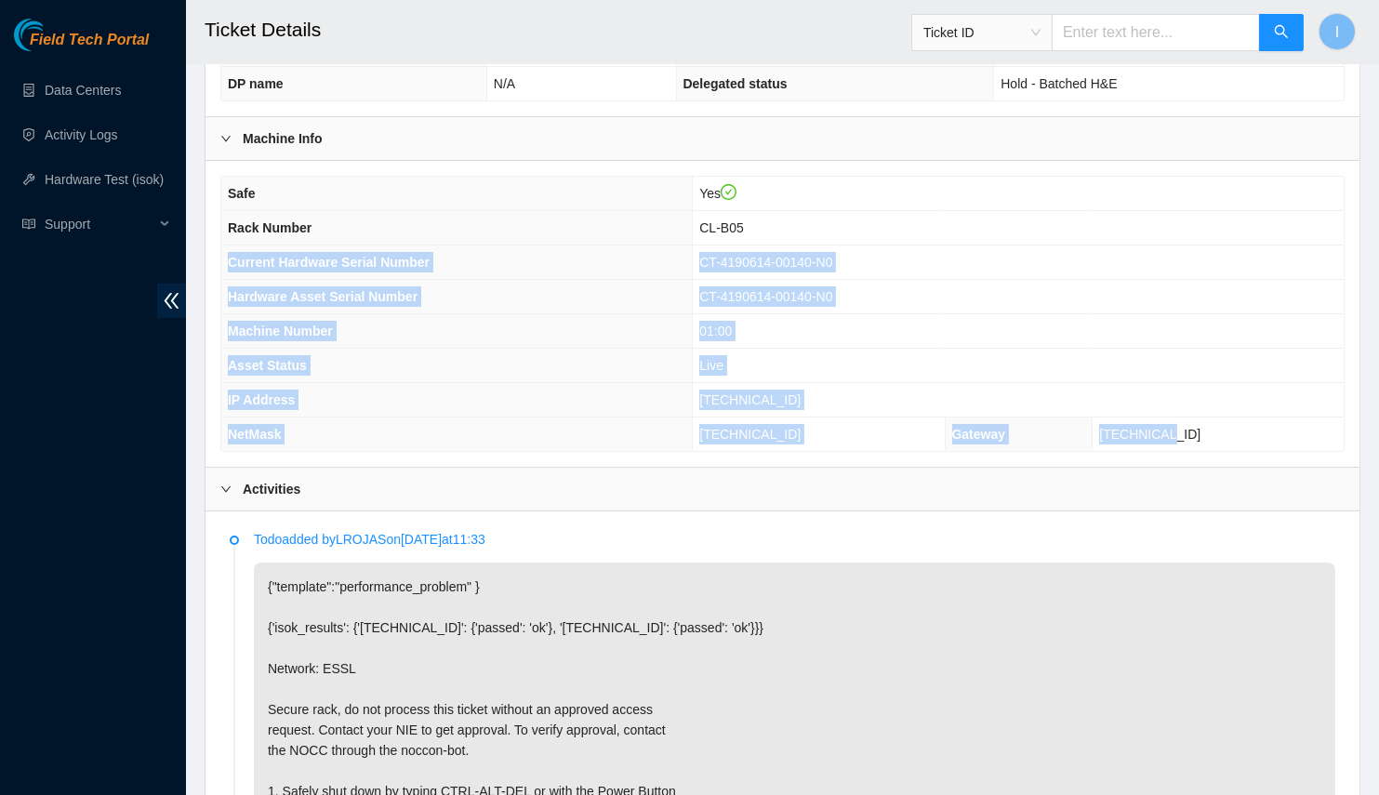
scroll to position [290, 0]
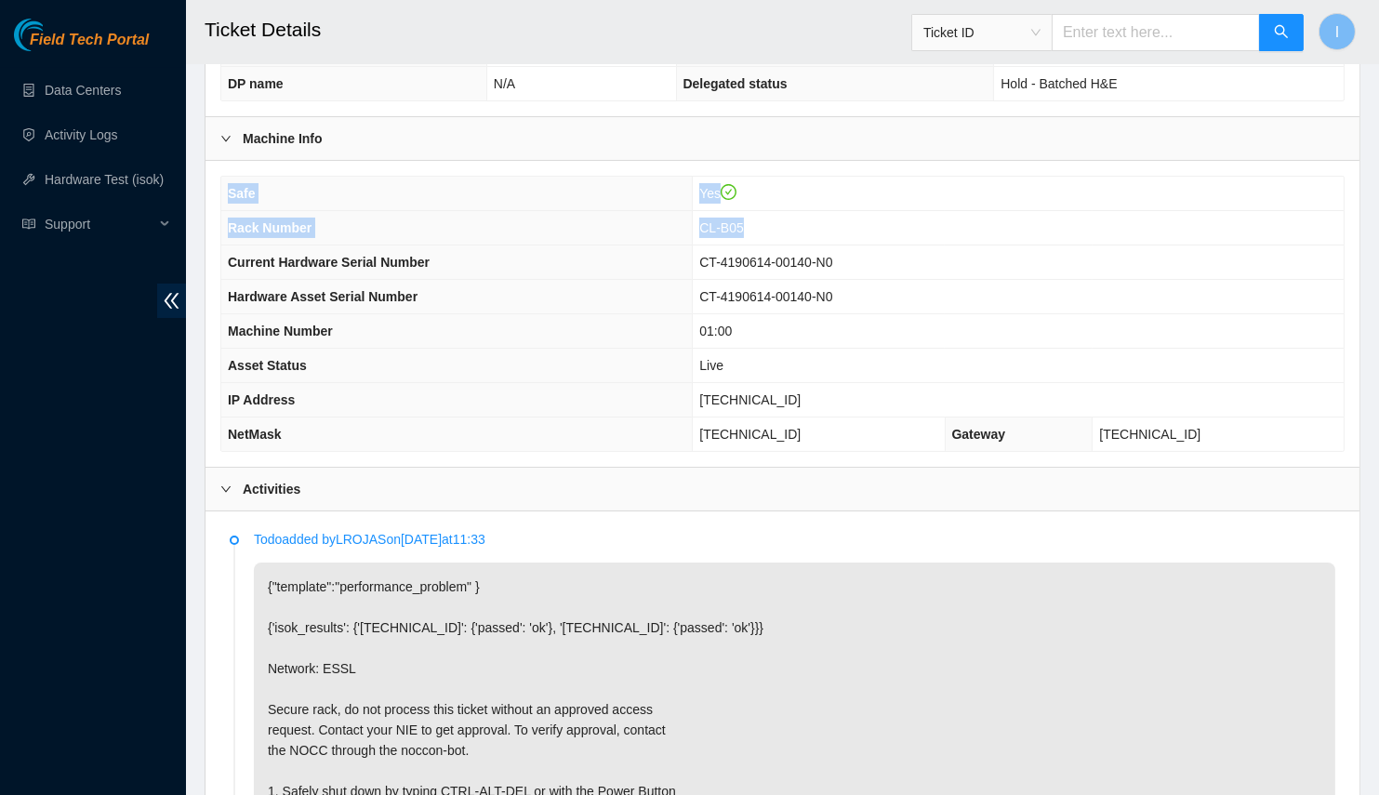
drag, startPoint x: 826, startPoint y: 219, endPoint x: 217, endPoint y: 221, distance: 609.2
click at [217, 221] on div "Safe Yes Rack Number CL-B05 Current Hardware Serial Number CT-4190614-00140-N0 …" at bounding box center [783, 314] width 1154 height 306
copy tbody "Safe Yes Rack Number CL-B05"
click at [233, 222] on span "Rack Number" at bounding box center [270, 227] width 84 height 15
drag, startPoint x: 233, startPoint y: 222, endPoint x: 835, endPoint y: 219, distance: 602.7
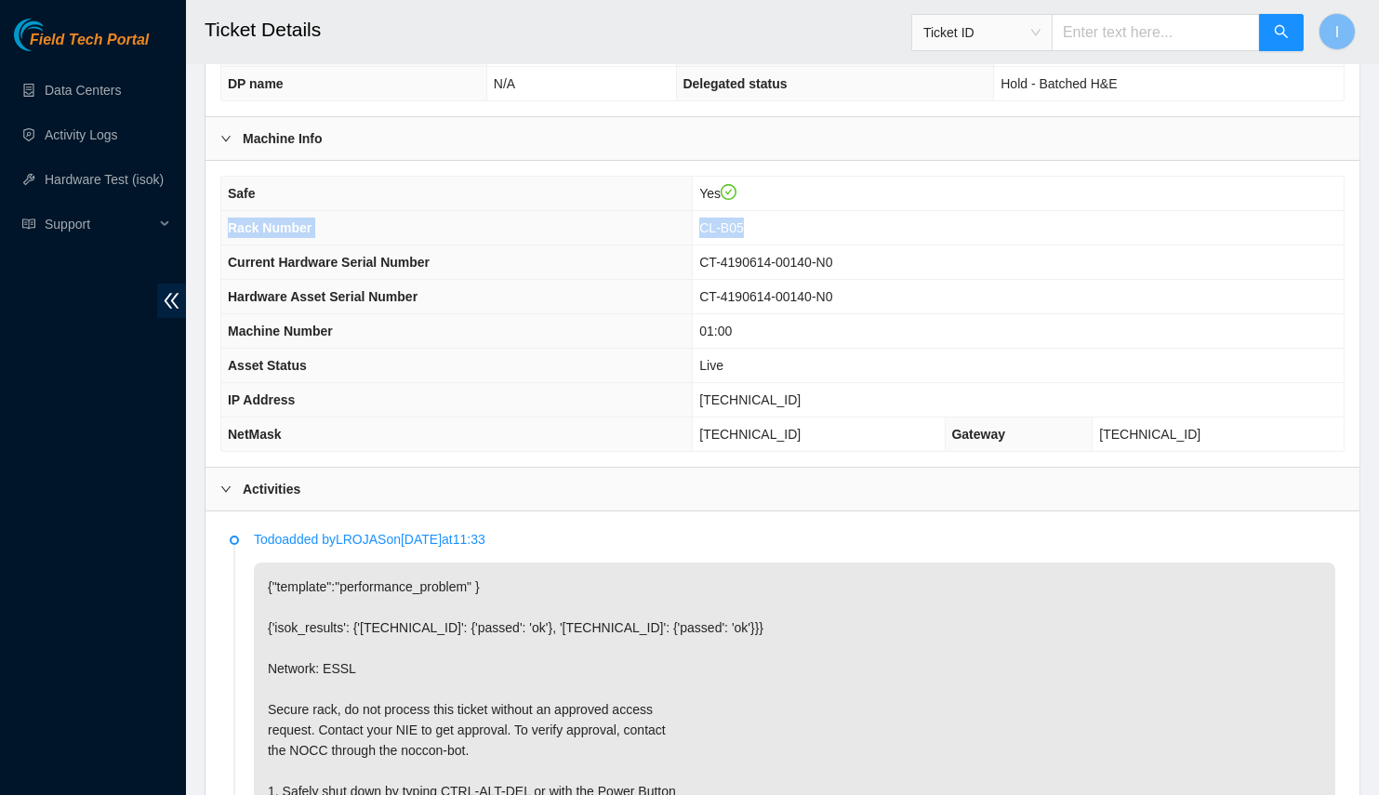
click at [835, 219] on tr "Rack Number CL-B05" at bounding box center [782, 228] width 1123 height 34
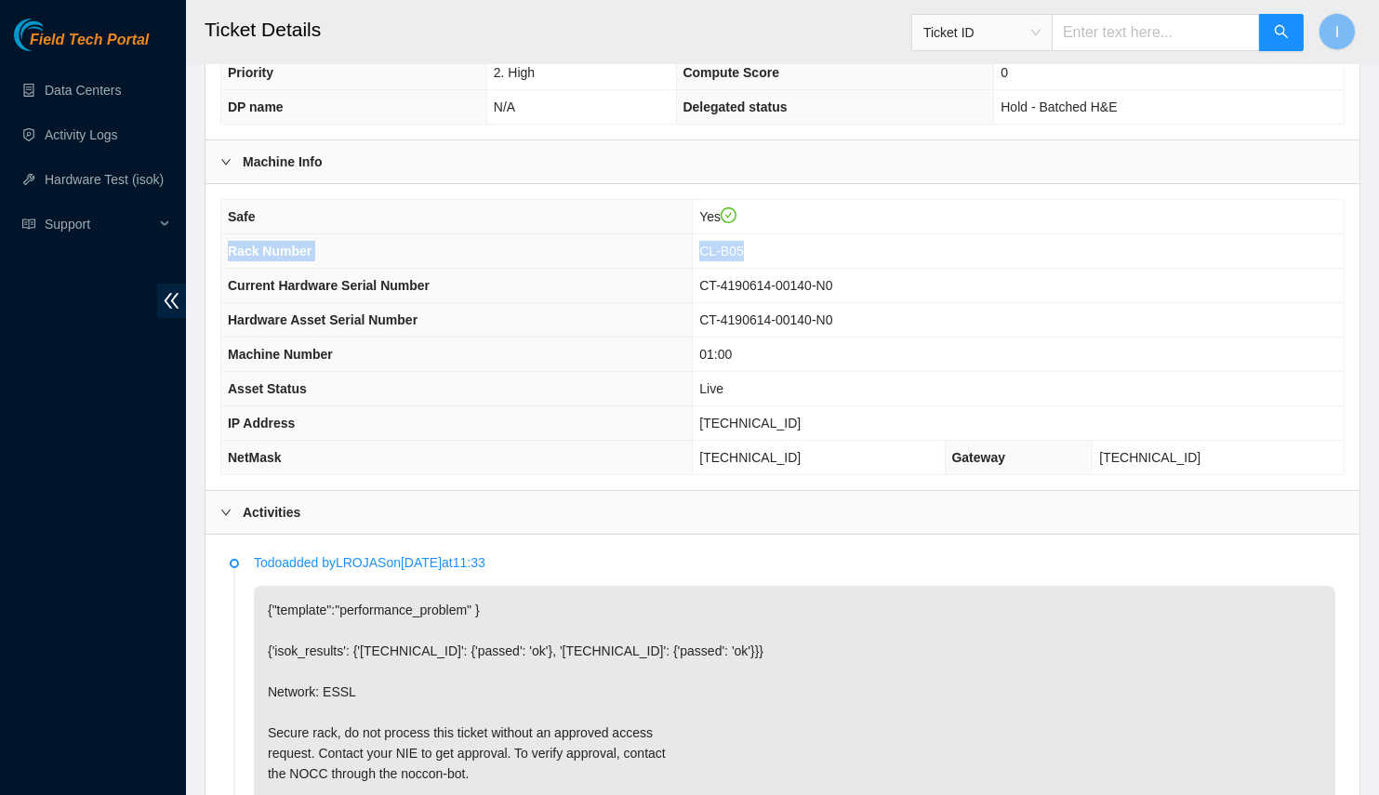
scroll to position [13, 0]
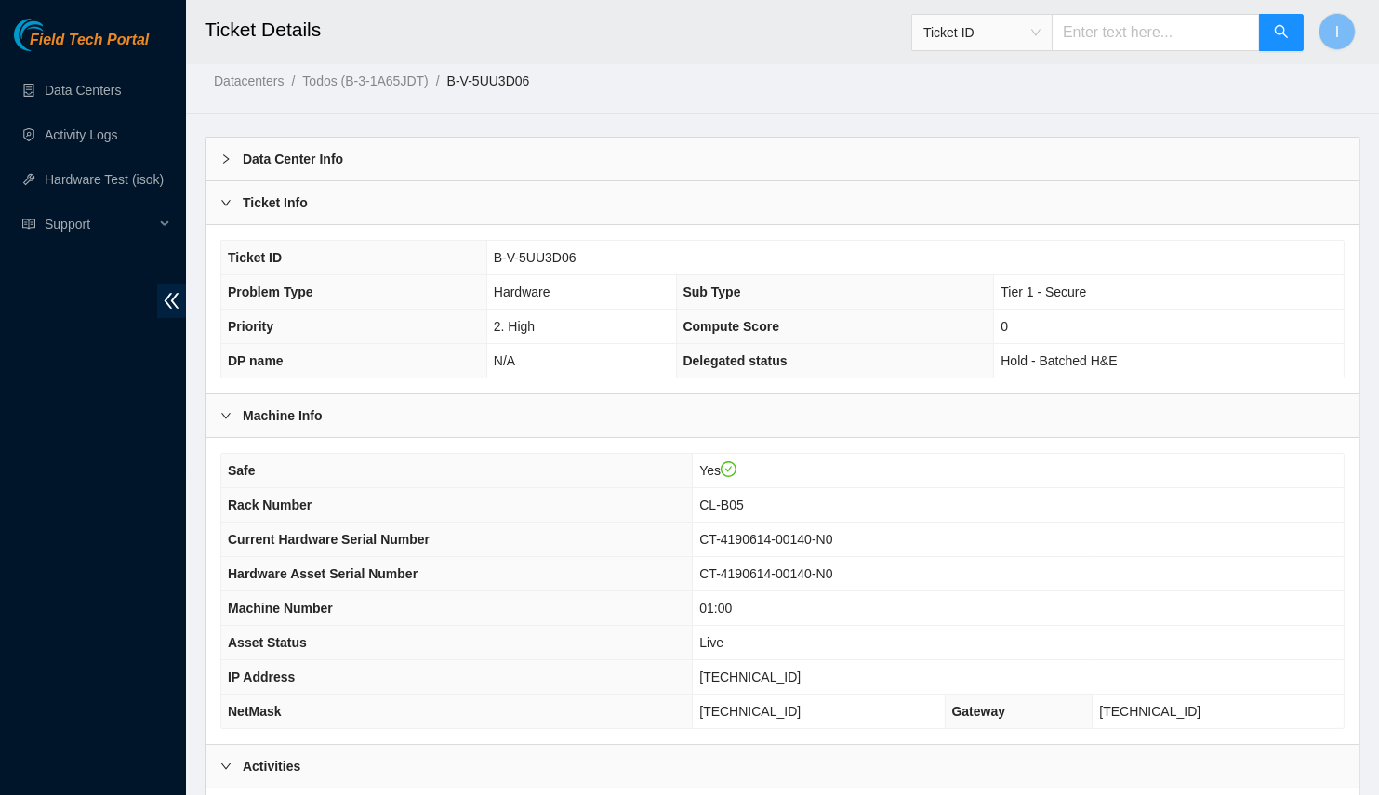
click at [801, 670] on span "[TECHNICAL_ID]" at bounding box center [749, 677] width 101 height 15
copy span "[TECHNICAL_ID]"
click at [743, 500] on span "CL-B05" at bounding box center [721, 505] width 44 height 15
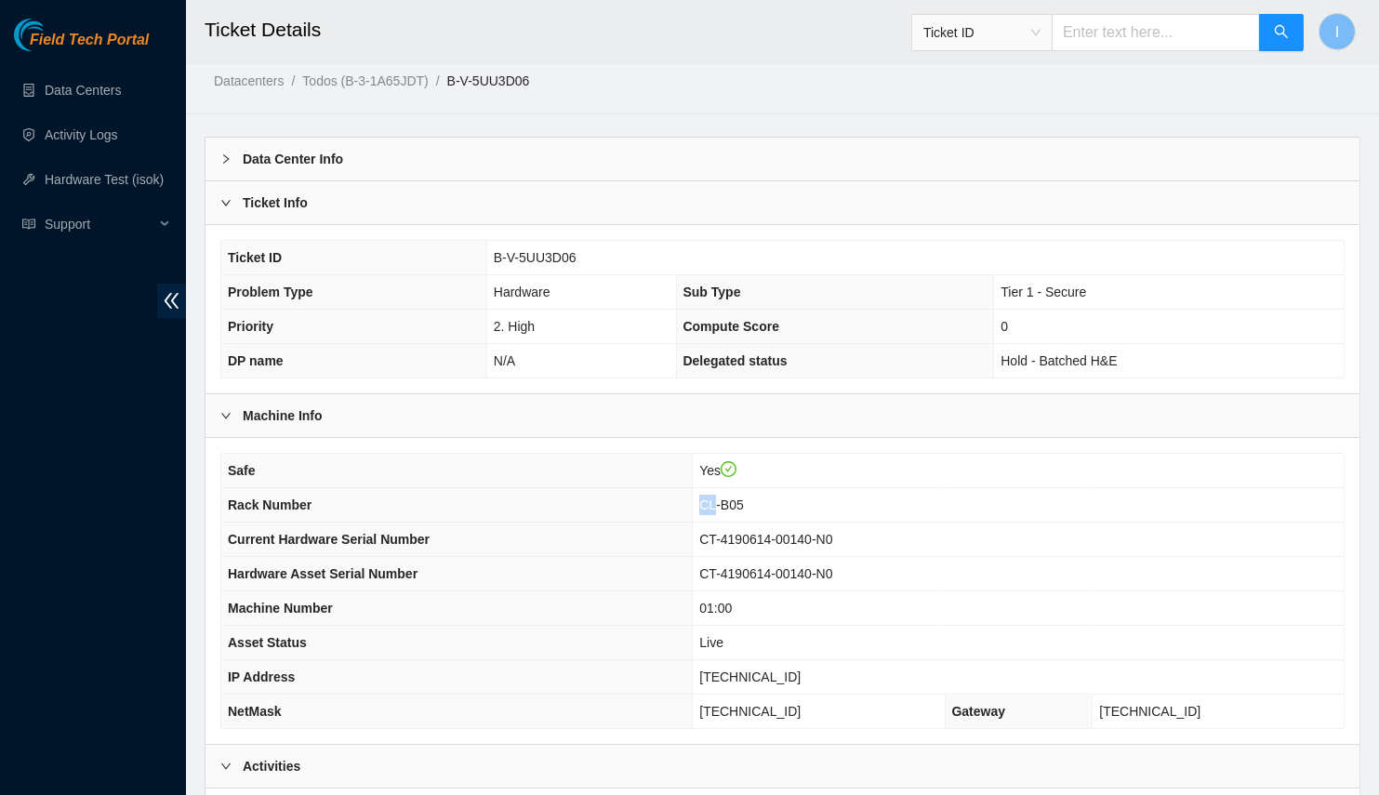
copy span "CL"
click at [743, 499] on span "CL-B05" at bounding box center [721, 505] width 44 height 15
copy span "CL-B05"
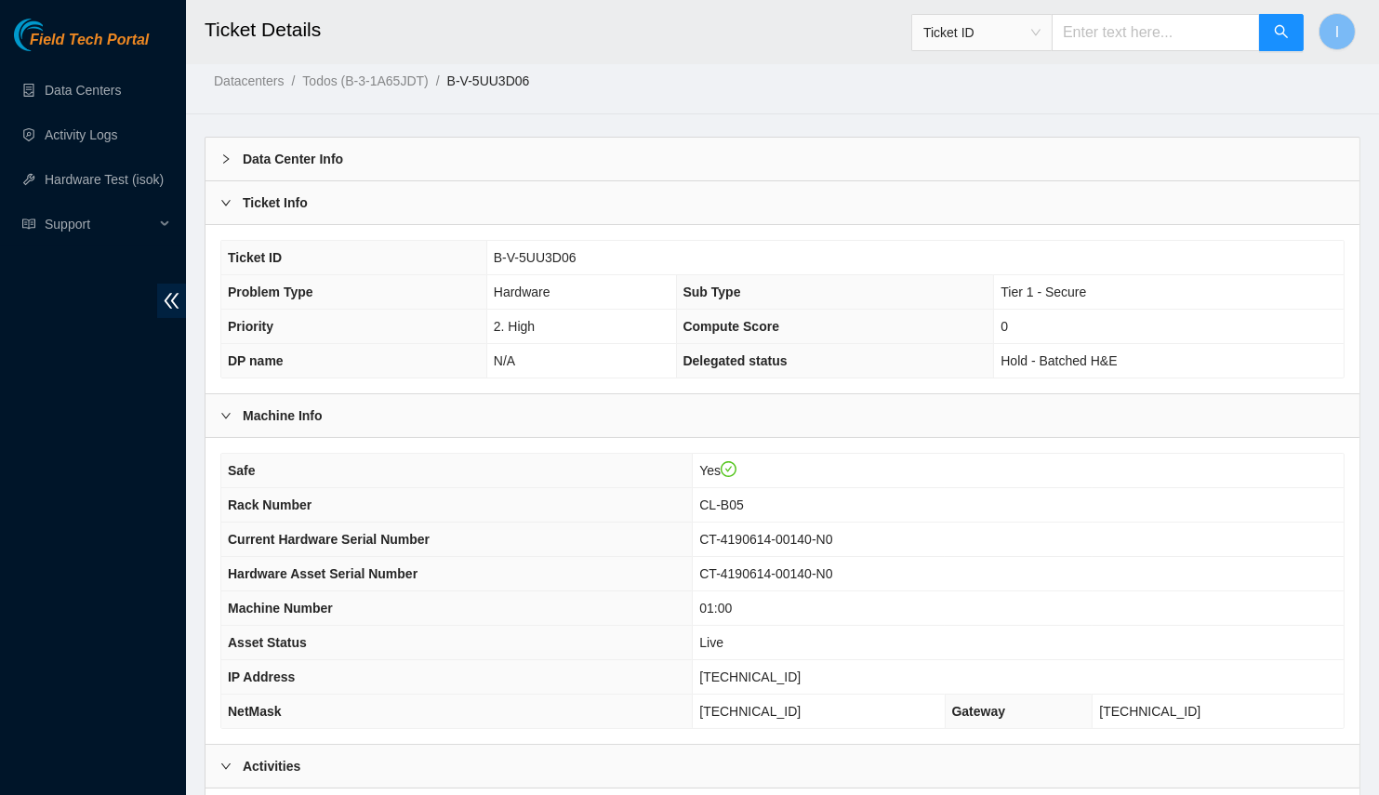
click at [789, 673] on span "[TECHNICAL_ID]" at bounding box center [749, 677] width 101 height 15
copy span "[TECHNICAL_ID]"
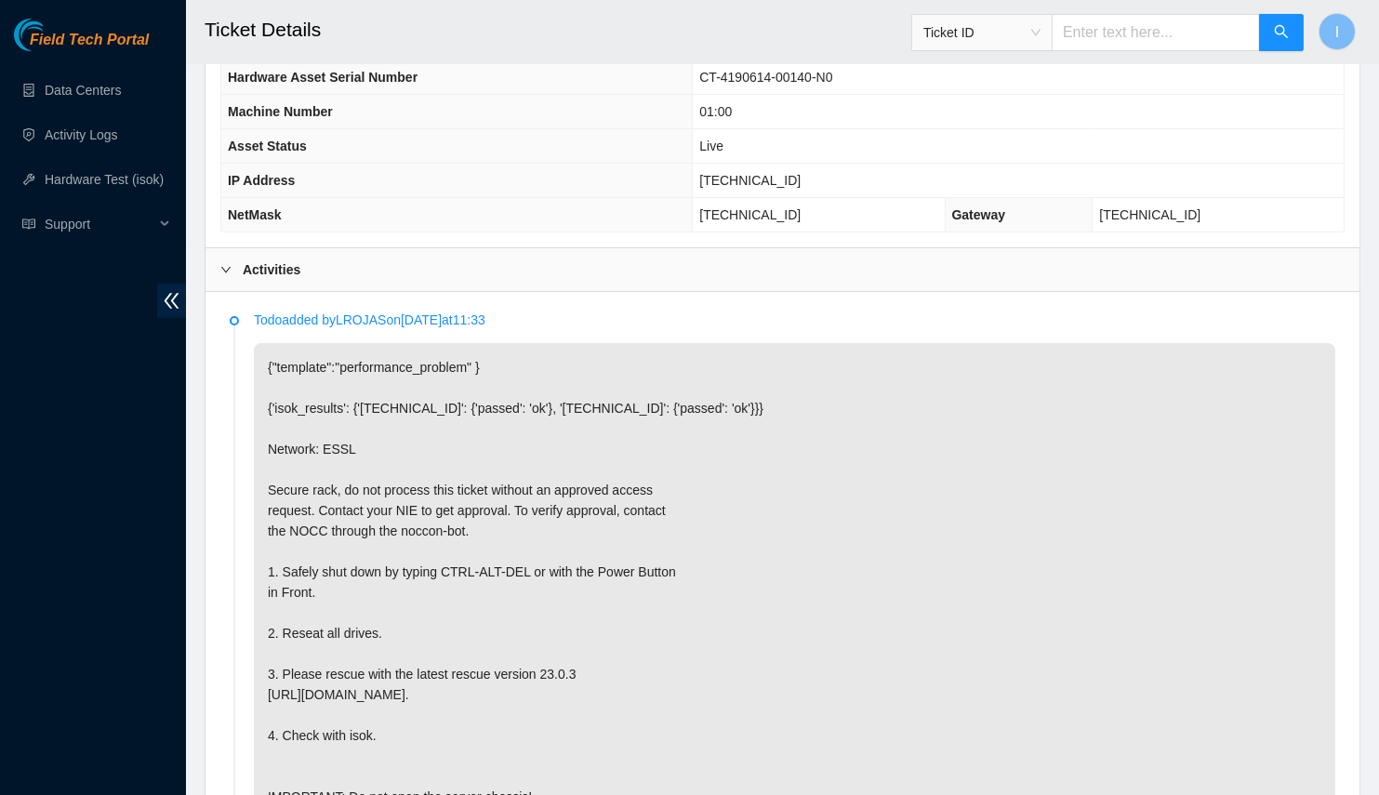
scroll to position [340, 0]
click at [424, 402] on p "{"template":"performance_problem" } {'isok_results': {'[TECHNICAL_ID]': {'passe…" at bounding box center [795, 582] width 1082 height 478
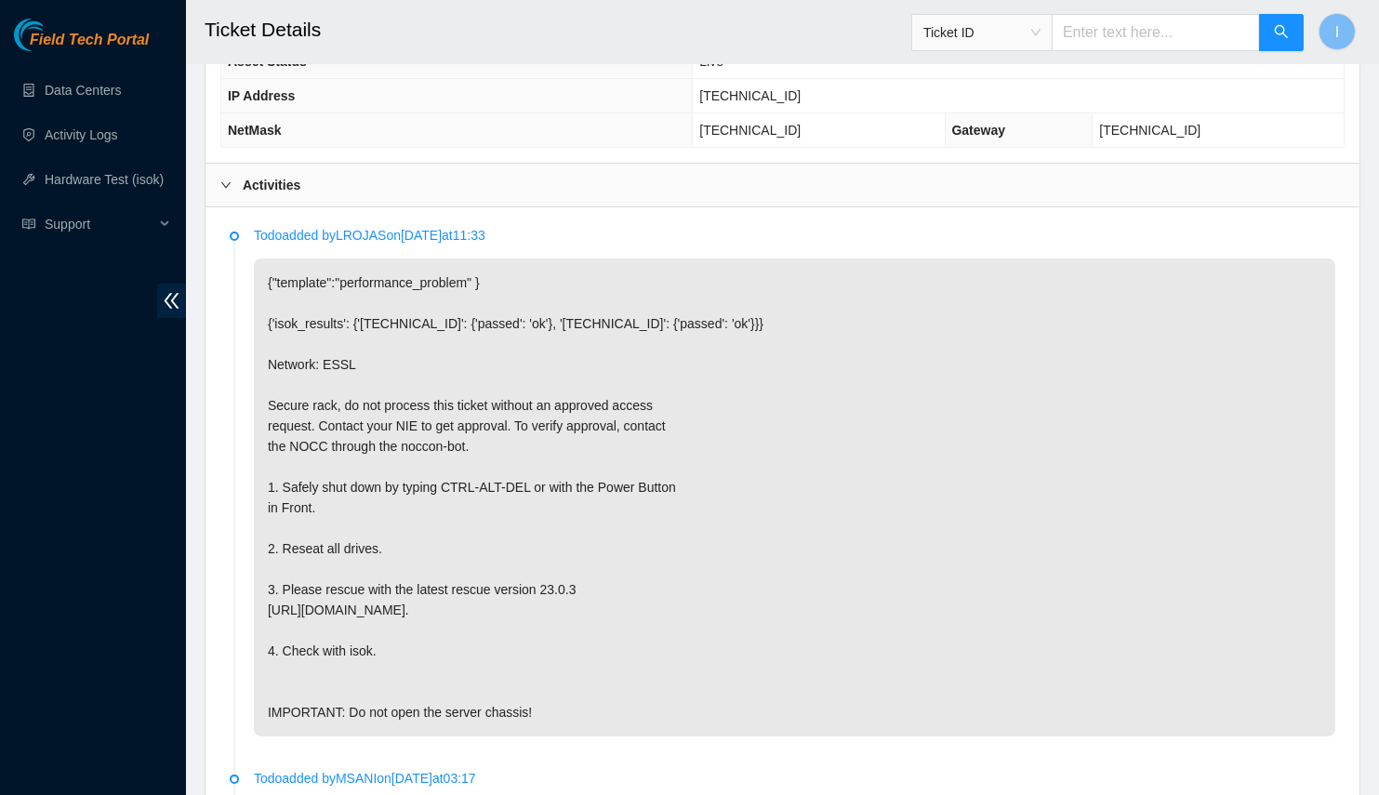
click at [390, 497] on p "{"template":"performance_problem" } {'isok_results': {'[TECHNICAL_ID]': {'passe…" at bounding box center [795, 498] width 1082 height 478
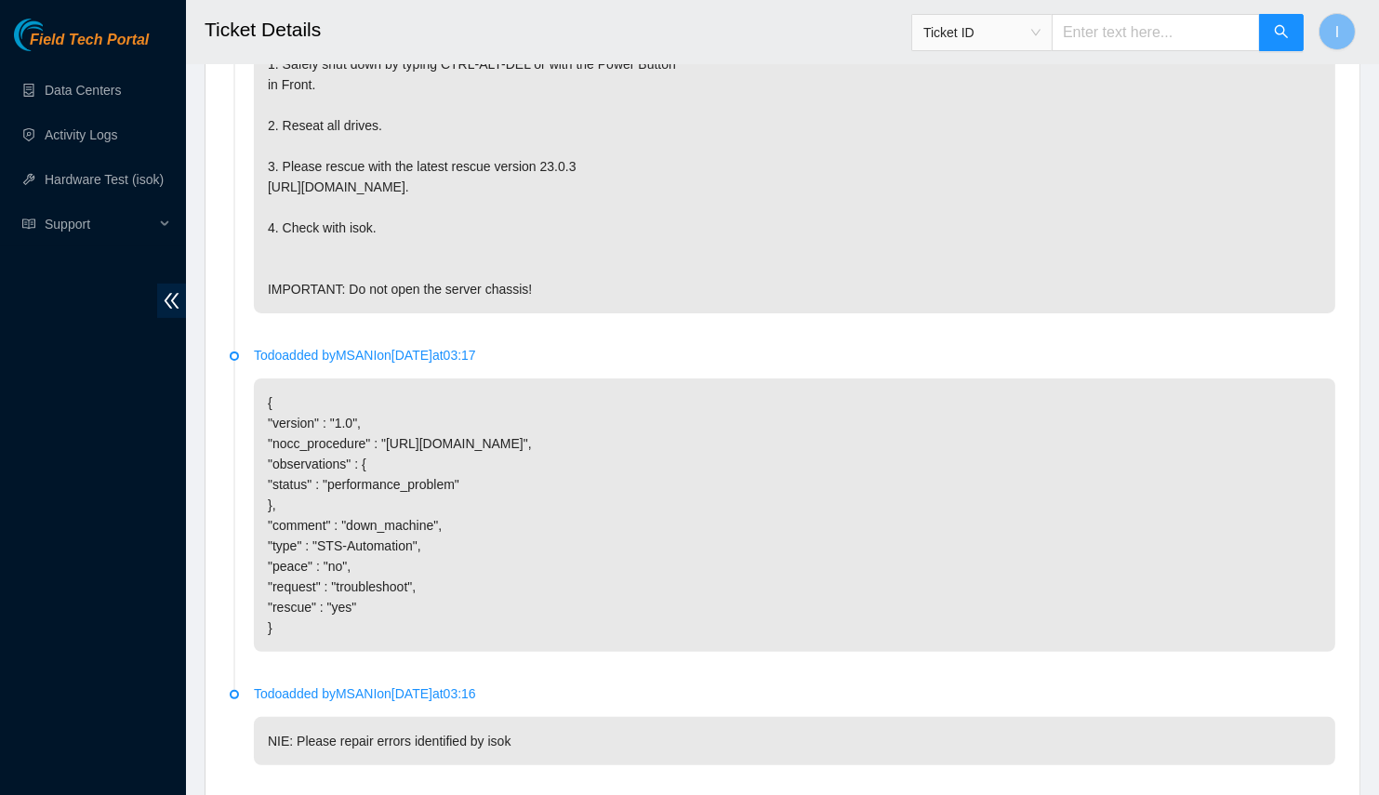
scroll to position [1247, 0]
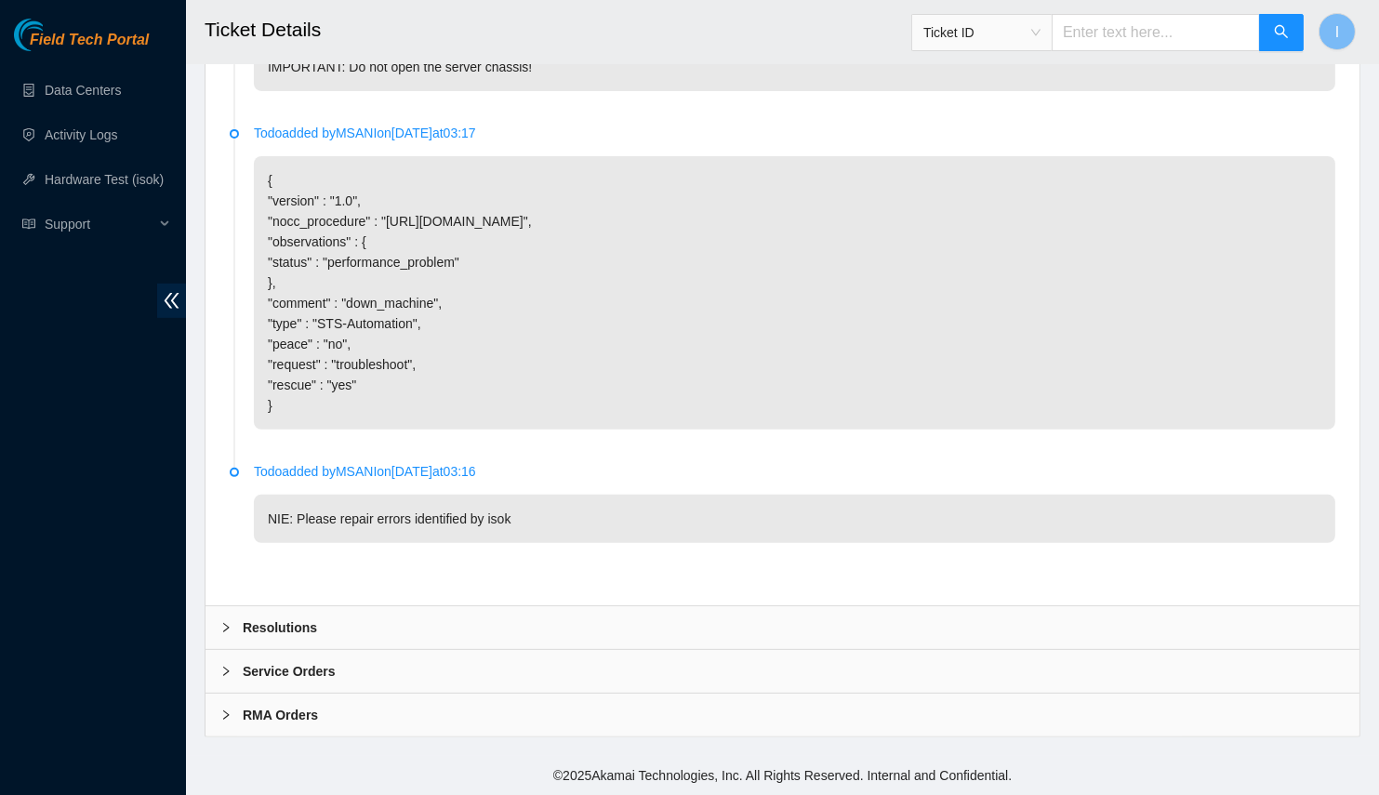
drag, startPoint x: 367, startPoint y: 604, endPoint x: 375, endPoint y: 619, distance: 17.5
click at [368, 605] on div "Todo added by LROJAS on [DATE] 11:33 {"template":"performance_problem" } {'isok…" at bounding box center [783, 83] width 1154 height 1043
click at [375, 619] on div "Resolutions" at bounding box center [783, 627] width 1154 height 43
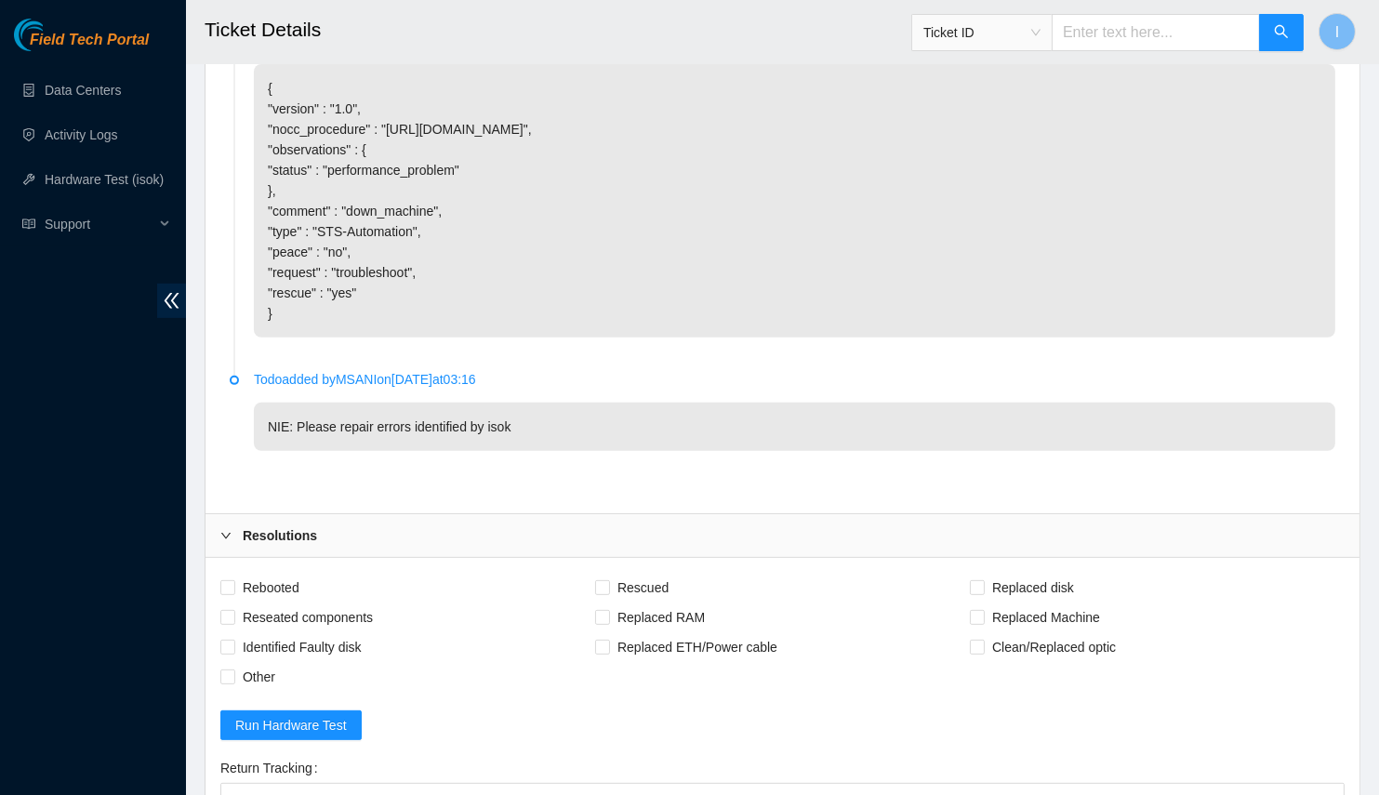
scroll to position [1585, 0]
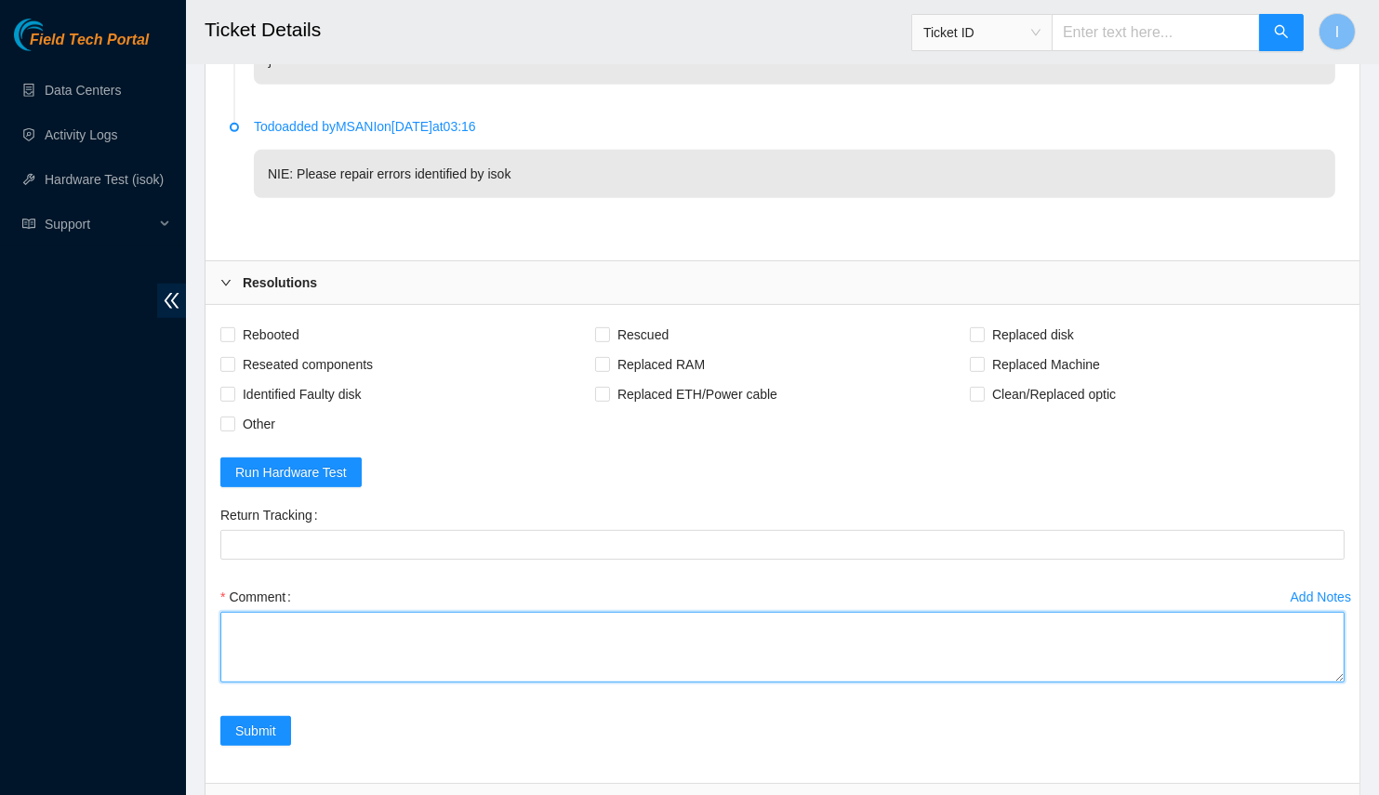
click at [510, 625] on textarea "Comment" at bounding box center [782, 647] width 1124 height 71
click at [528, 645] on textarea "Comment" at bounding box center [782, 647] width 1124 height 71
paste textarea "Spoke with NOCC; safe and unlocked rids Safely powered off node Paused node, re…"
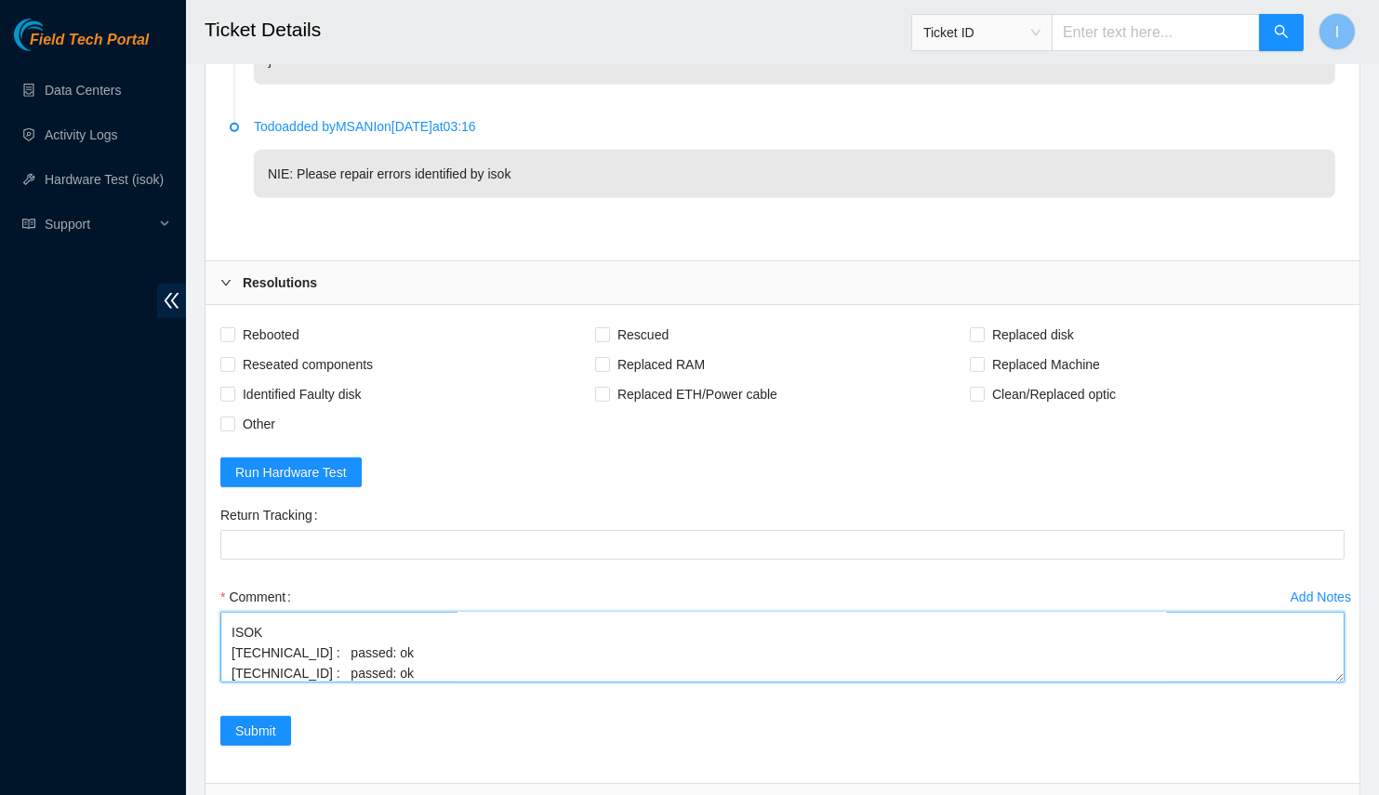
scroll to position [233, 0]
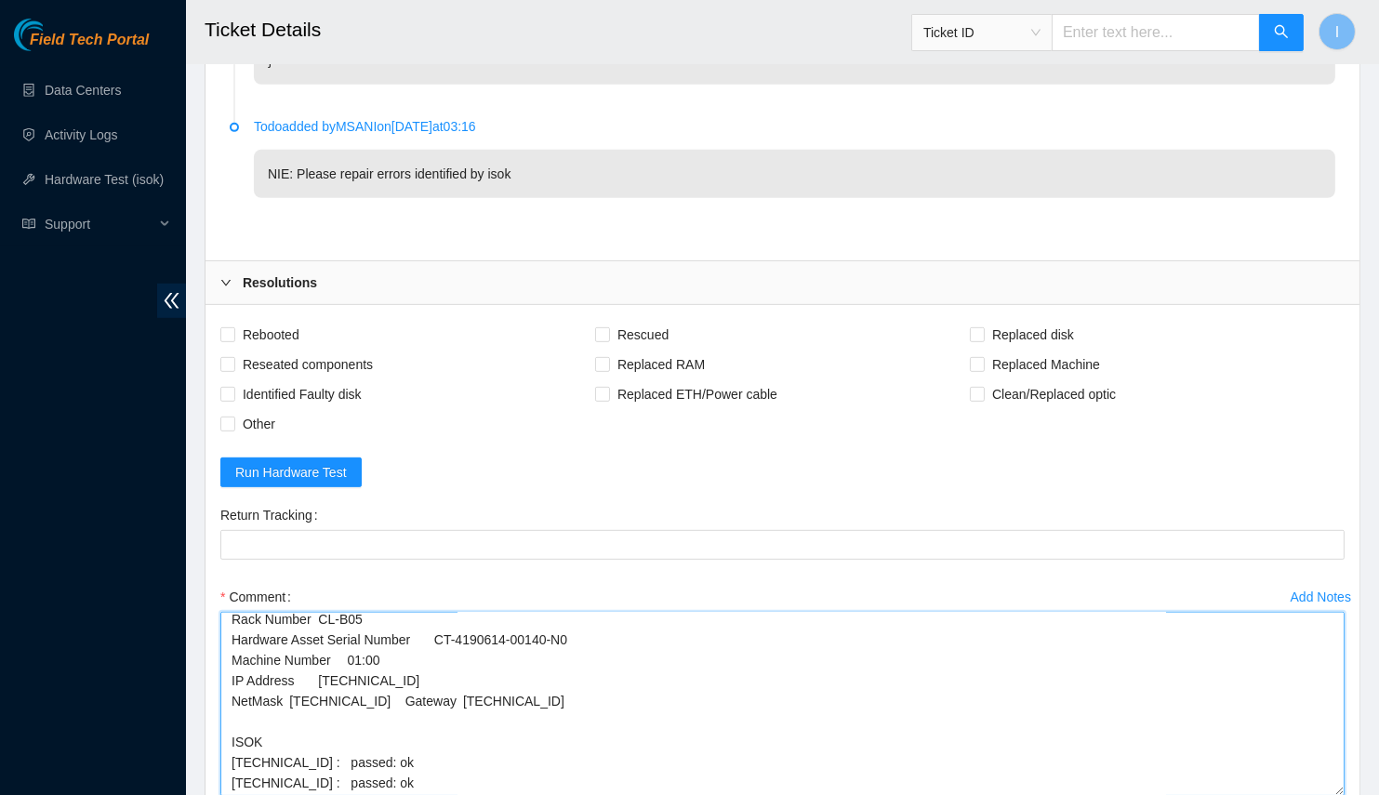
drag, startPoint x: 1336, startPoint y: 680, endPoint x: 1390, endPoint y: 795, distance: 127.3
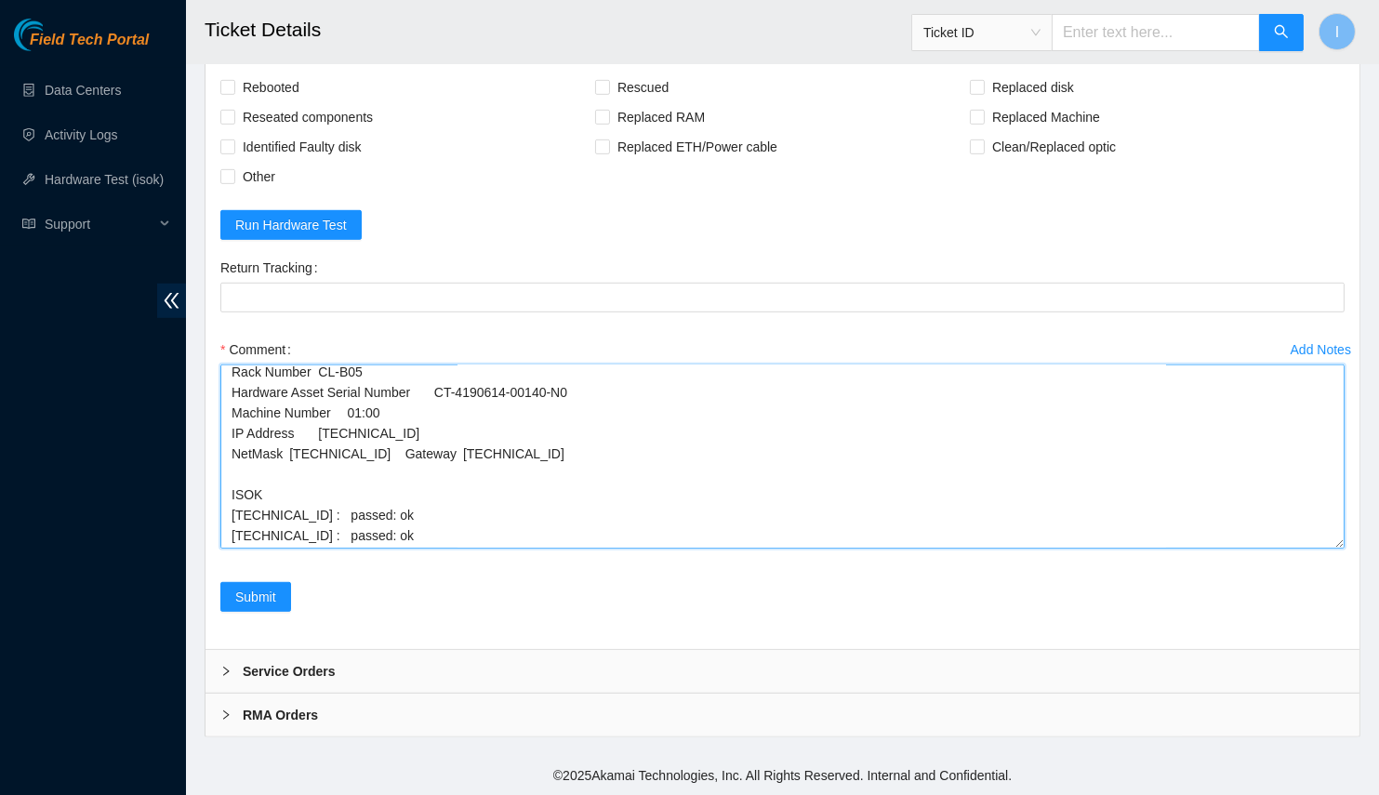
drag, startPoint x: 1345, startPoint y: 546, endPoint x: 1390, endPoint y: 795, distance: 253.4
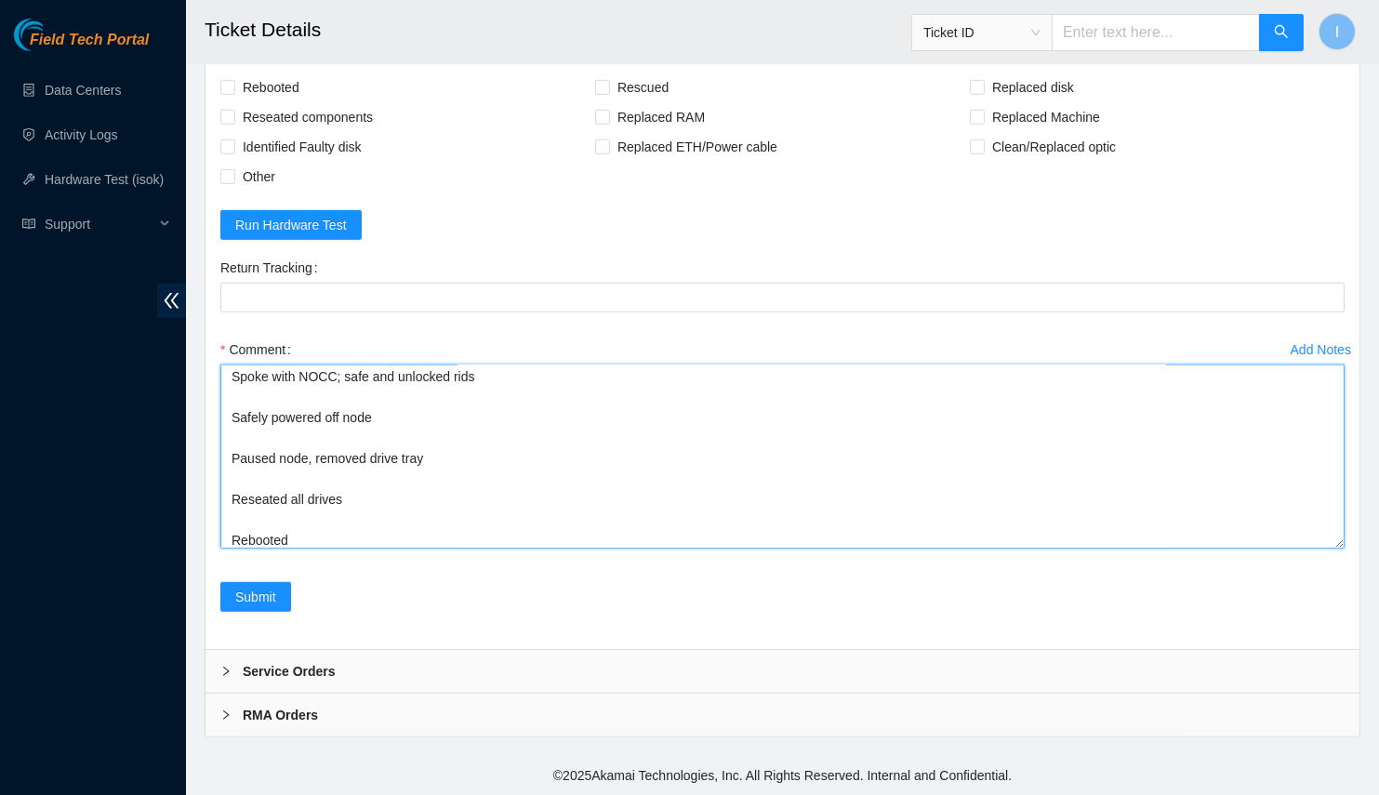
drag, startPoint x: 1337, startPoint y: 539, endPoint x: 1387, endPoint y: 769, distance: 234.9
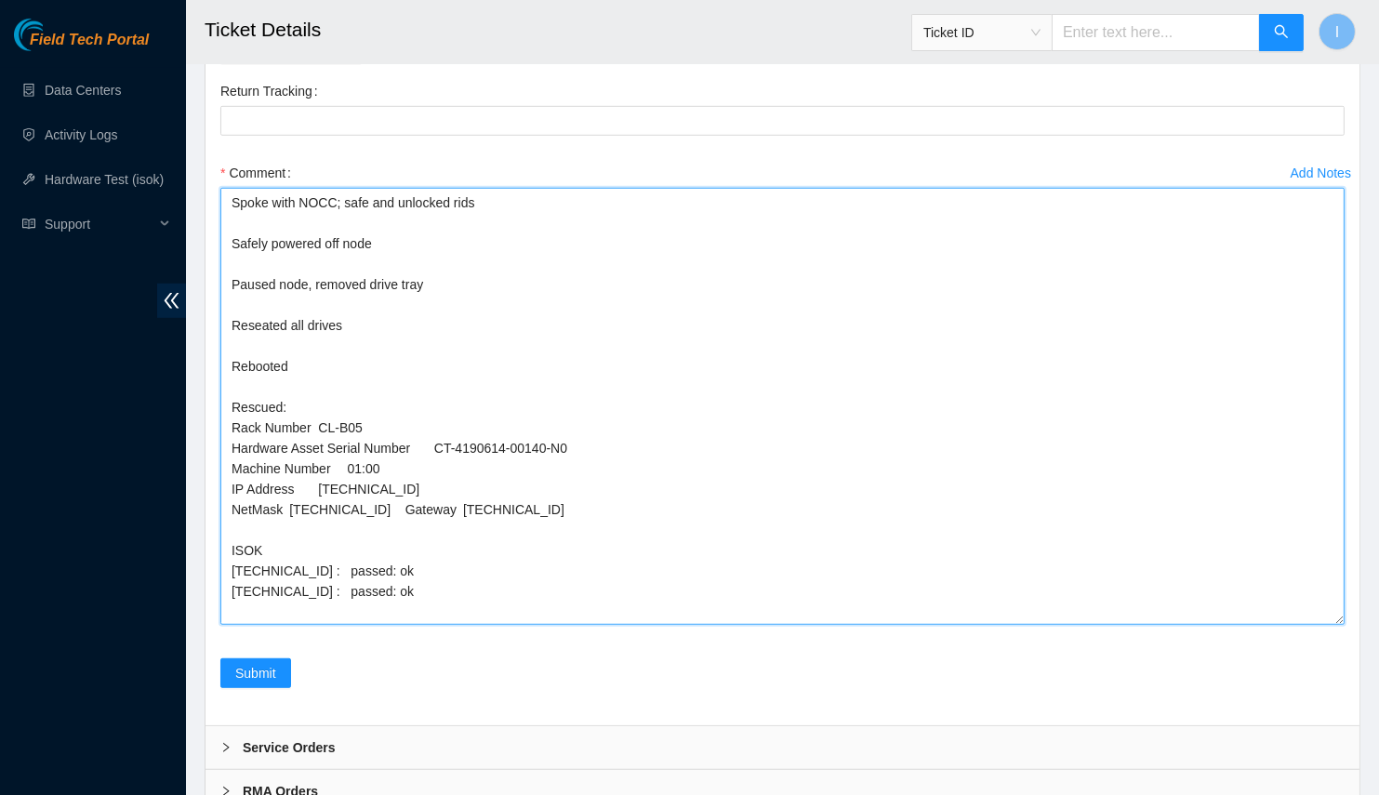
scroll to position [1924, 0]
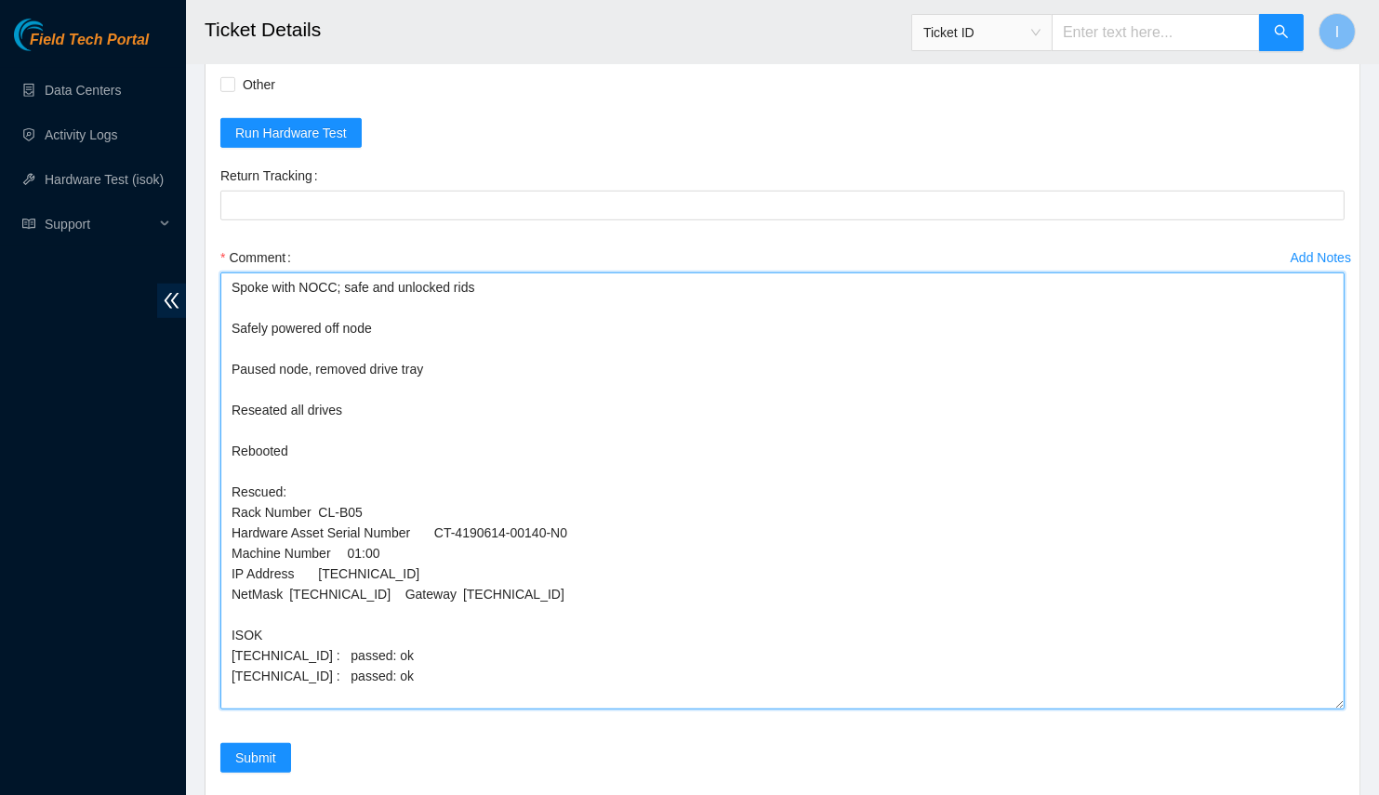
click at [326, 337] on textarea "Spoke with NOCC; safe and unlocked rids Safely powered off node Paused node, re…" at bounding box center [782, 490] width 1124 height 437
type textarea "Spoke with NOCC; safe and unlocked rids Safely powered down node Paused node, r…"
click at [504, 394] on textarea "Spoke with NOCC; safe and unlocked rids Safely powered down node Paused node, r…" at bounding box center [782, 490] width 1124 height 437
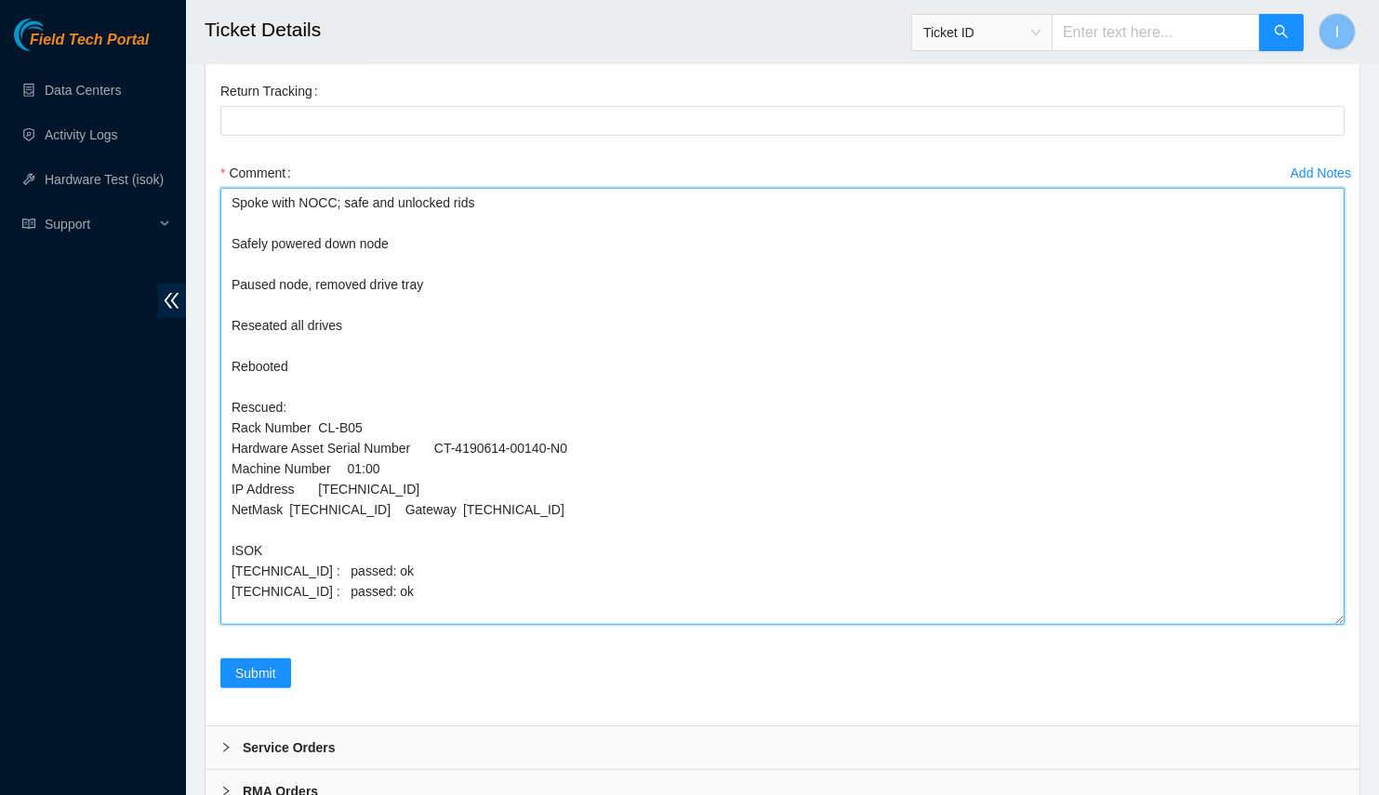
scroll to position [2092, 0]
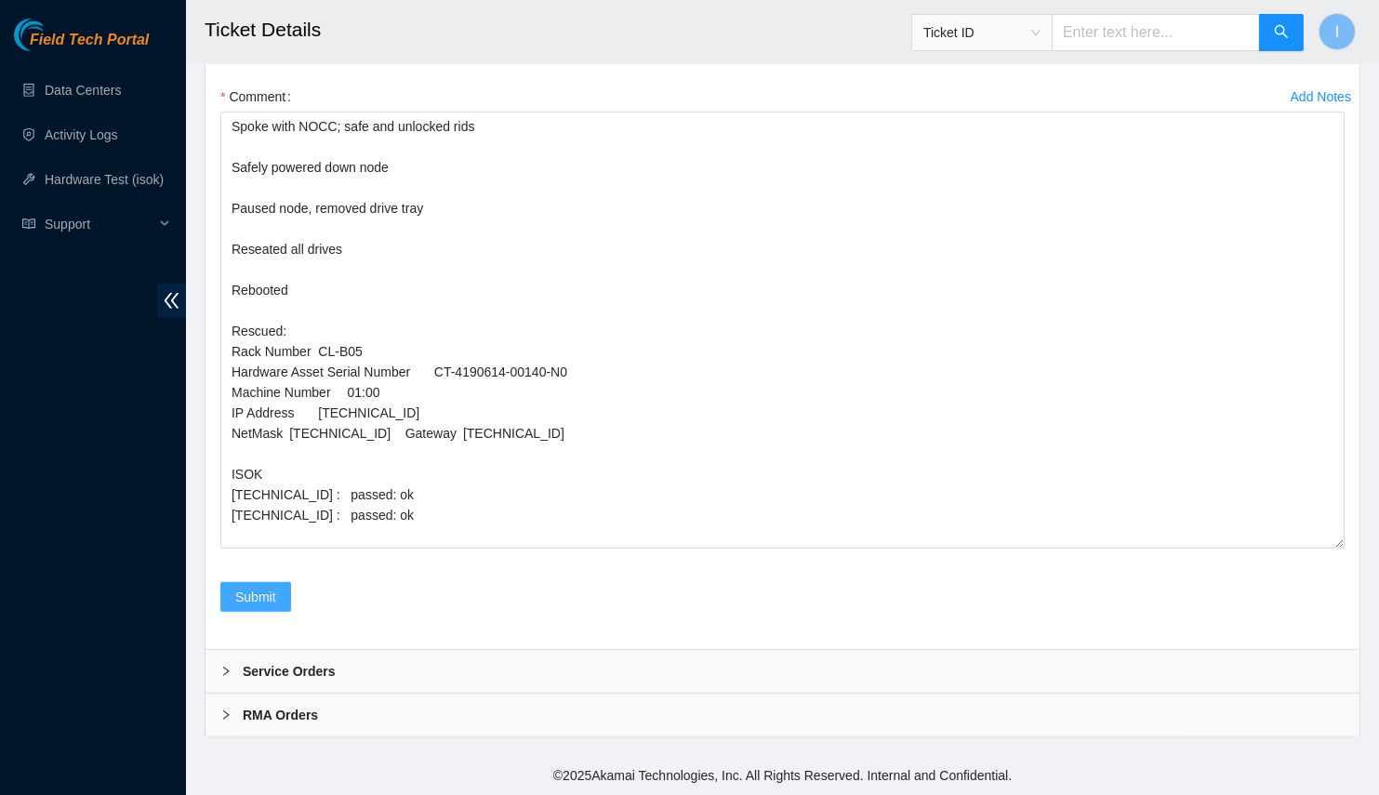
click at [250, 591] on span "Submit" at bounding box center [255, 597] width 41 height 20
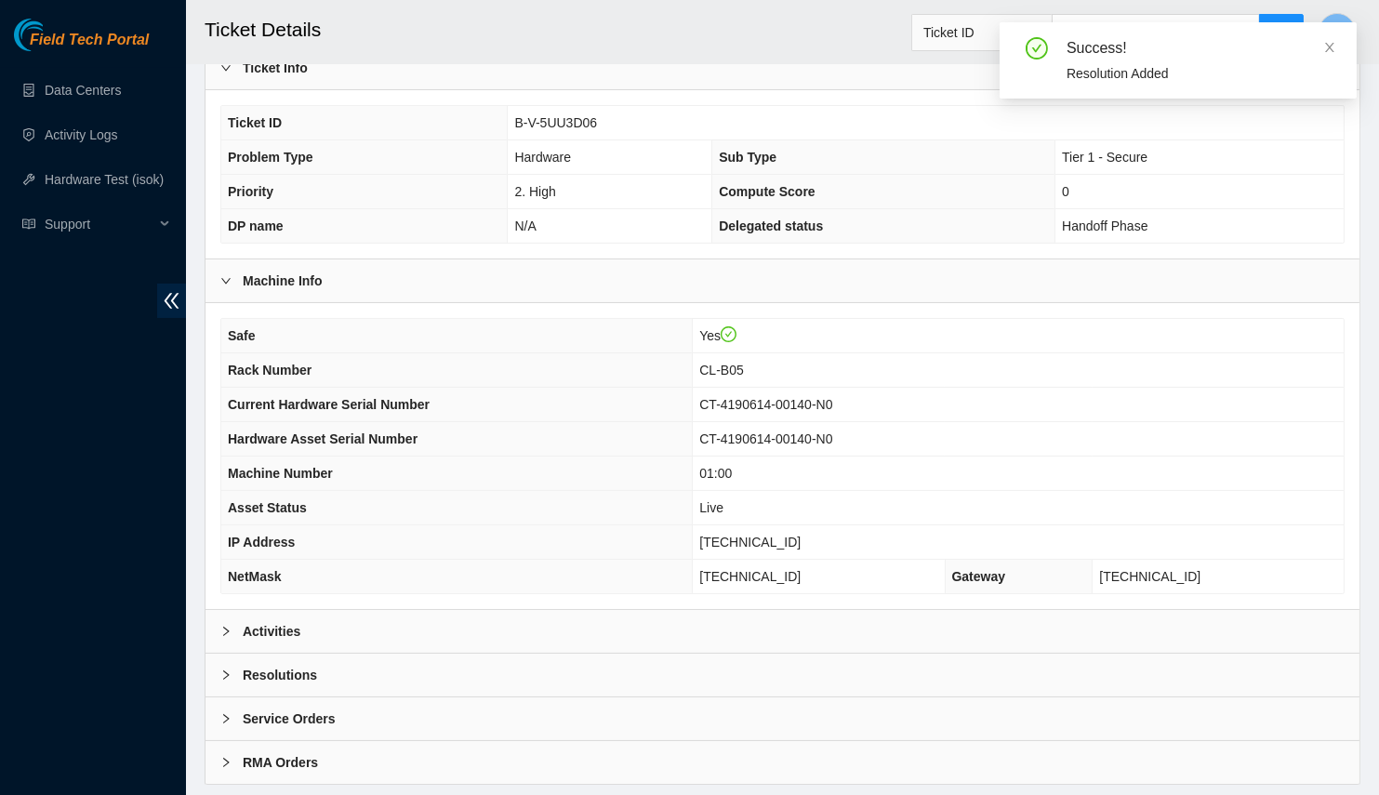
scroll to position [350, 0]
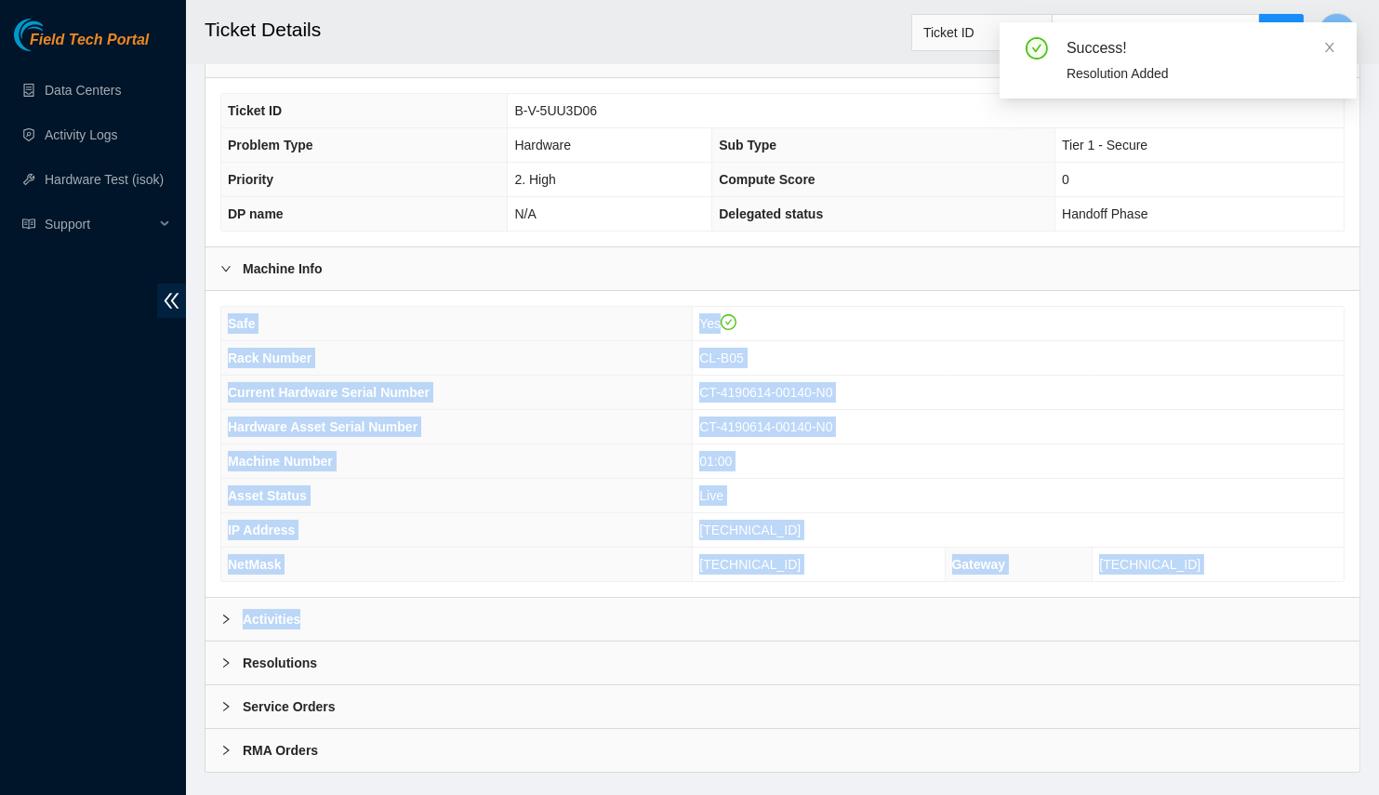
click at [410, 572] on div "Data Center Info Data Center ID B-3-1A65JDT Data Center Name CYXTERA (Formerly …" at bounding box center [783, 286] width 1156 height 973
click at [409, 598] on div "Activities" at bounding box center [783, 619] width 1154 height 43
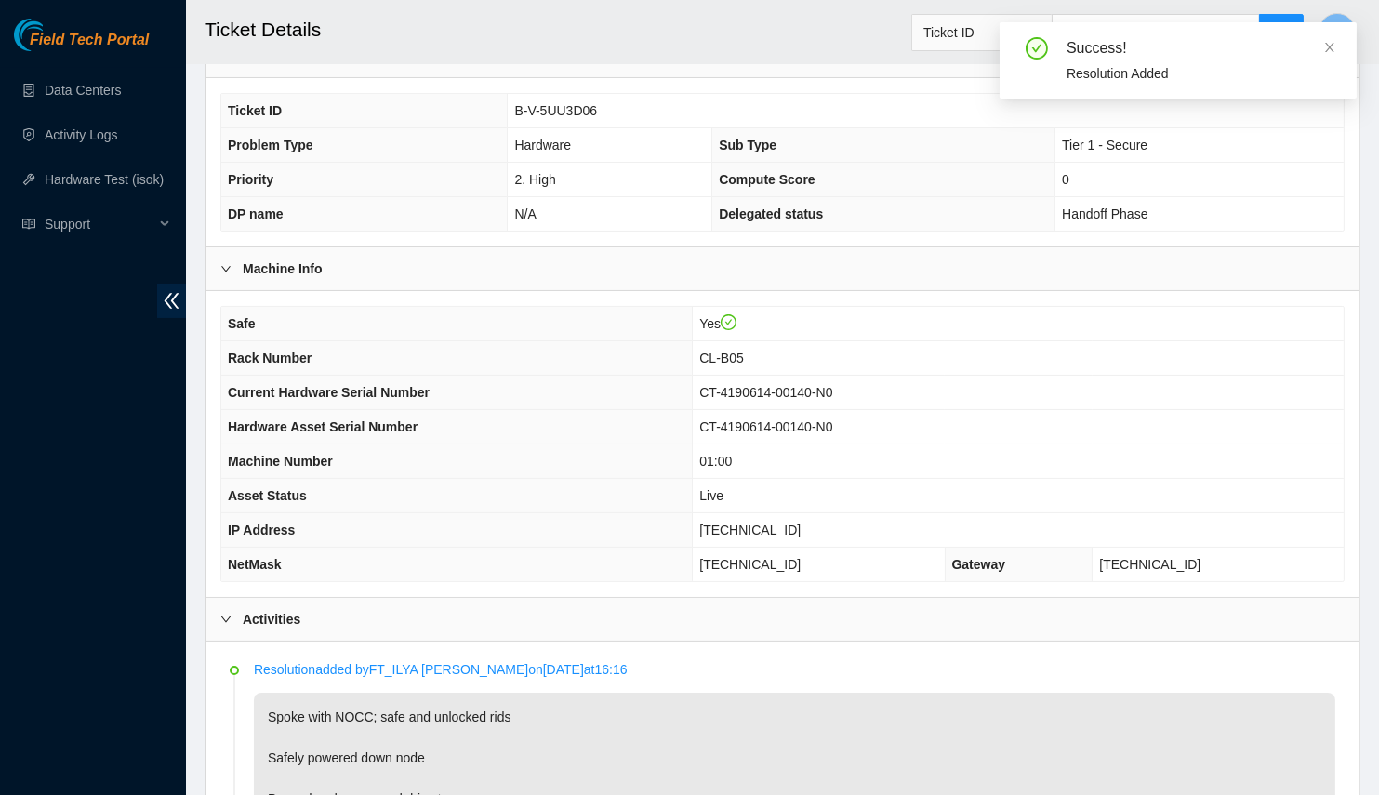
click at [407, 513] on th "IP Address" at bounding box center [457, 530] width 472 height 34
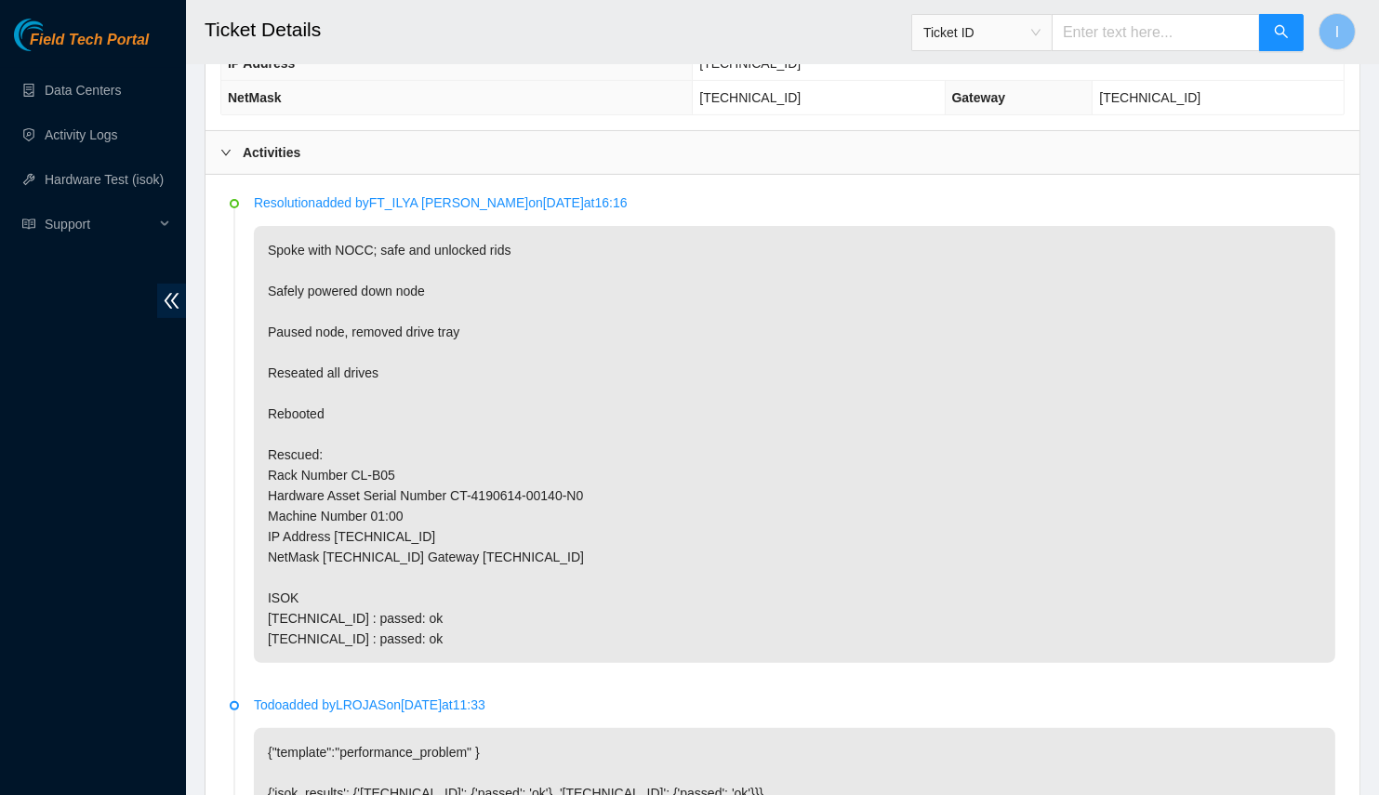
scroll to position [901, 0]
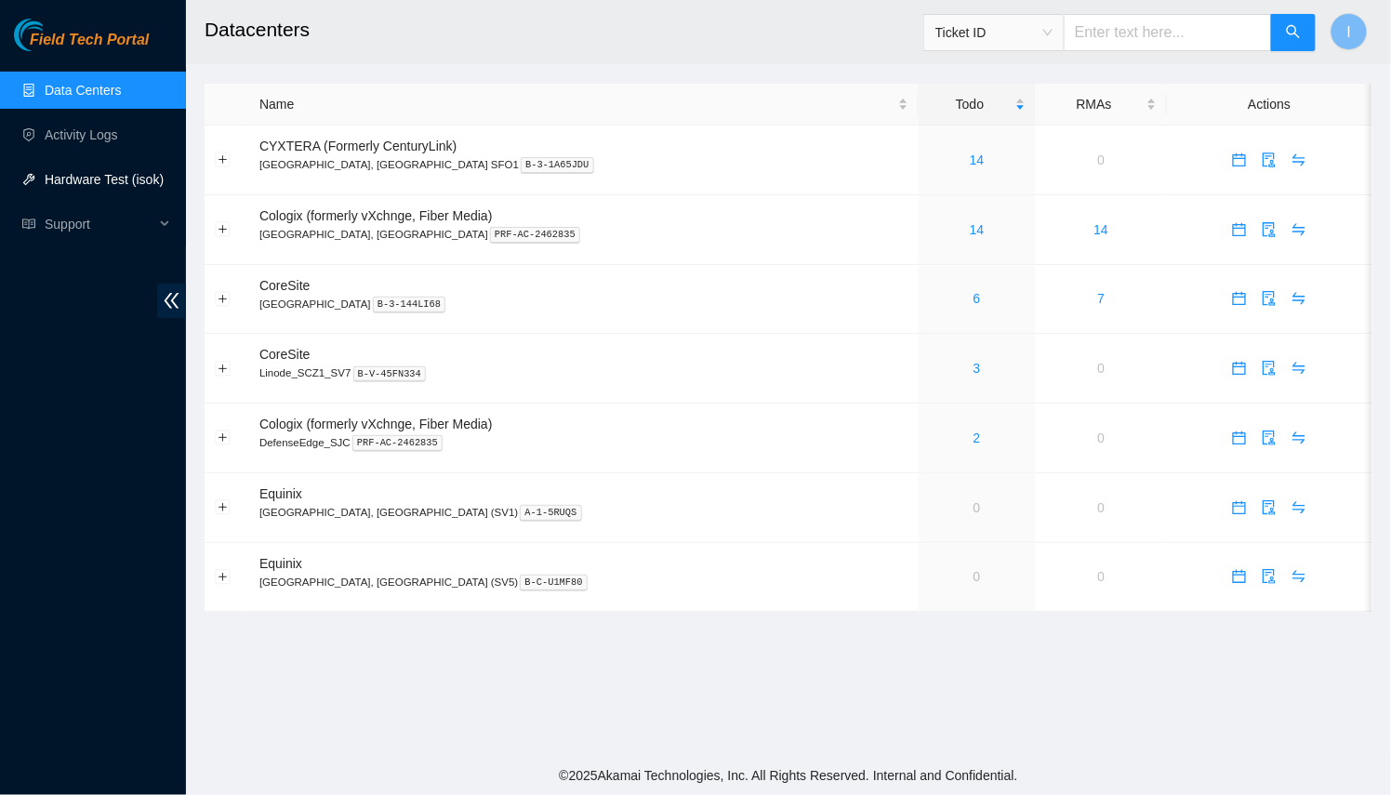
click at [129, 187] on link "Hardware Test (isok)" at bounding box center [104, 179] width 119 height 15
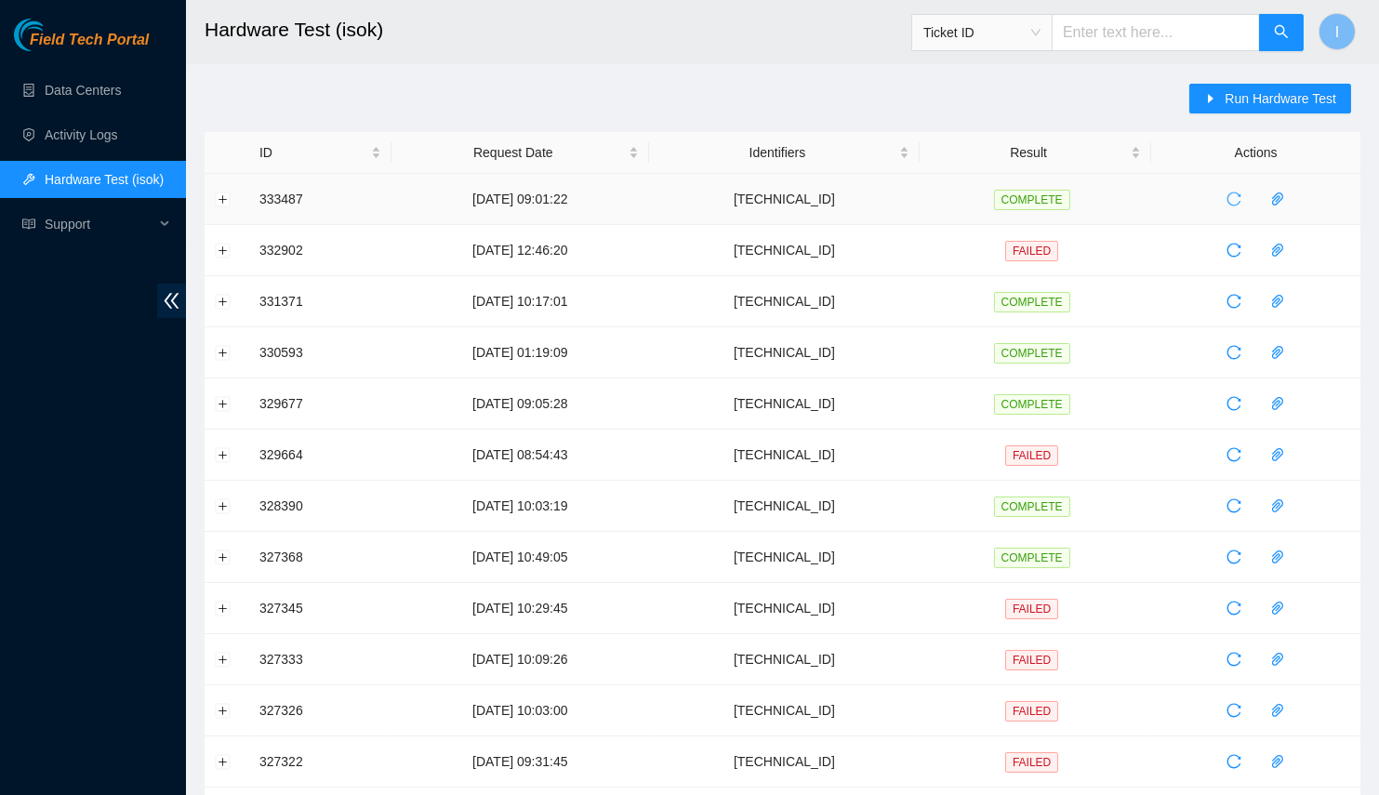
click at [1221, 195] on span "reload" at bounding box center [1234, 199] width 28 height 15
click at [216, 194] on button "Expand row" at bounding box center [223, 199] width 15 height 15
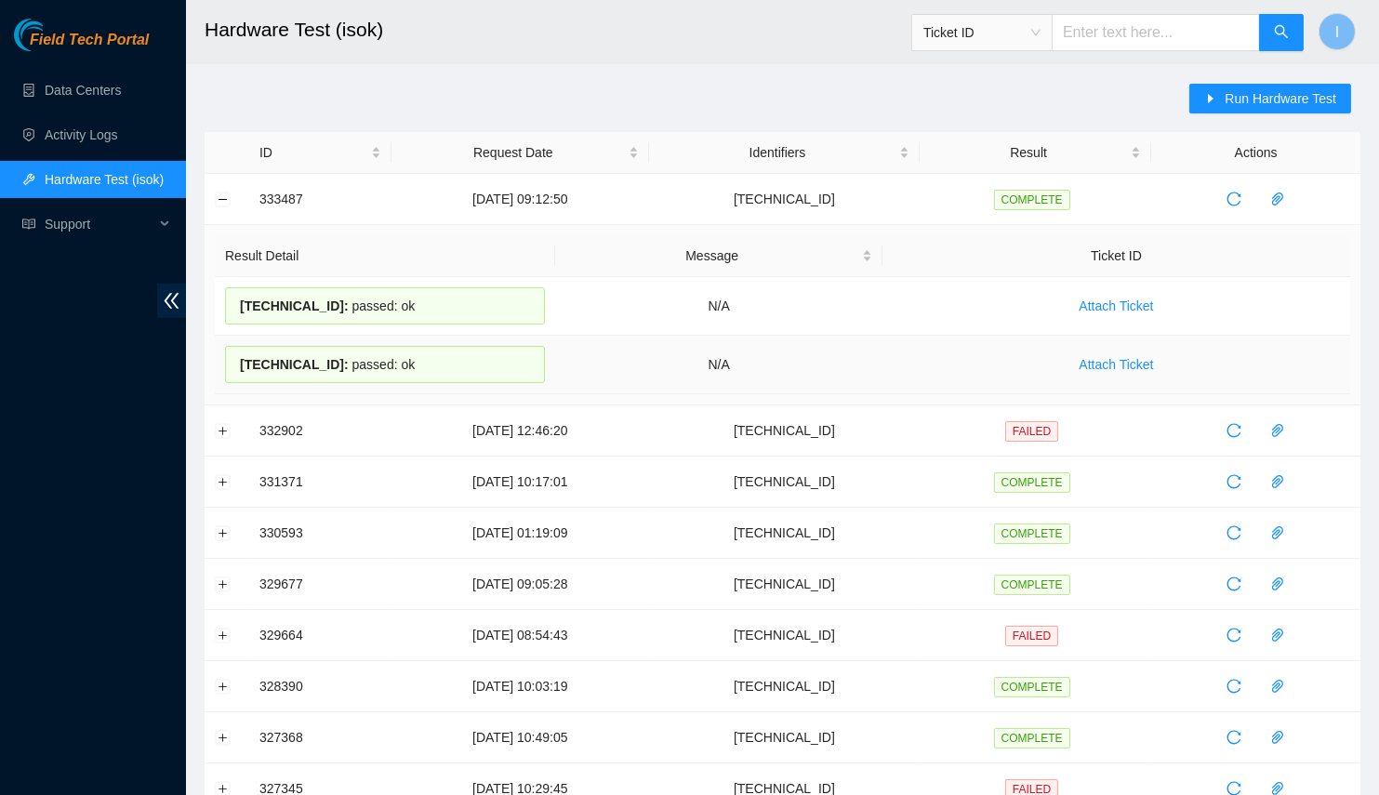
drag, startPoint x: 226, startPoint y: 298, endPoint x: 491, endPoint y: 365, distance: 273.6
click at [491, 365] on tbody "23.50.49.29 : passed: ok N/A Attach Ticket 23.50.49.28 : passed: ok N/A Attach …" at bounding box center [783, 335] width 1136 height 117
copy tbody "23.50.49.29 : passed: ok N/A Attach Ticket 23.50.49.28 : passed: ok"
